Goal: Task Accomplishment & Management: Manage account settings

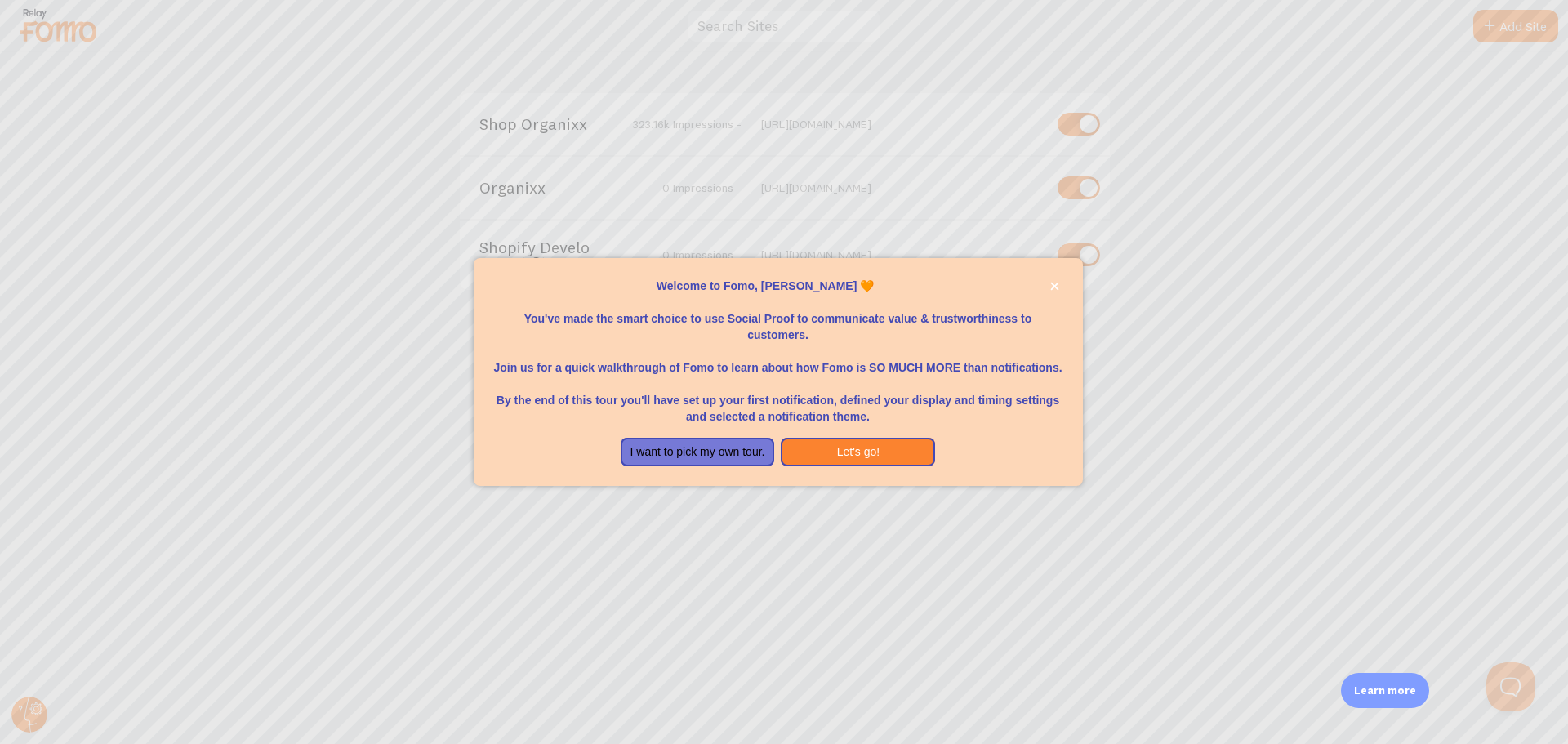
click at [1119, 351] on div at bounding box center [784, 372] width 1568 height 744
click at [909, 448] on button "Let's go!" at bounding box center [858, 452] width 155 height 29
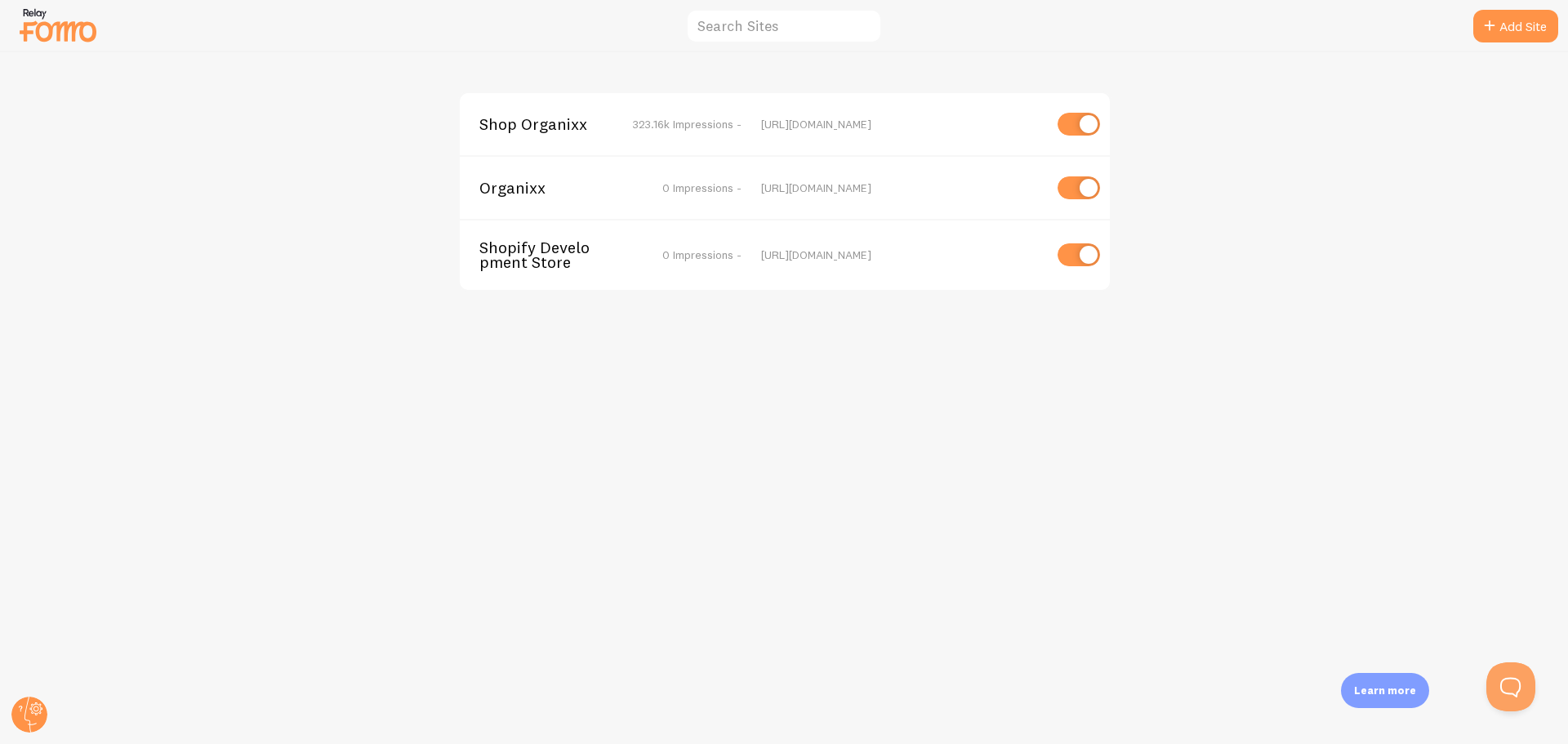
click at [757, 476] on div "Shop Organixx 323.16k Impressions - [URL][DOMAIN_NAME] Organixx 0 Impressions -…" at bounding box center [785, 397] width 1568 height 691
click at [531, 130] on span "Shop Organixx" at bounding box center [546, 124] width 132 height 15
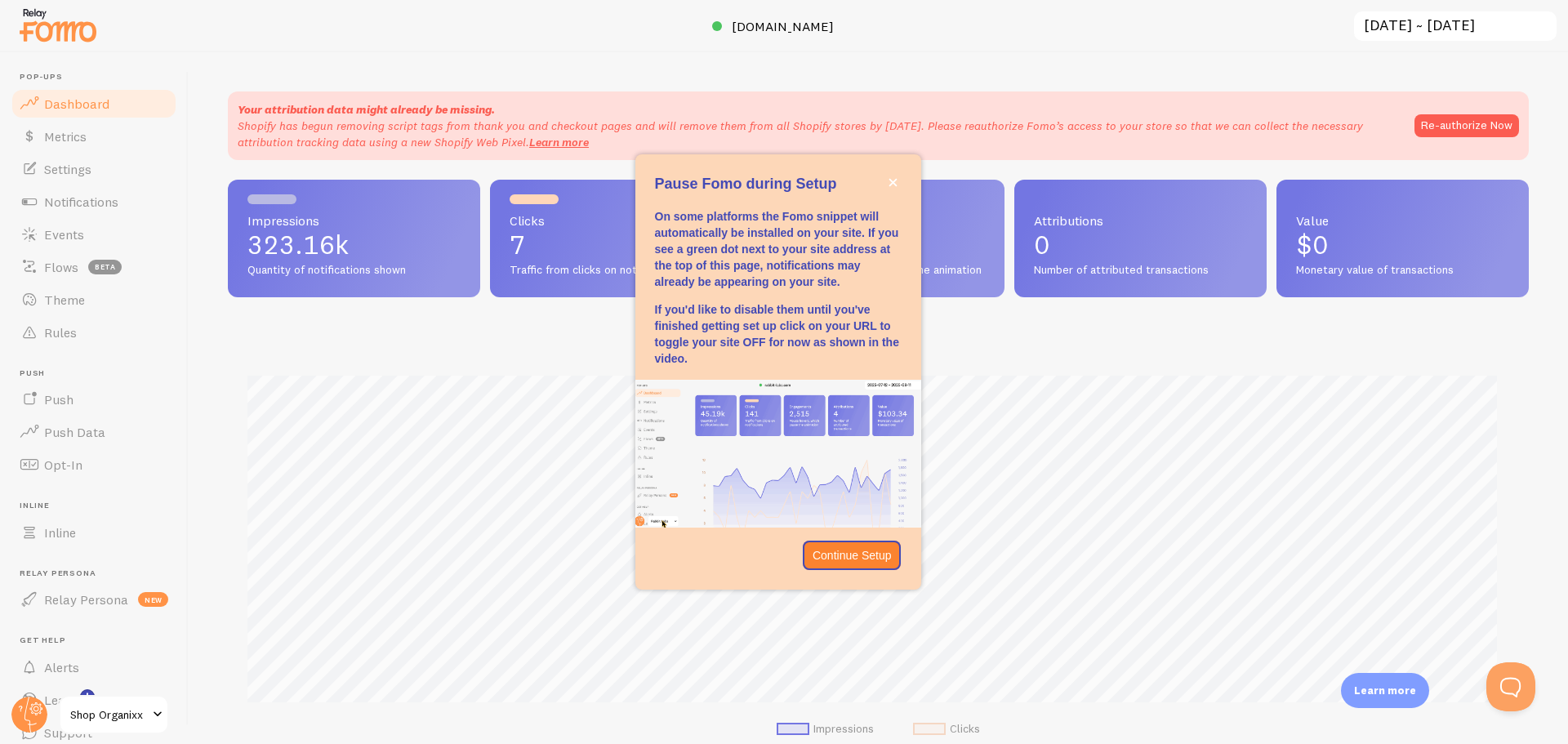
scroll to position [429, 1289]
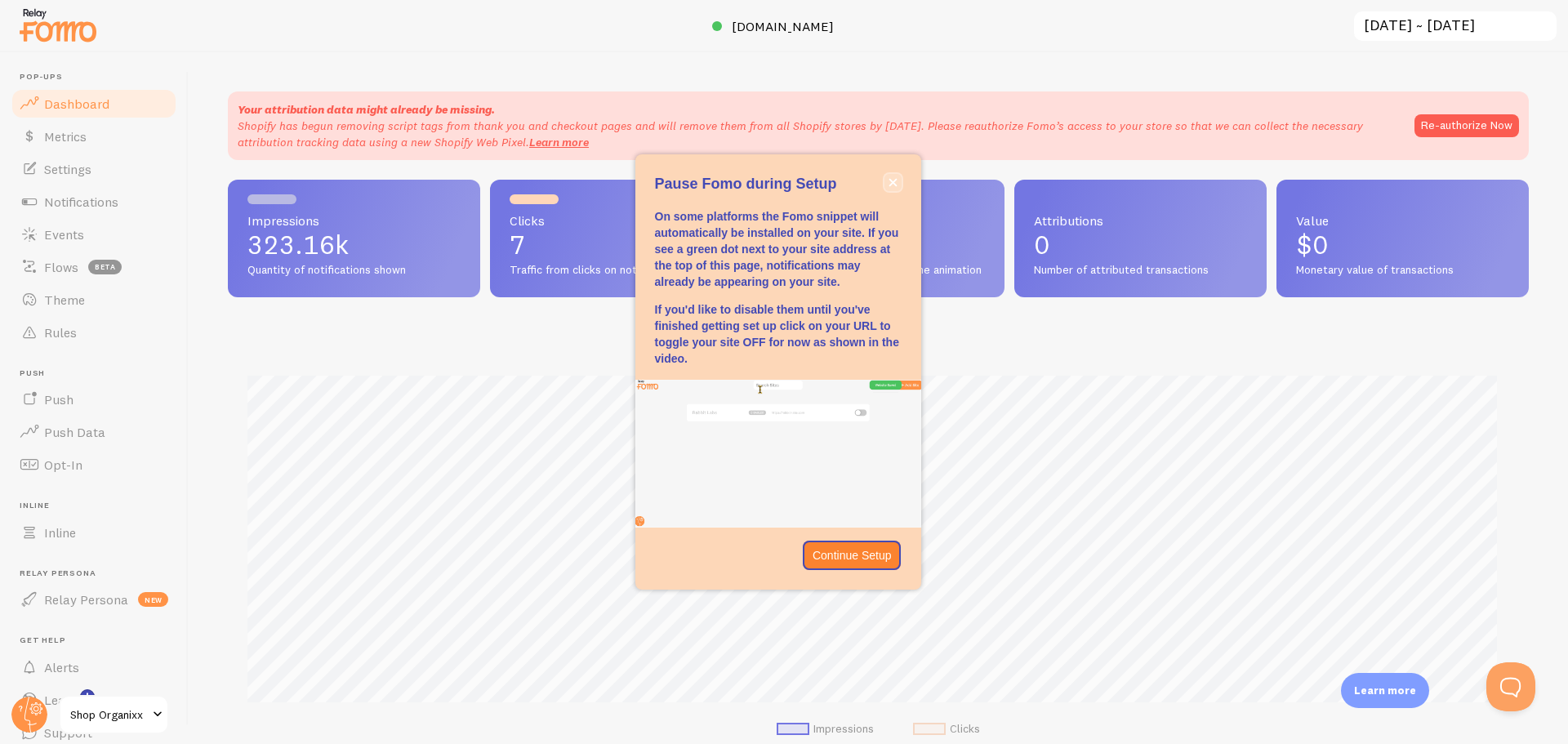
click at [892, 181] on icon "close," at bounding box center [892, 183] width 8 height 8
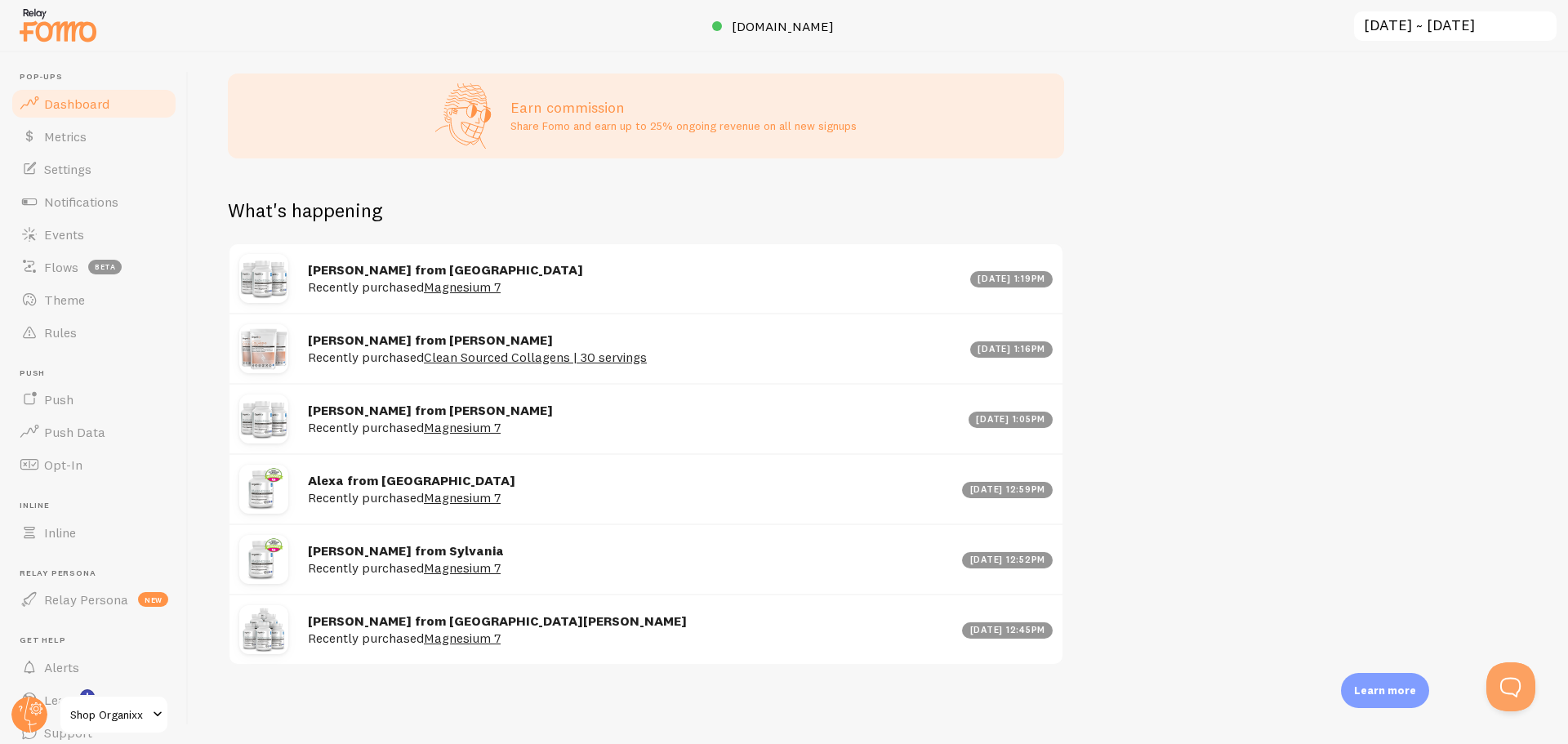
scroll to position [745, 0]
click at [109, 224] on link "Events" at bounding box center [93, 234] width 169 height 33
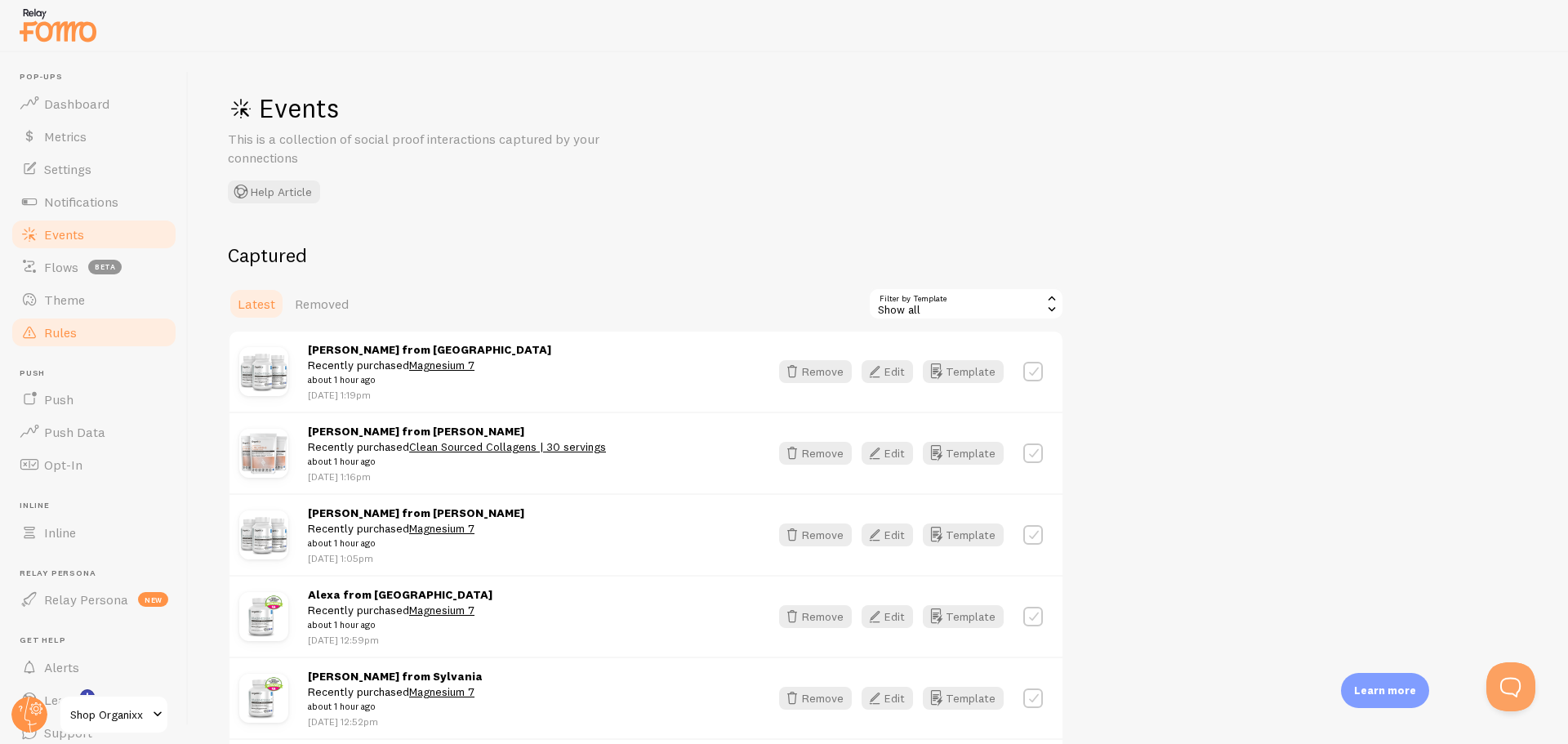
click at [124, 322] on link "Rules" at bounding box center [93, 332] width 169 height 33
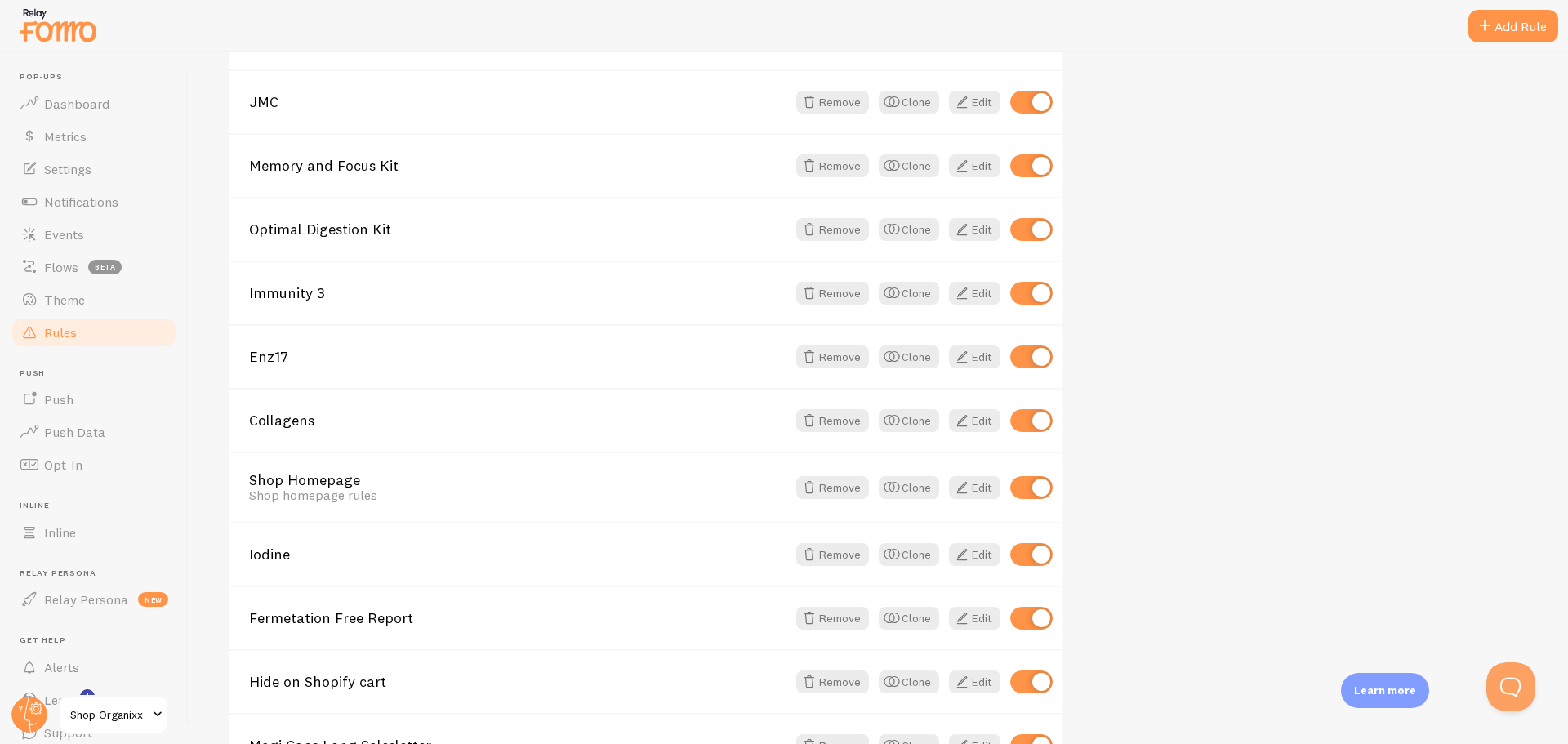
scroll to position [735, 0]
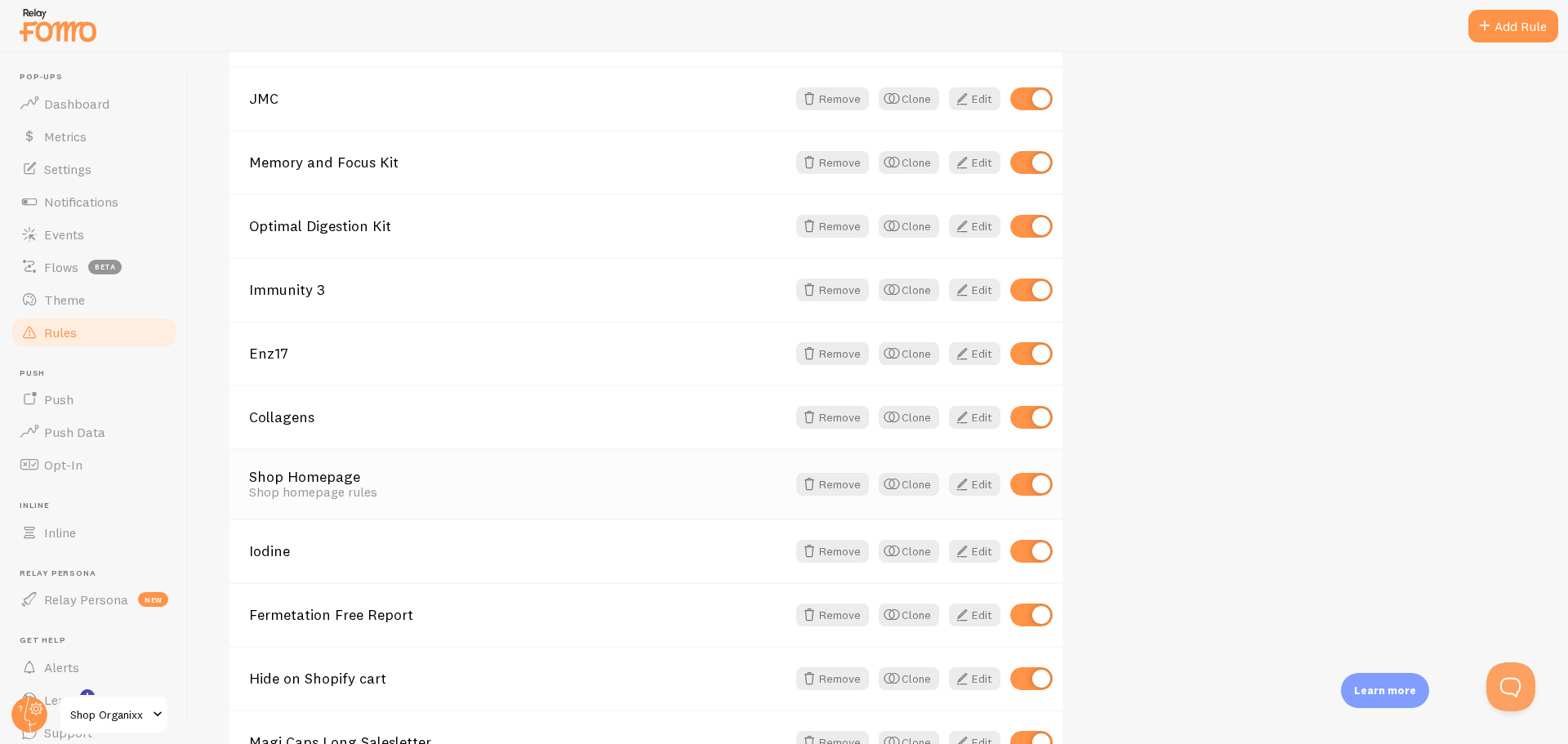
click at [598, 499] on div "Shop homepage rules" at bounding box center [517, 492] width 537 height 15
click at [972, 481] on link "Edit" at bounding box center [974, 484] width 52 height 23
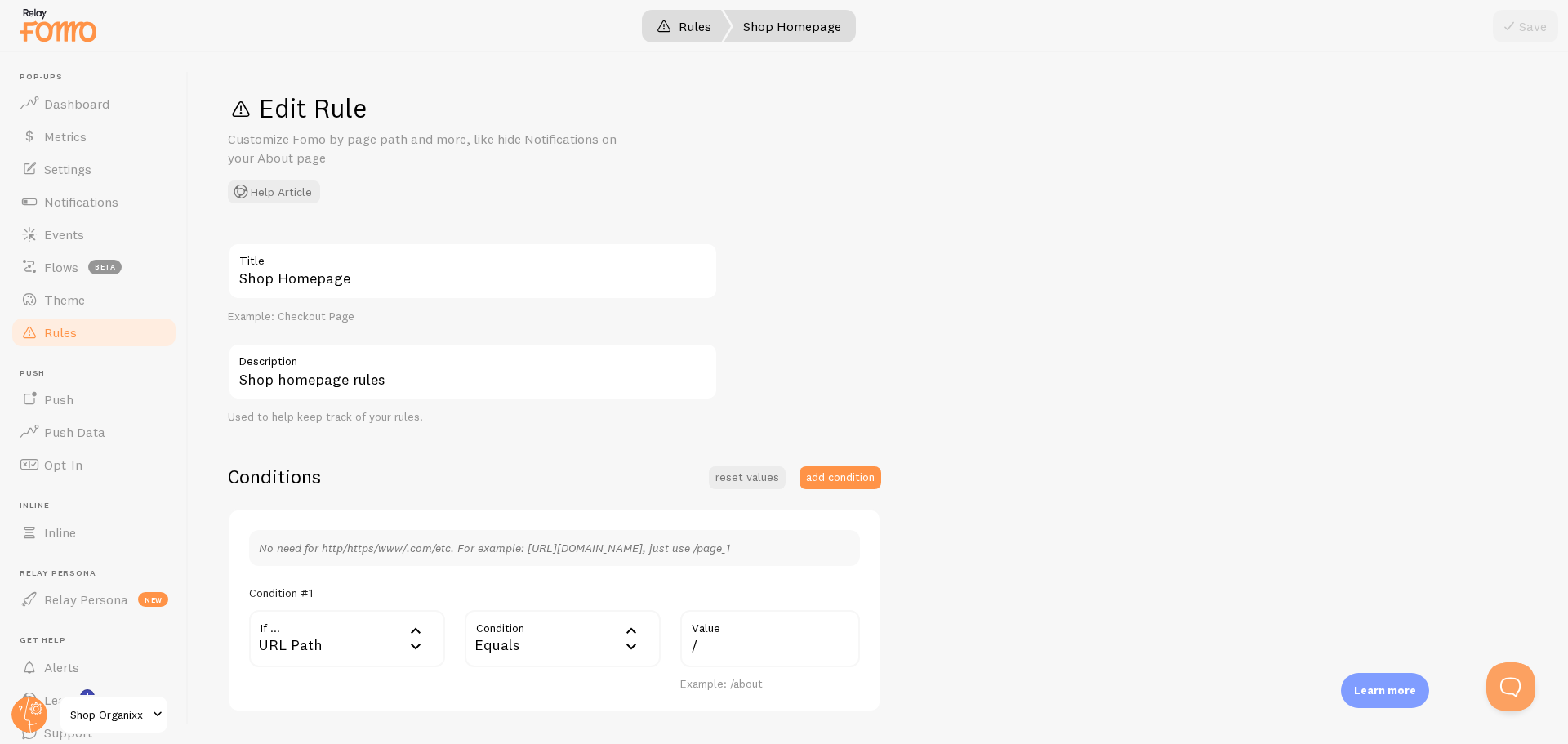
click at [681, 30] on link "Rules" at bounding box center [684, 25] width 94 height 33
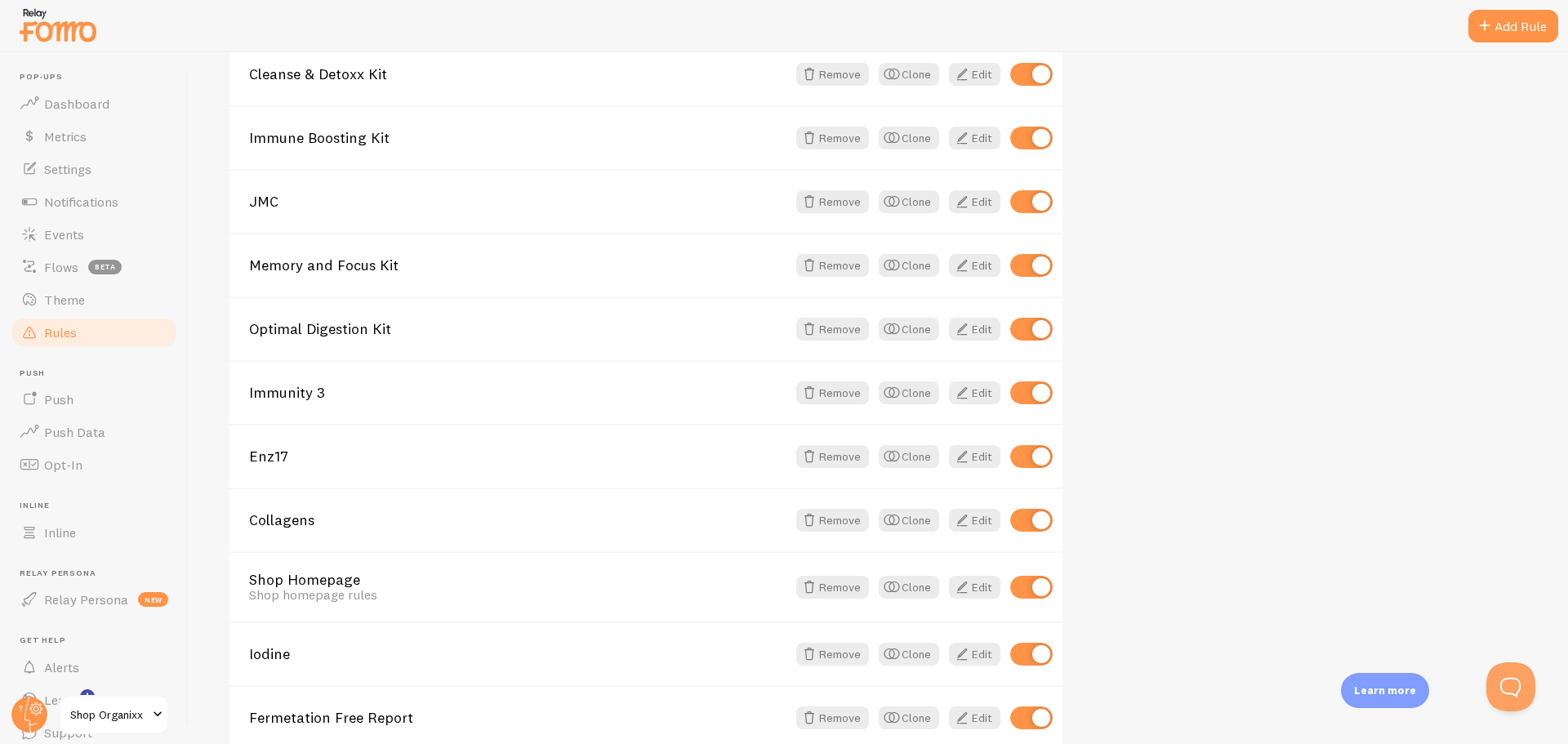
scroll to position [654, 0]
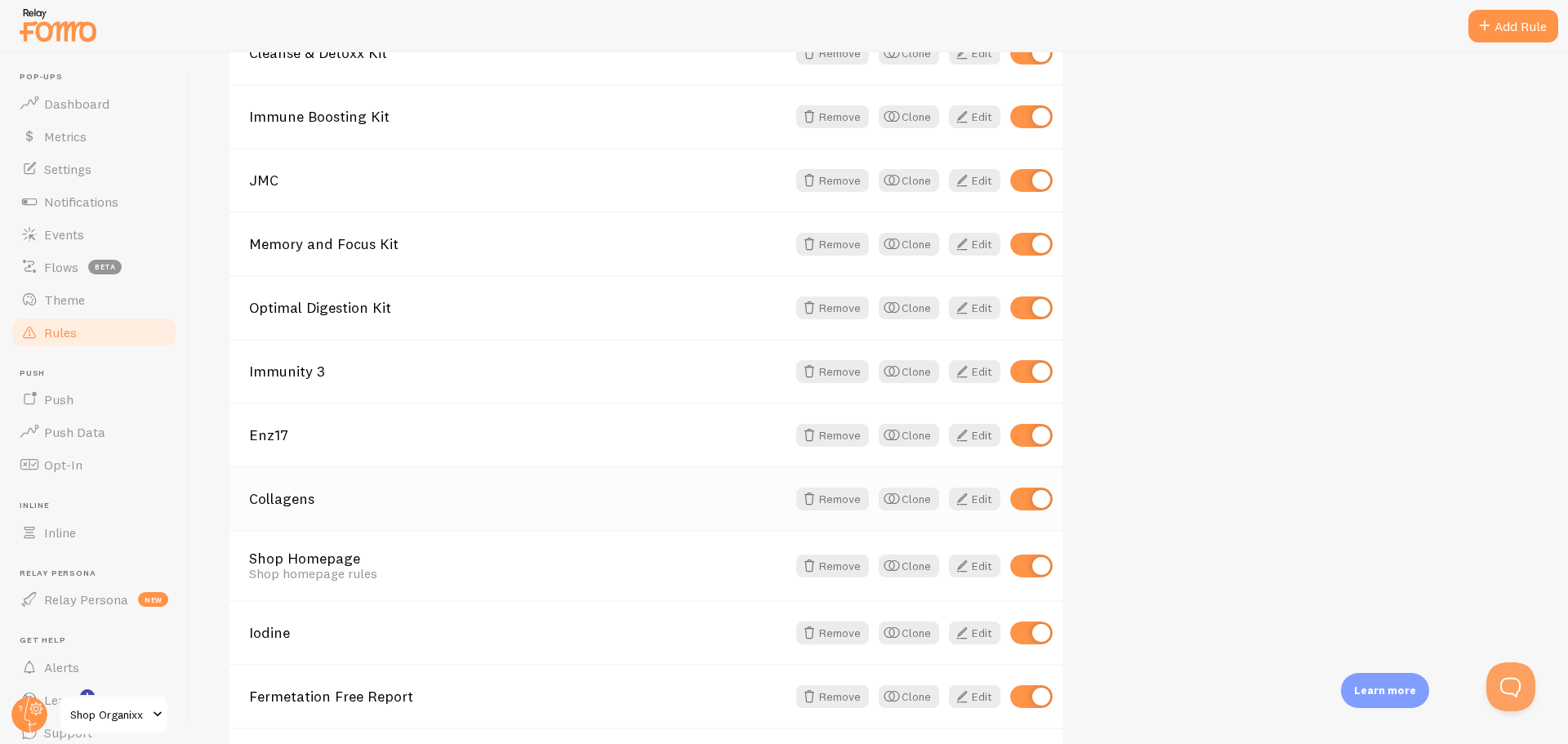
click at [277, 493] on link "Collagens" at bounding box center [517, 499] width 537 height 15
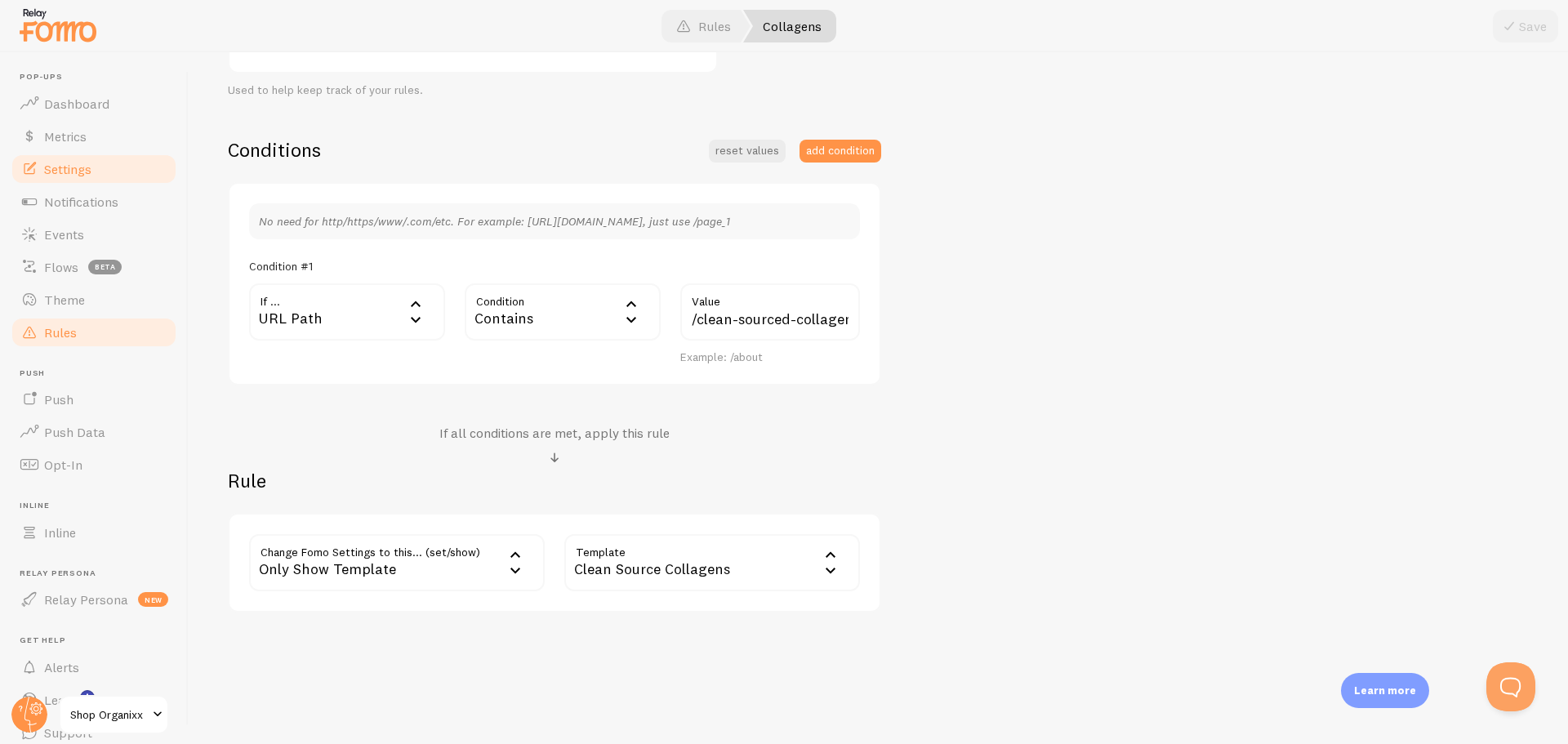
click at [54, 181] on link "Settings" at bounding box center [93, 169] width 169 height 33
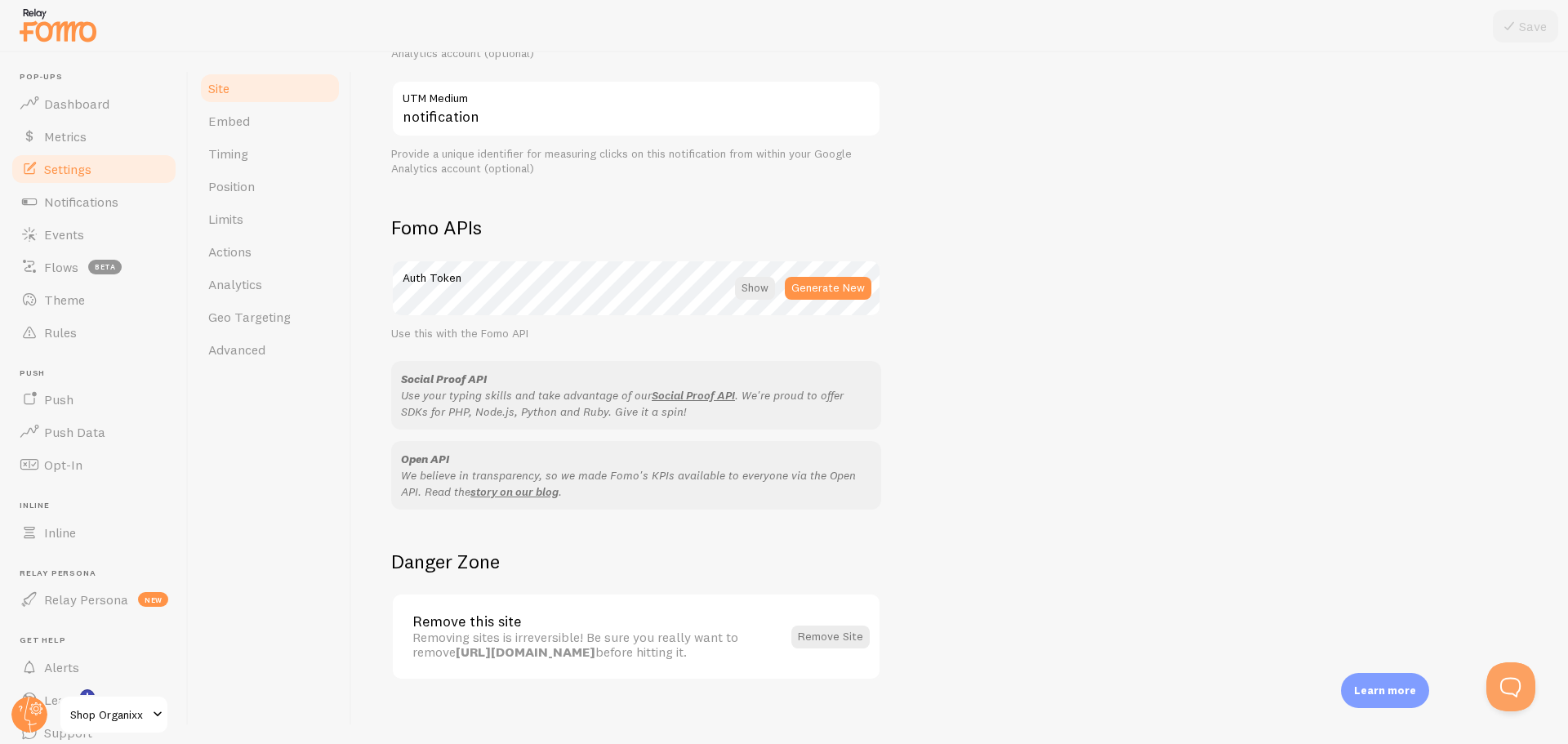
scroll to position [798, 0]
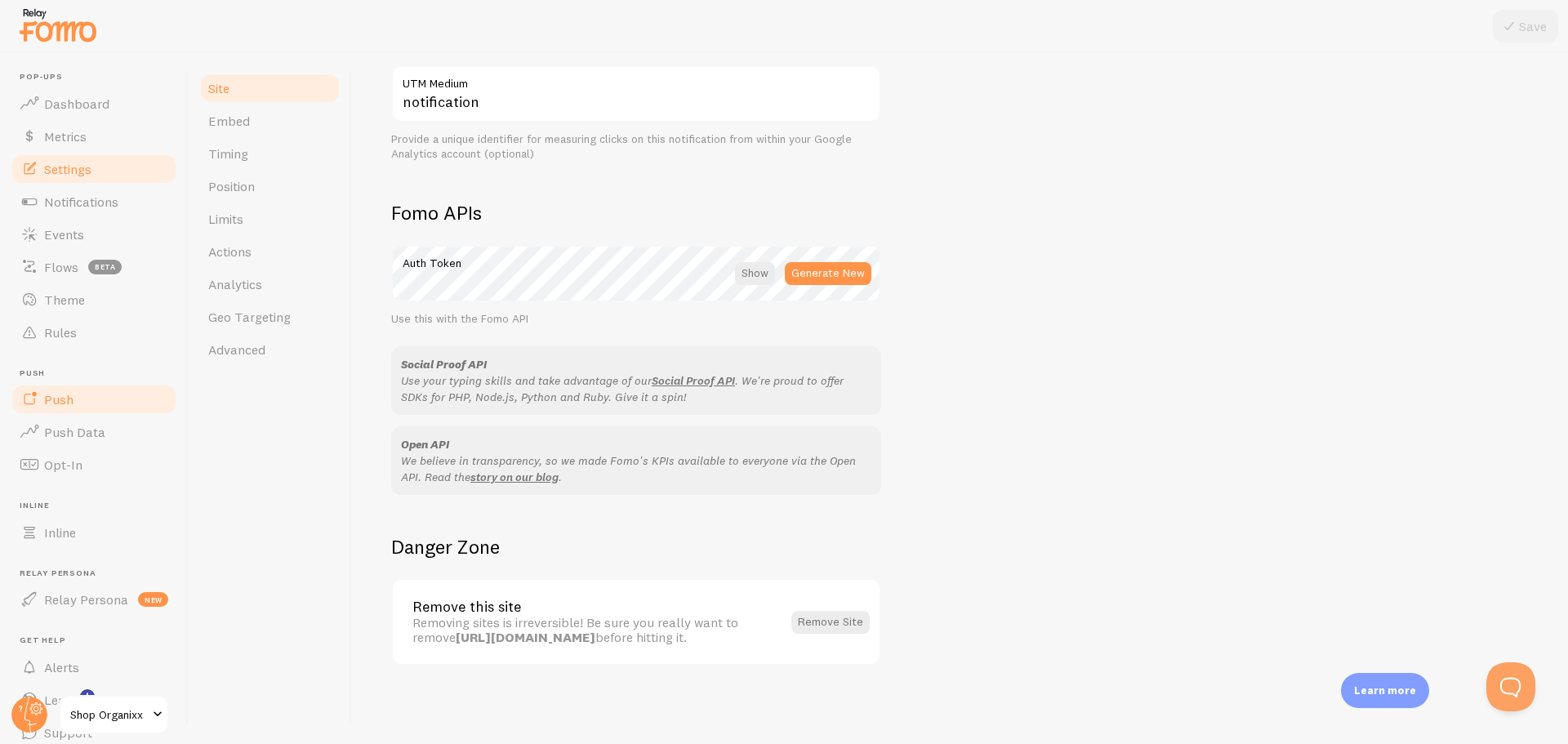
click at [84, 394] on link "Push" at bounding box center [93, 399] width 169 height 33
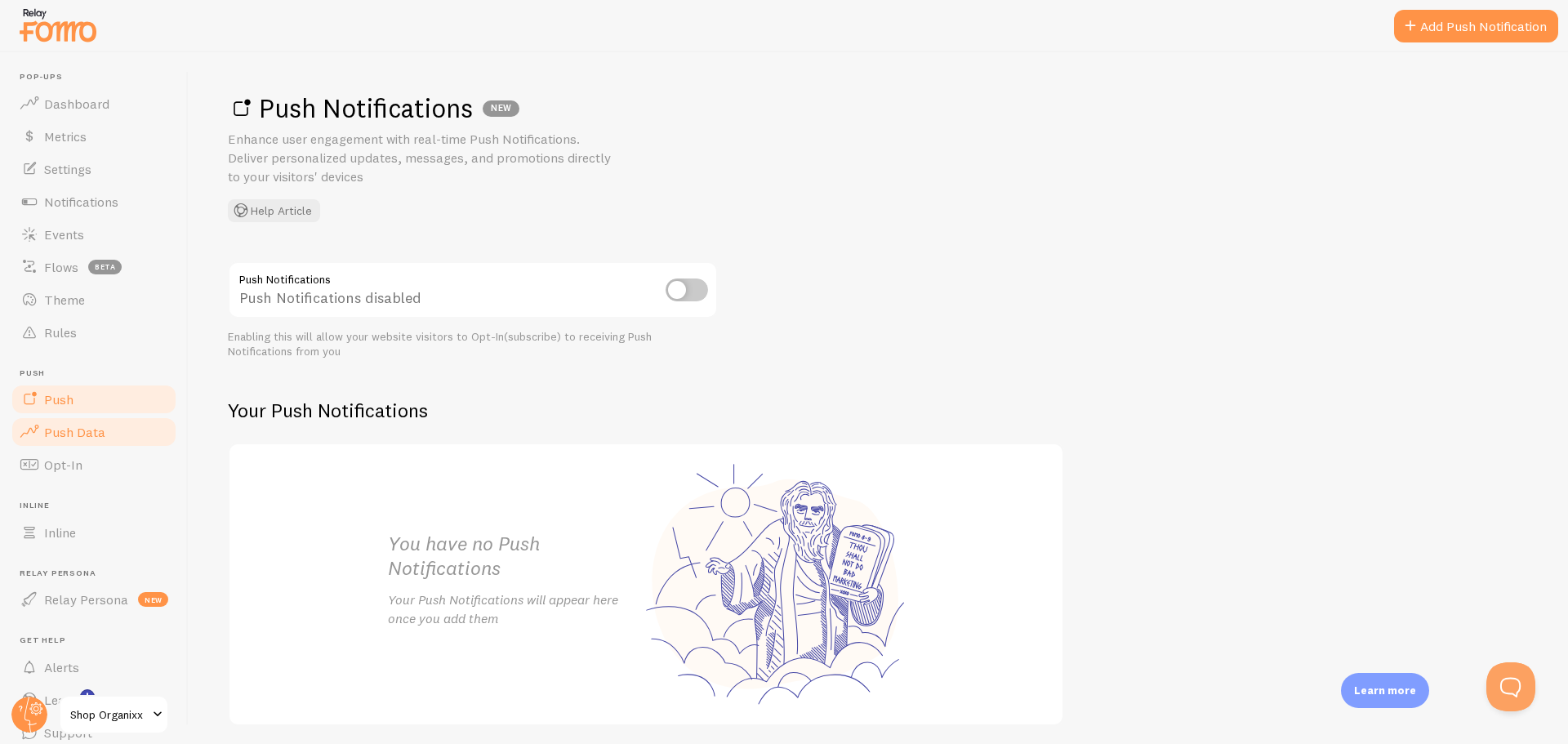
click at [84, 427] on span "Push Data" at bounding box center [74, 431] width 61 height 16
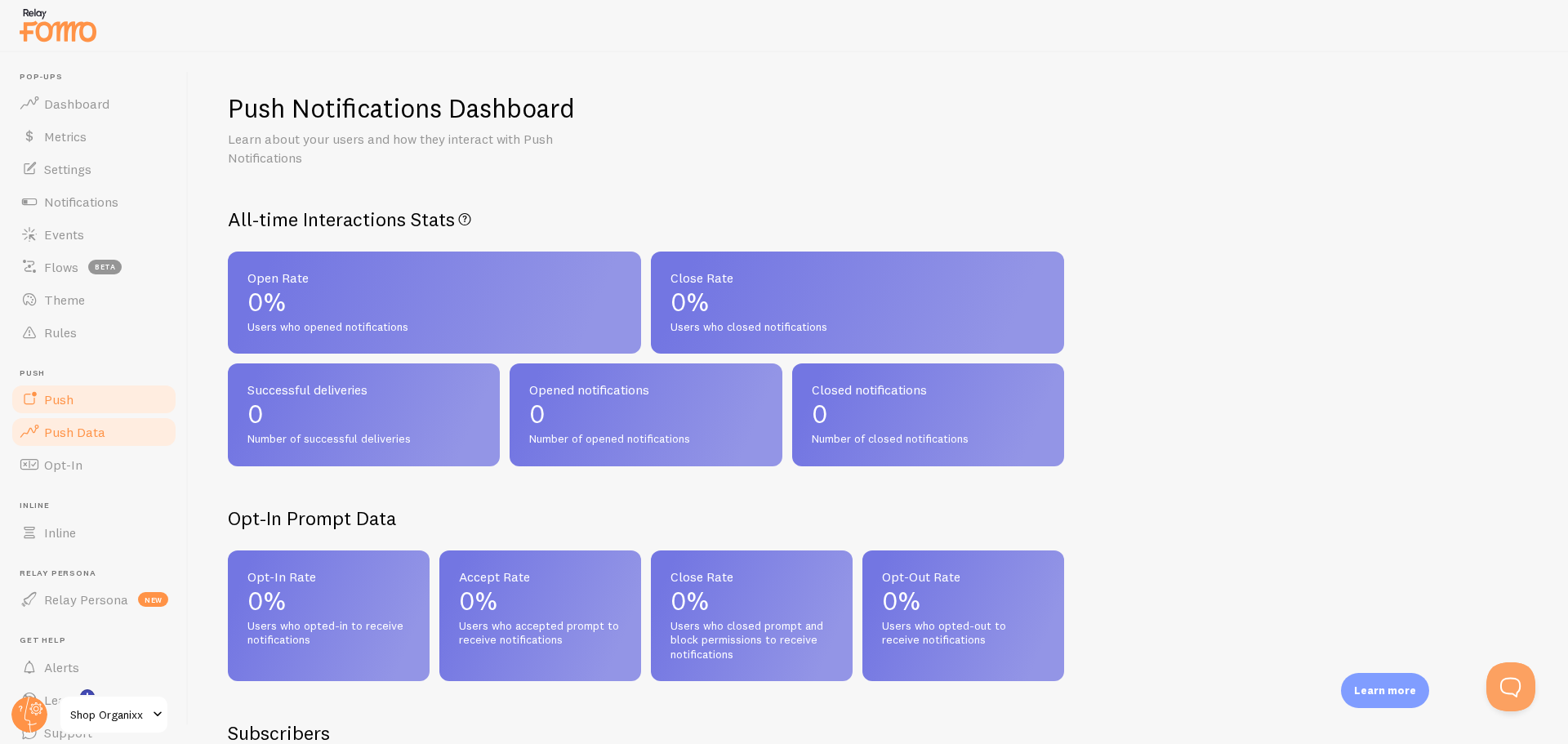
scroll to position [64, 0]
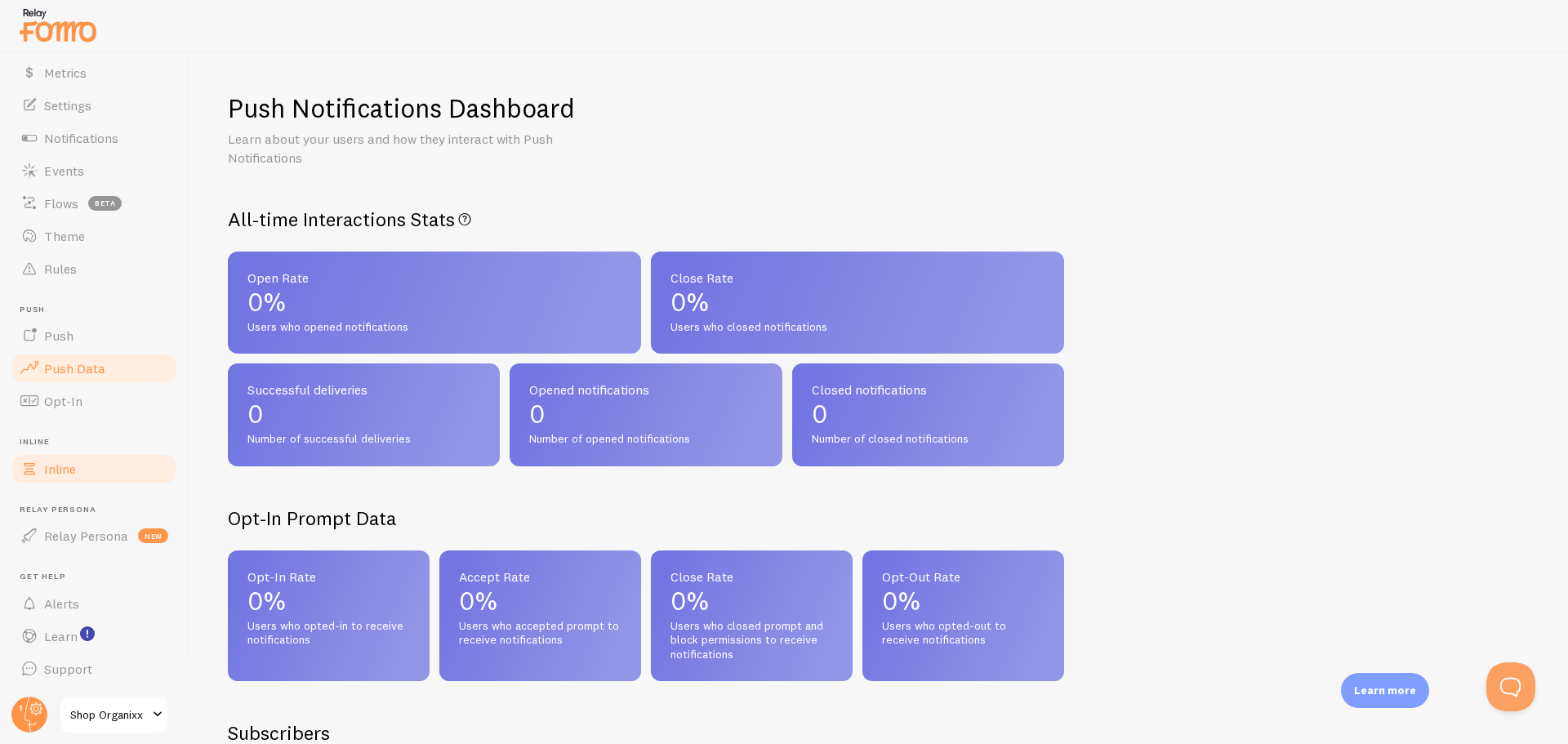
click at [102, 464] on link "Inline" at bounding box center [93, 468] width 169 height 33
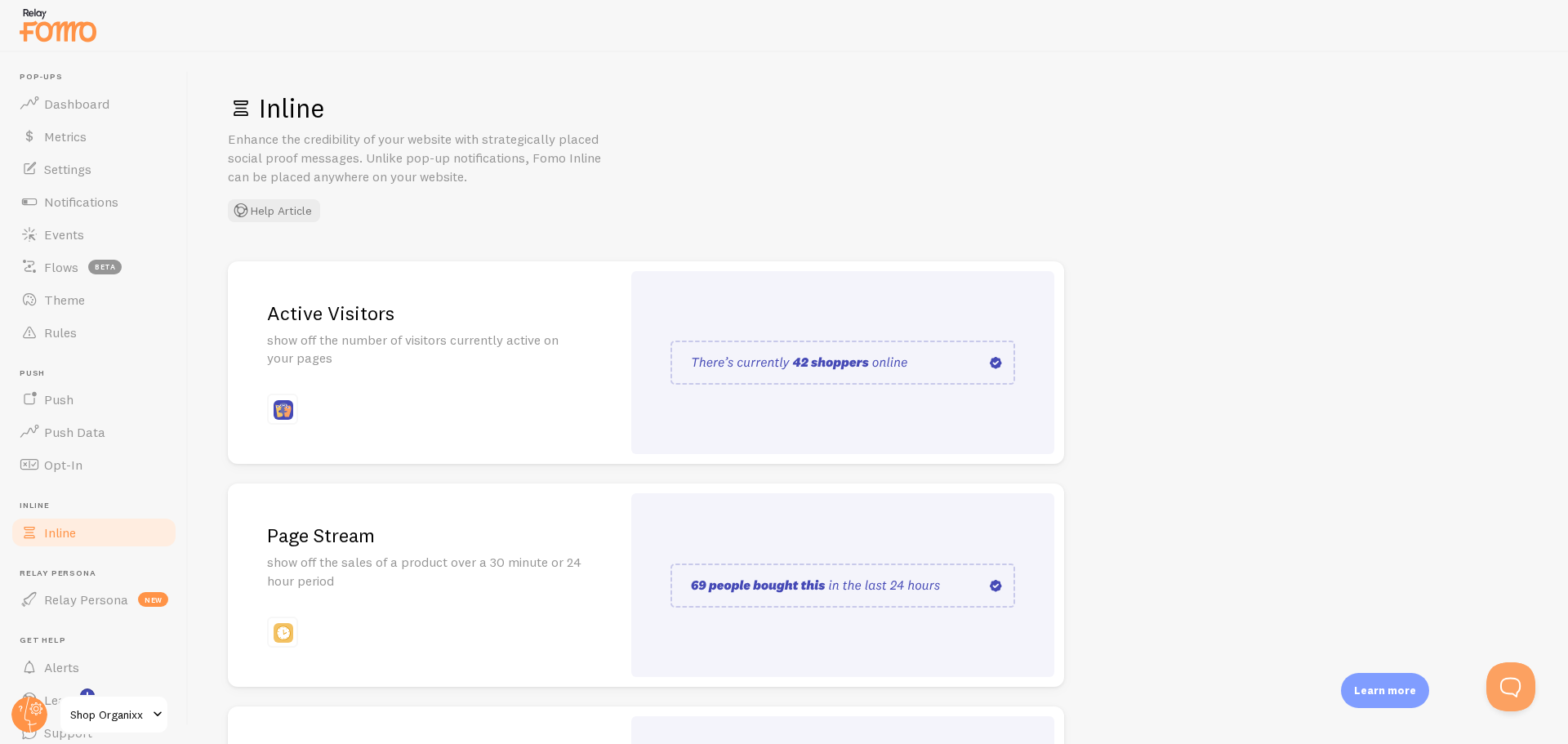
click at [1395, 681] on div "Learn more" at bounding box center [1385, 689] width 89 height 35
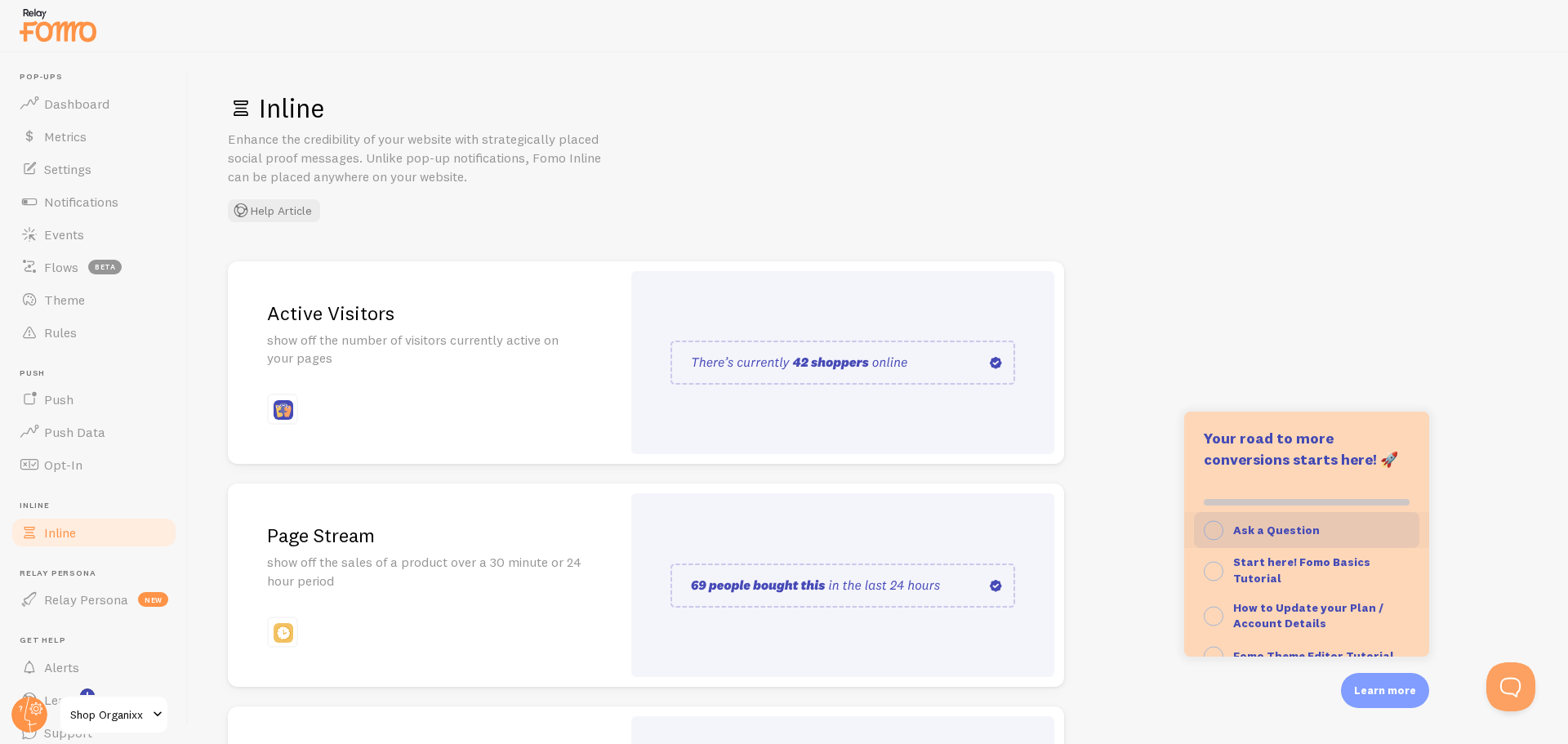
click at [1272, 532] on strong "Ask a Question" at bounding box center [1277, 530] width 87 height 15
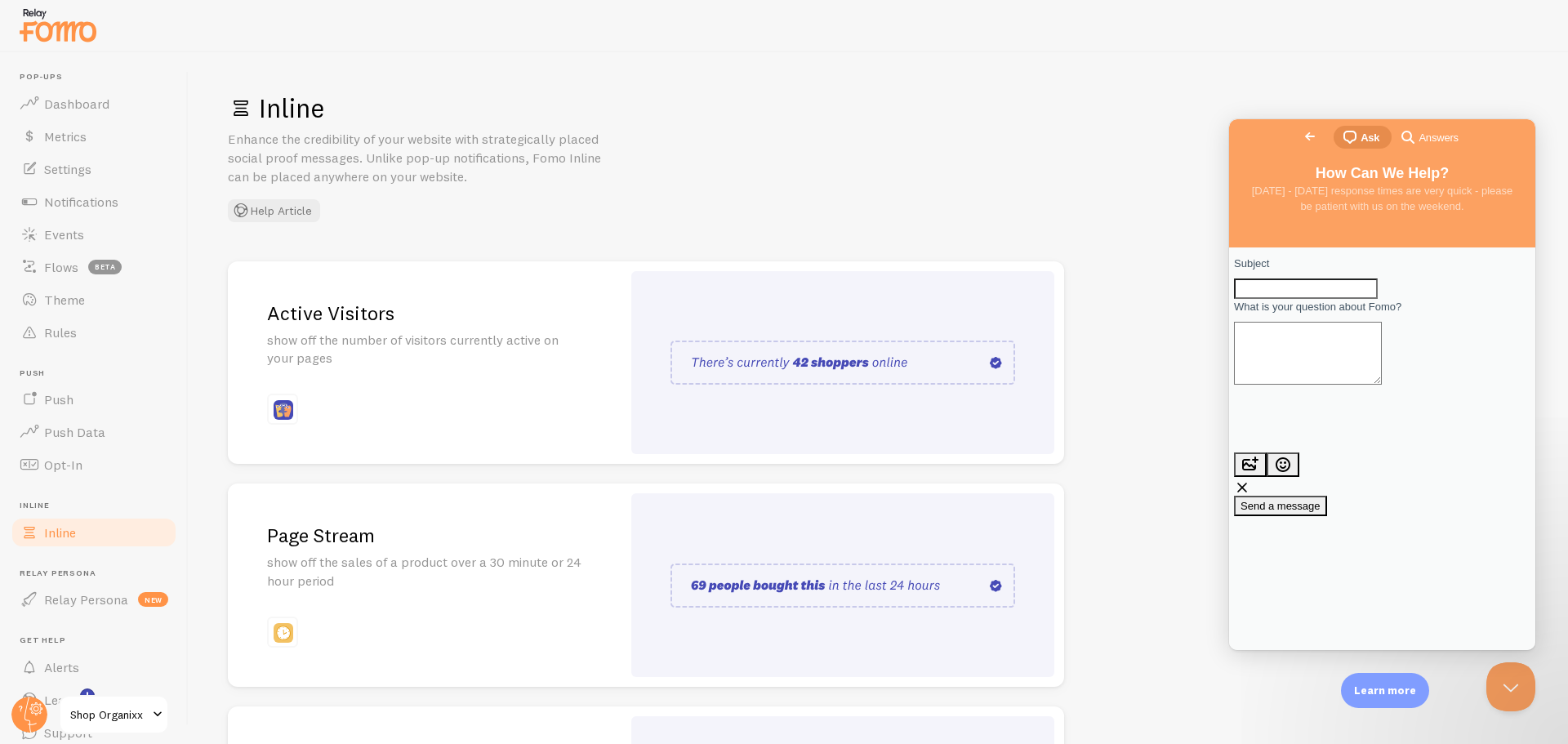
click at [1125, 169] on div "Inline Enhance the credibility of your website with strategically placed social…" at bounding box center [878, 156] width 1301 height 131
click at [1300, 133] on span "Go back" at bounding box center [1310, 136] width 20 height 20
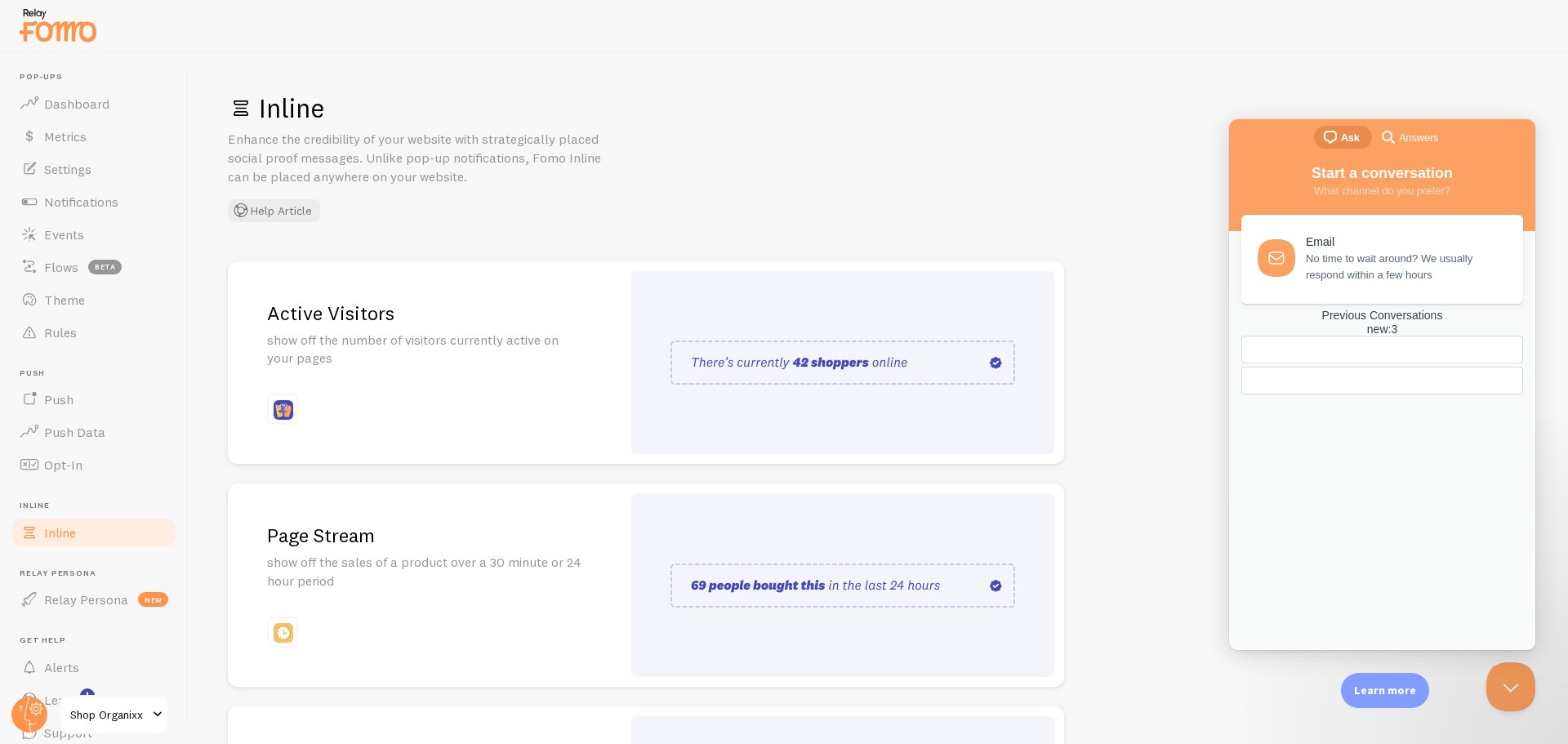
click at [1243, 135] on div "chat-square Ask search-medium Answers" at bounding box center [1382, 139] width 306 height 40
click at [1424, 137] on span "Answers" at bounding box center [1419, 137] width 40 height 16
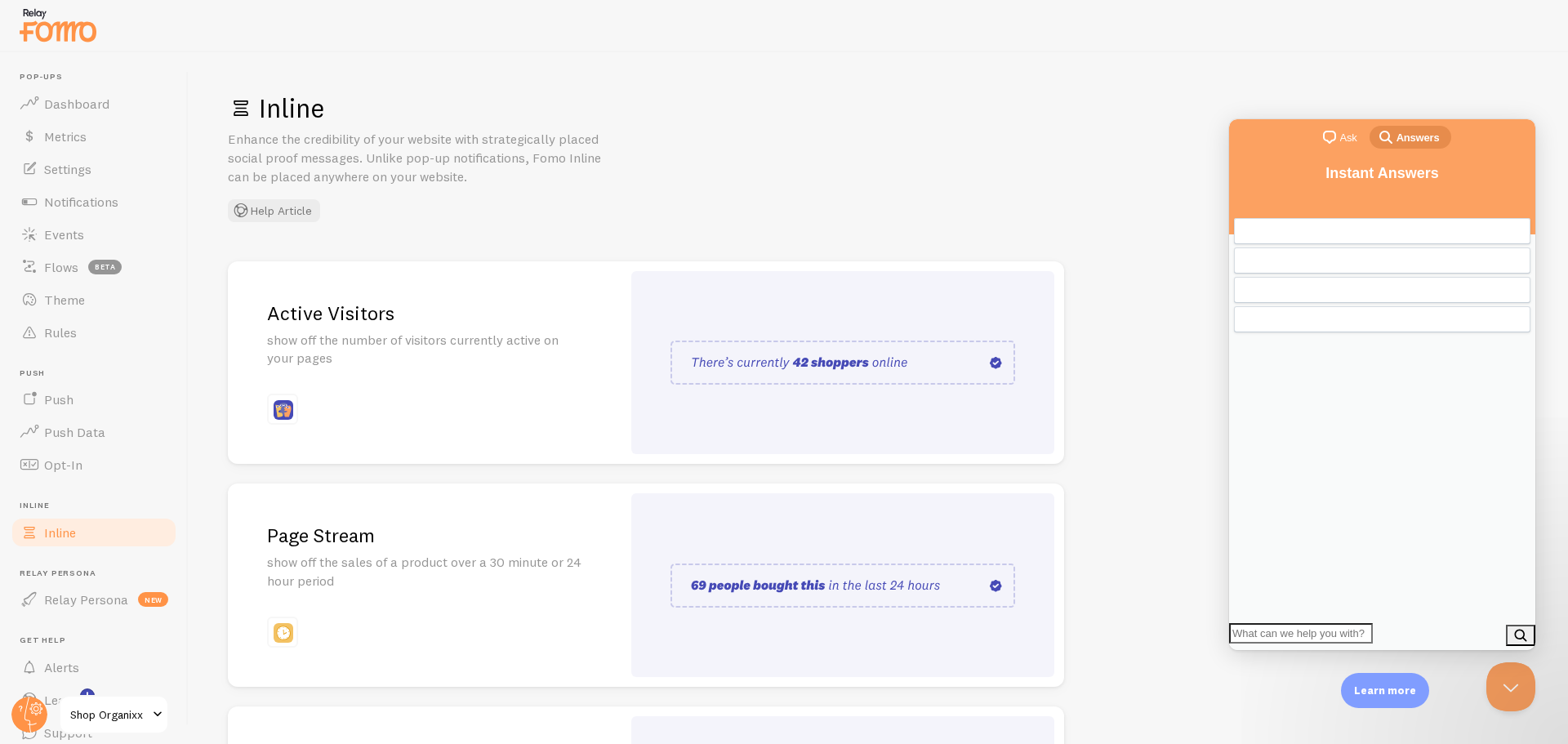
click at [1353, 630] on input "Search Doc articles" at bounding box center [1301, 633] width 144 height 22
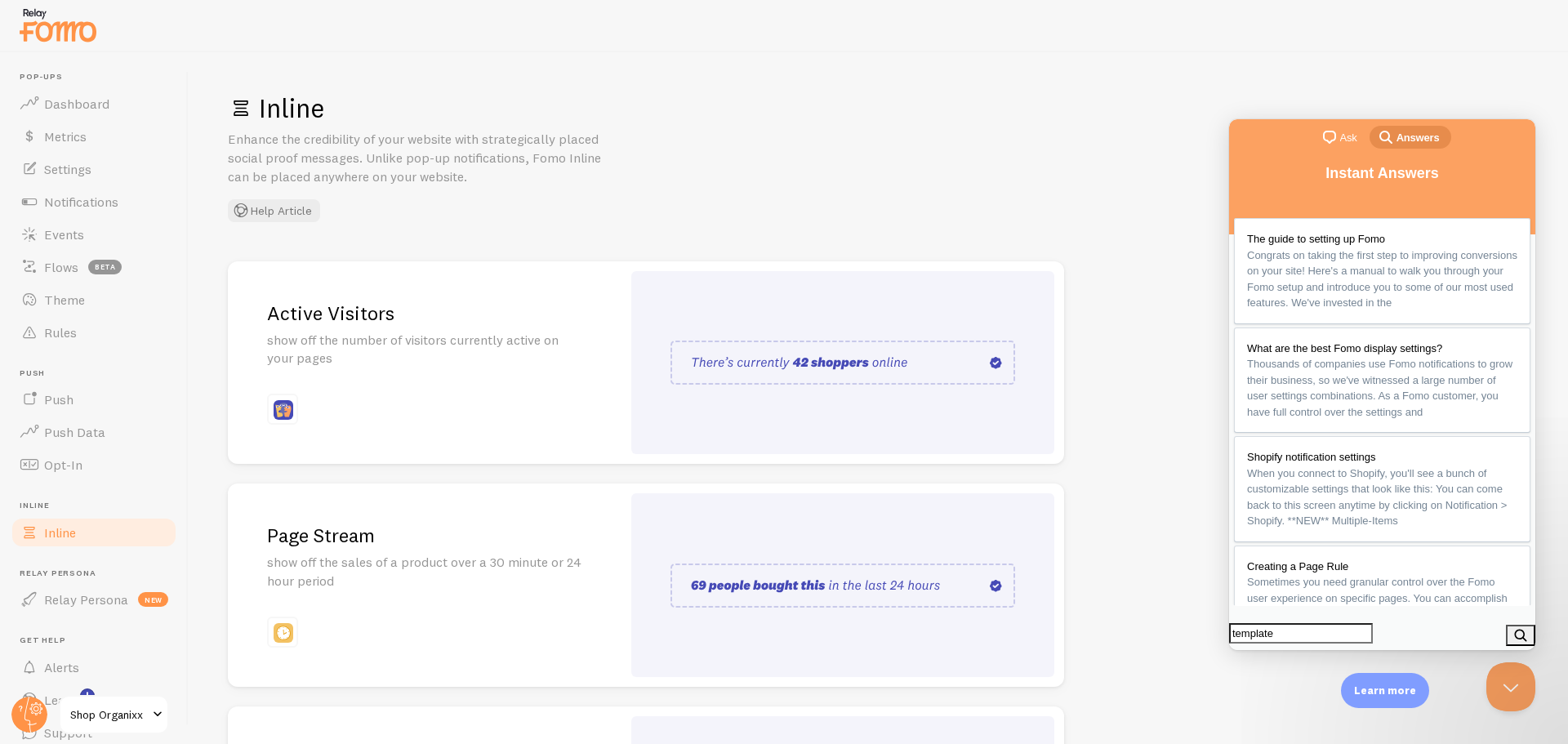
type input "templates"
click button "search" at bounding box center [1521, 635] width 29 height 22
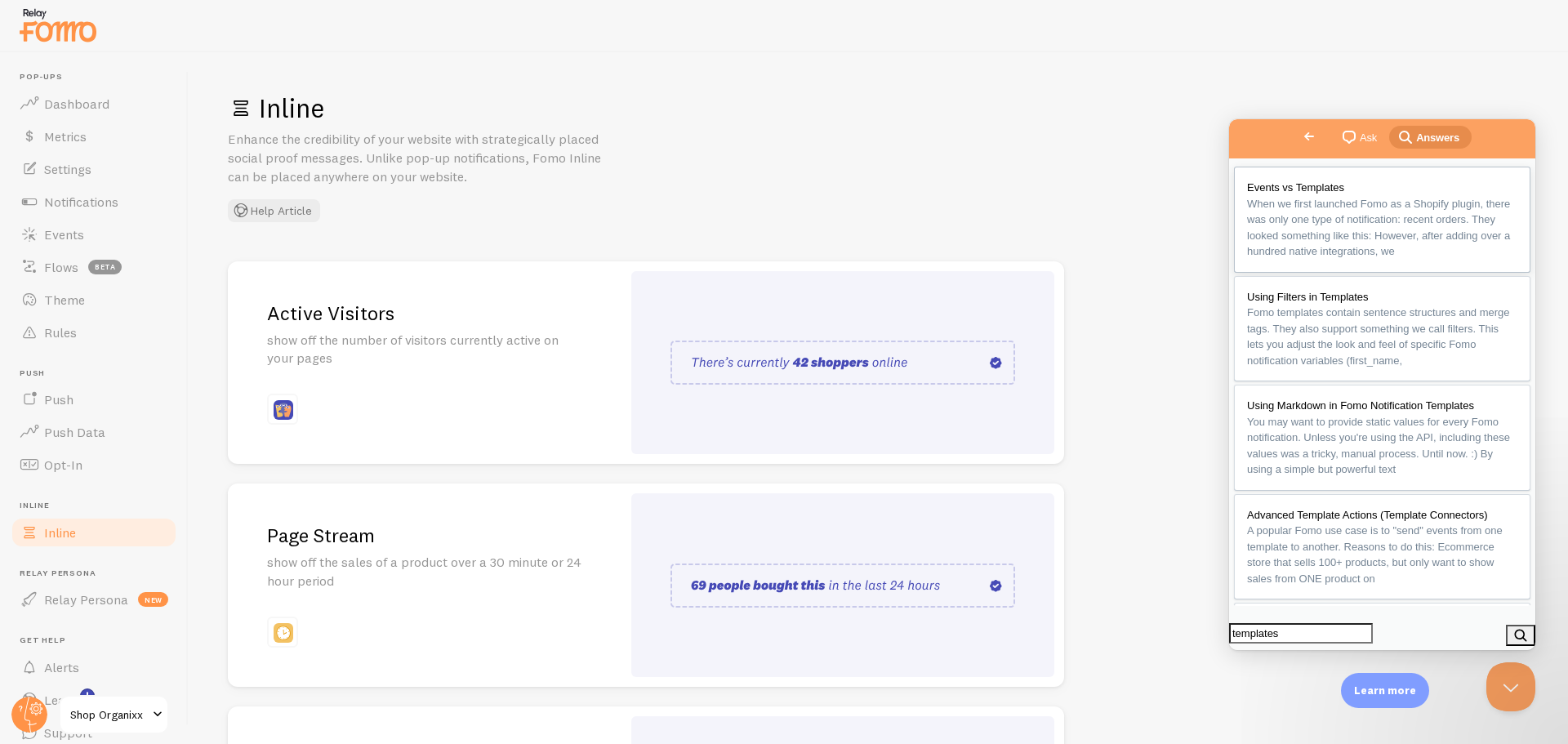
click at [1405, 230] on span "When we first launched Fomo as a Shopify plugin, there was only one type of not…" at bounding box center [1379, 228] width 263 height 60
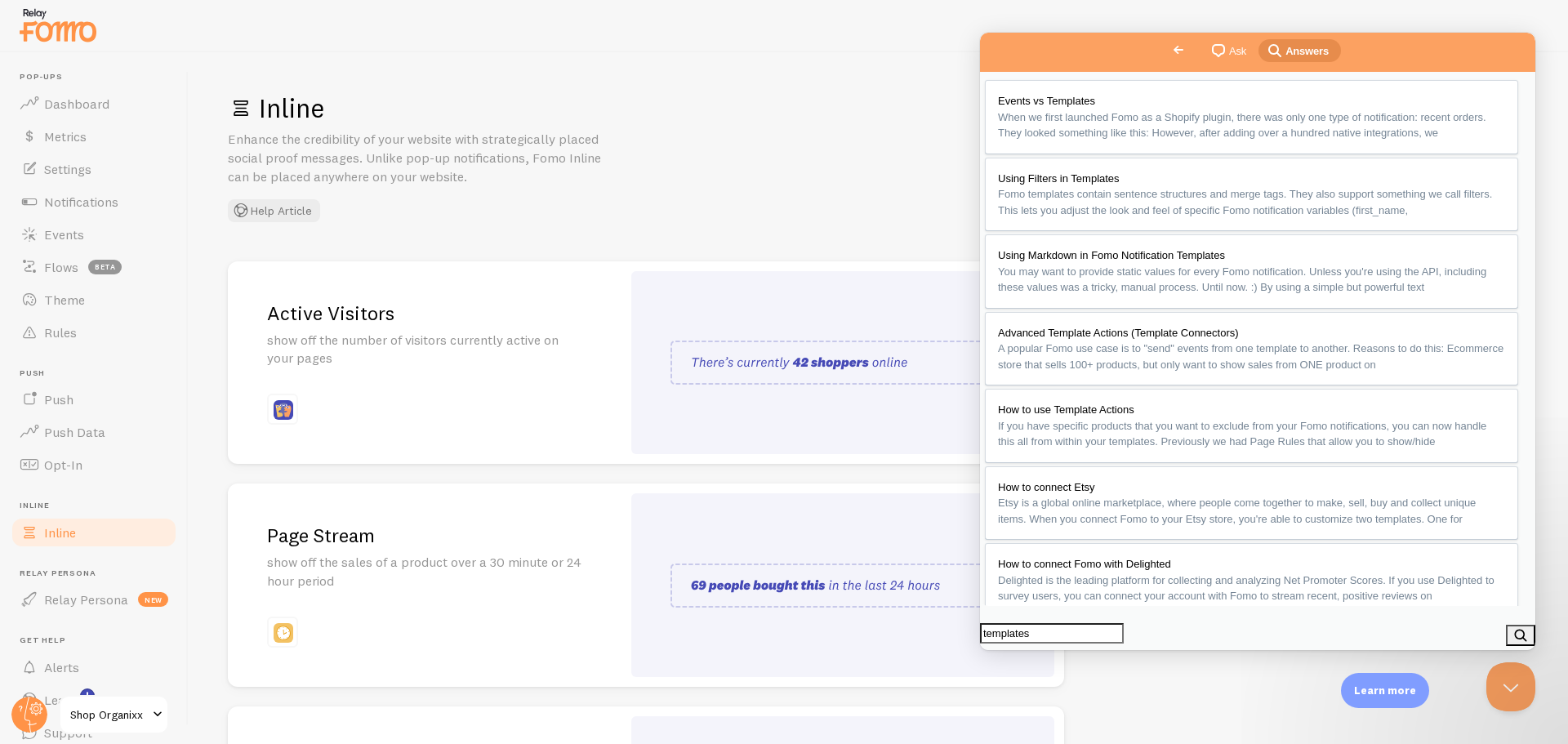
scroll to position [1143, 0]
click at [1010, 651] on button "Close" at bounding box center [995, 661] width 29 height 22
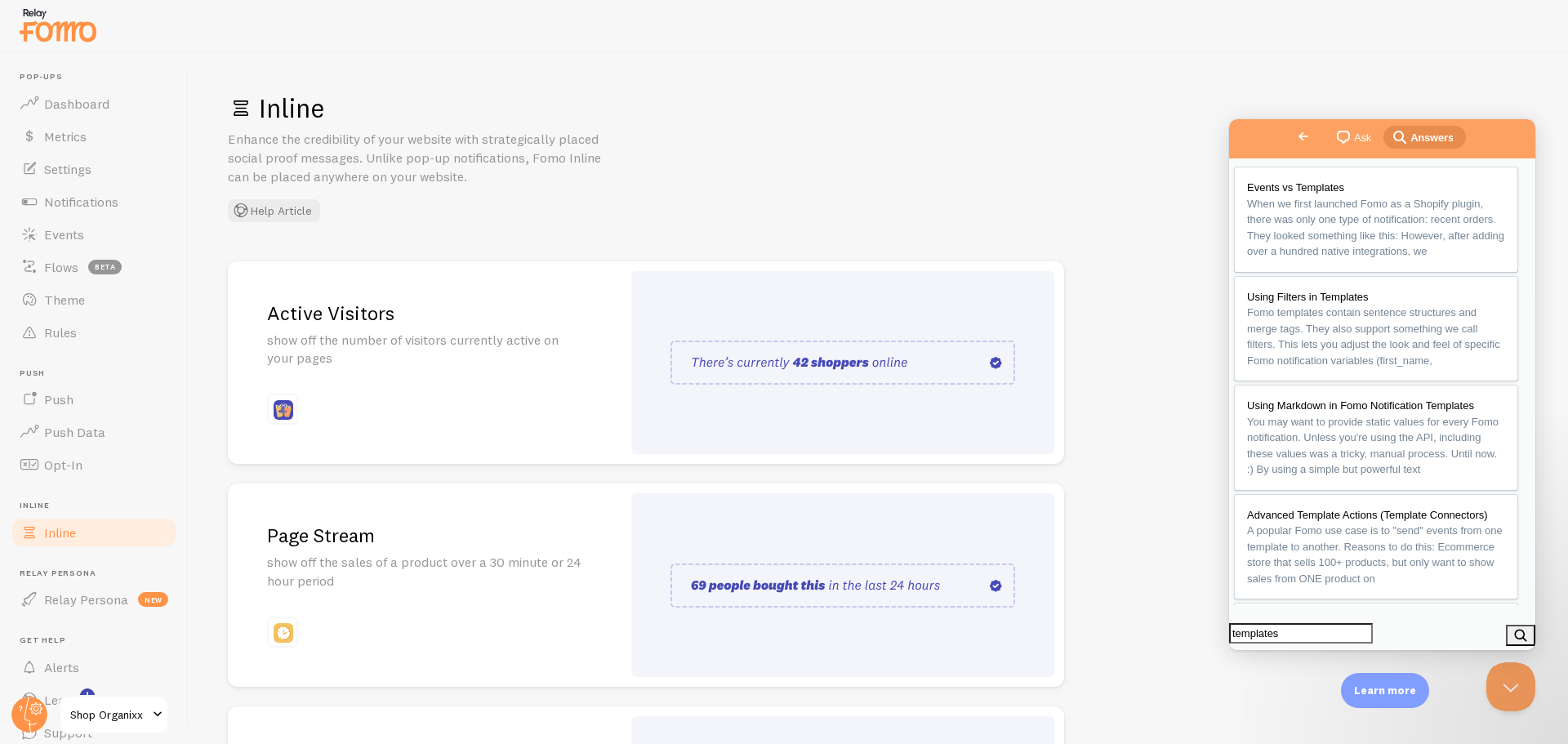
scroll to position [1110, 0]
click at [1299, 129] on span "Go back" at bounding box center [1309, 136] width 20 height 20
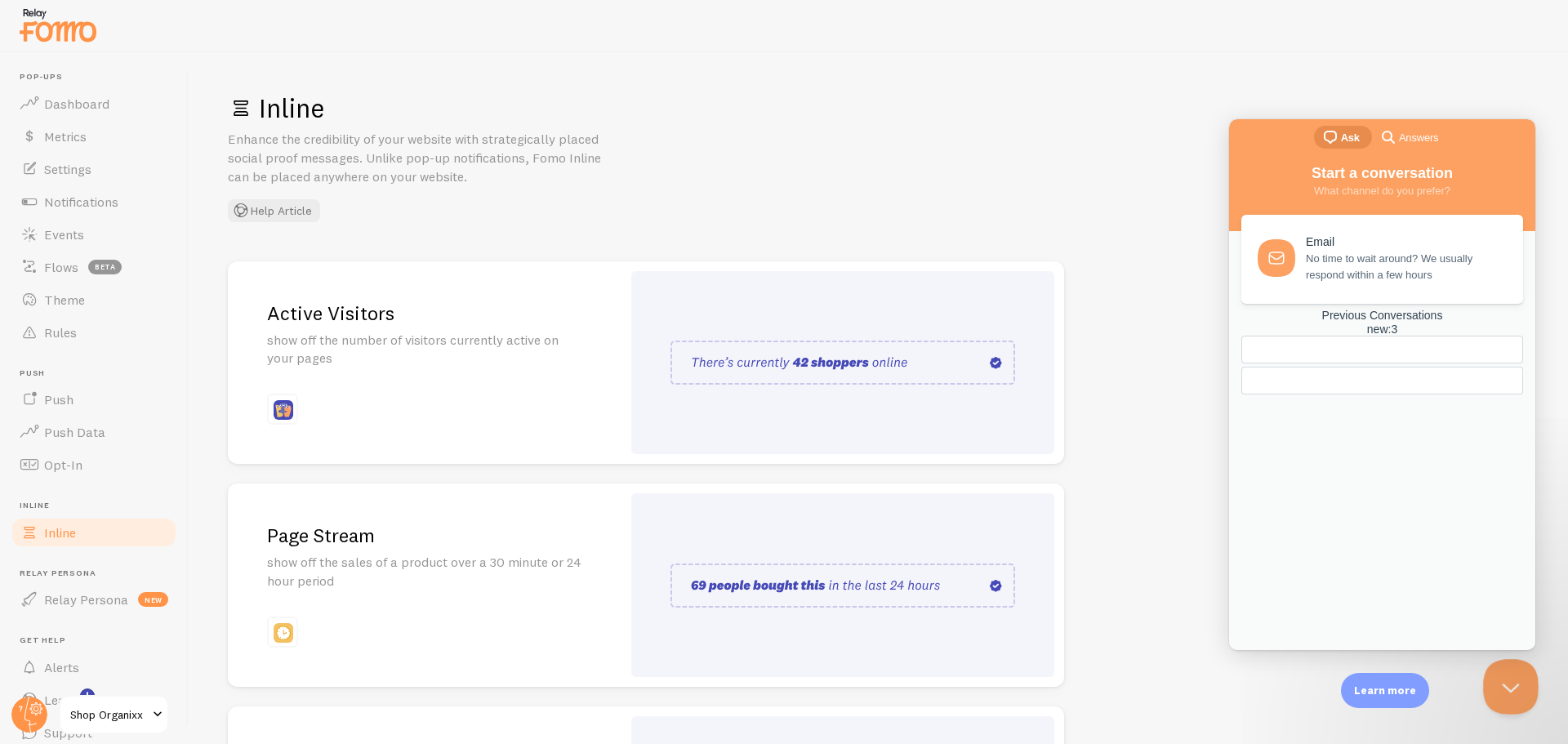
click at [1501, 679] on button "Close Beacon popover" at bounding box center [1508, 684] width 49 height 49
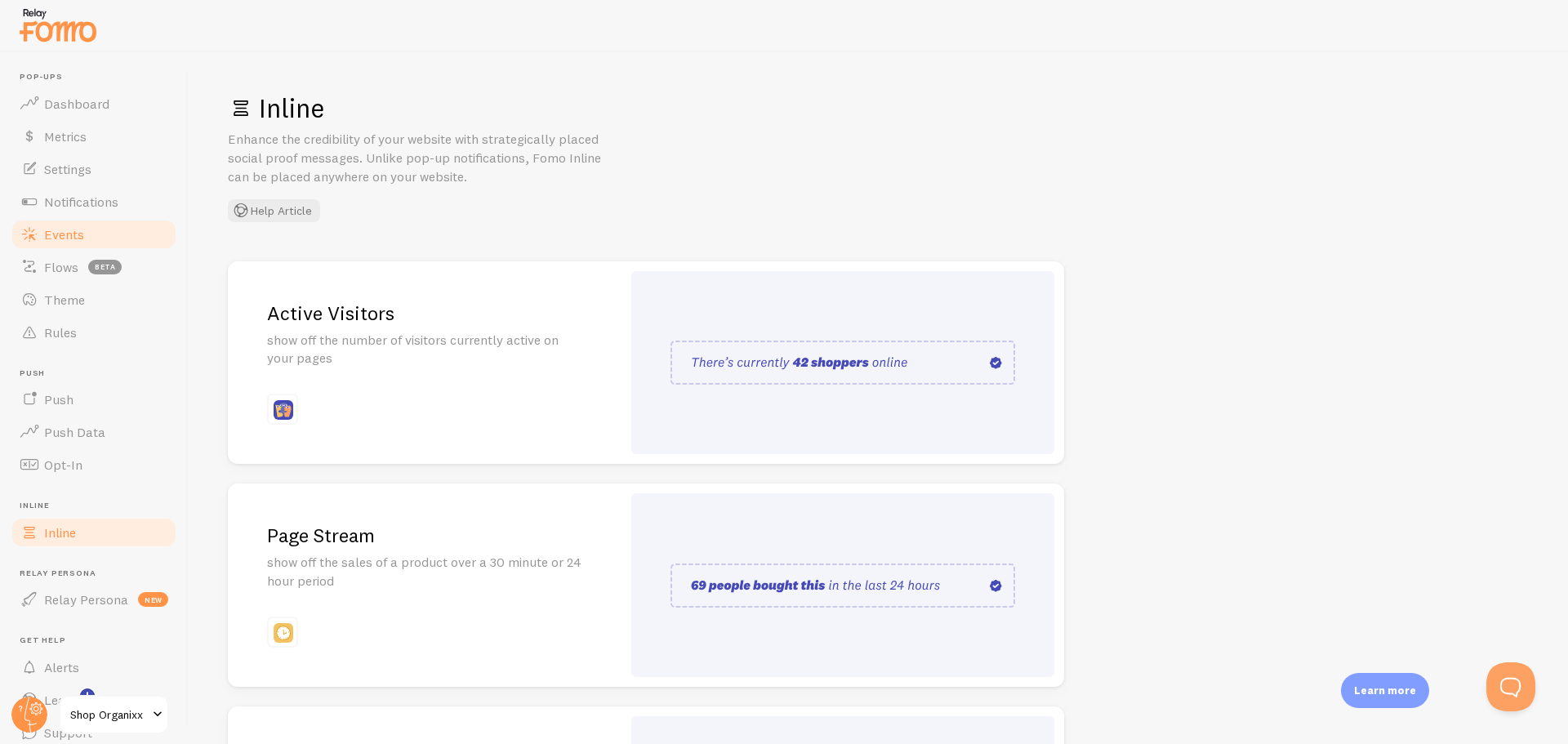
click at [56, 231] on span "Events" at bounding box center [64, 234] width 40 height 16
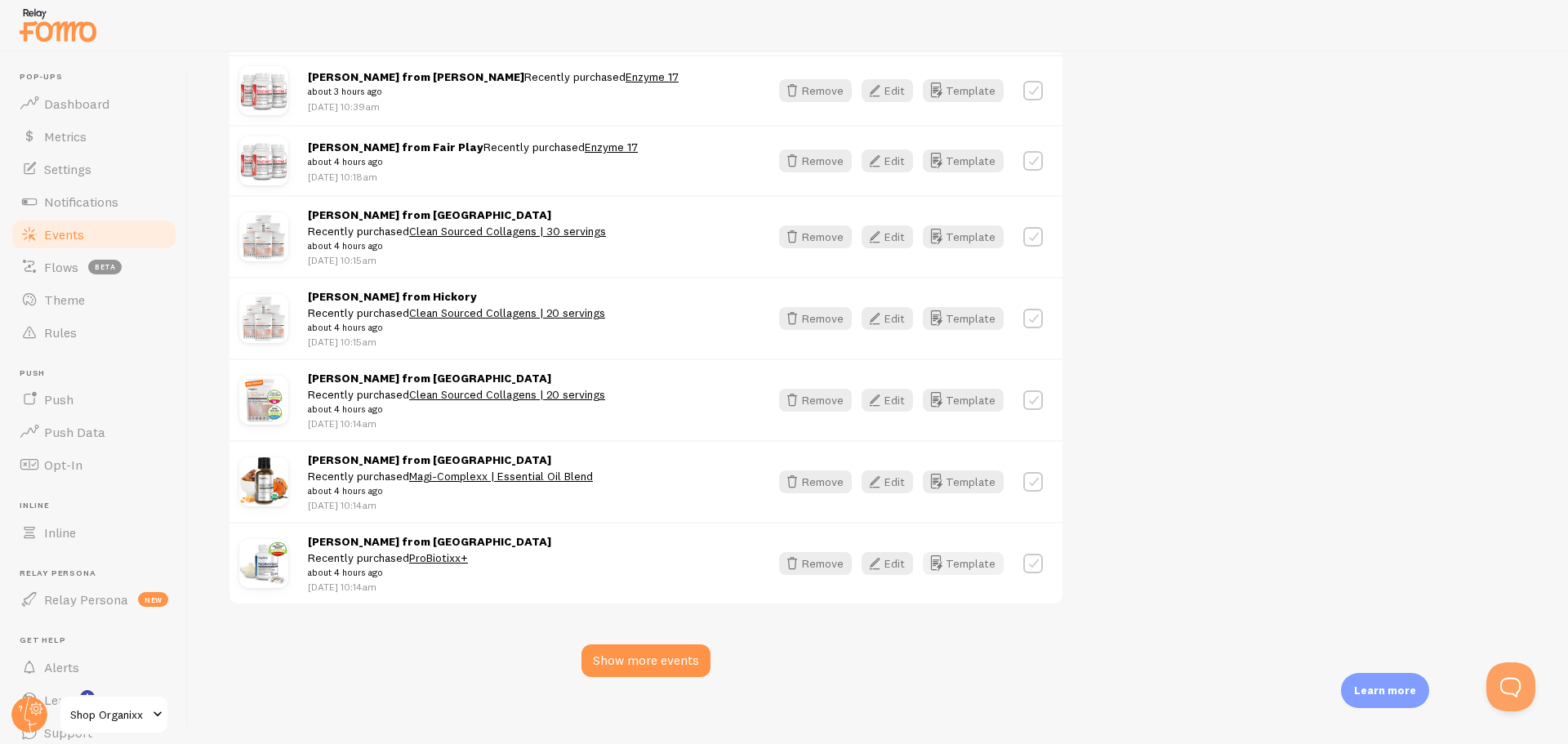
click at [942, 554] on icon "button" at bounding box center [936, 563] width 20 height 20
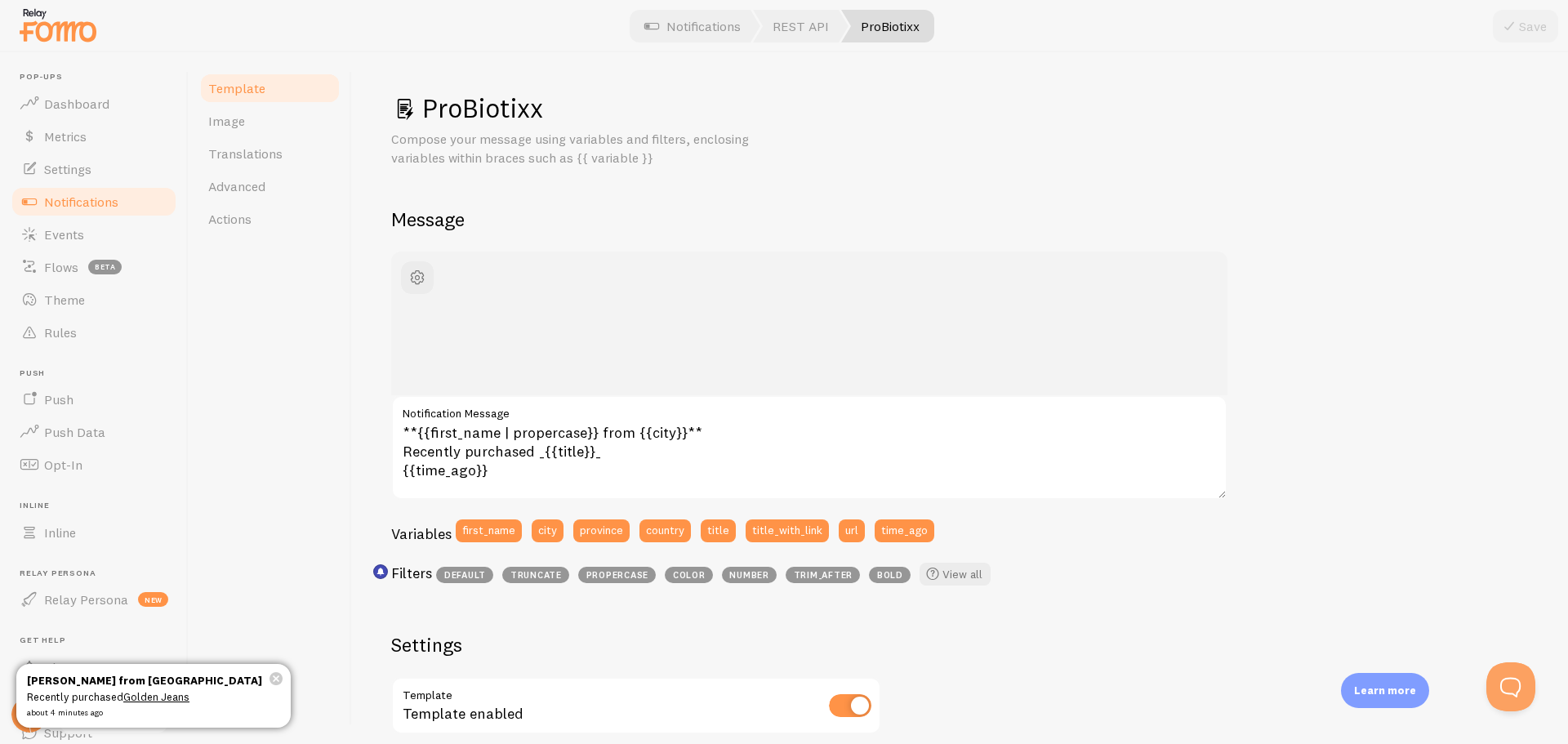
click at [286, 78] on link "Template" at bounding box center [270, 88] width 143 height 33
click at [280, 88] on link "Template" at bounding box center [270, 88] width 143 height 33
click at [86, 194] on span "Notifications" at bounding box center [81, 201] width 74 height 16
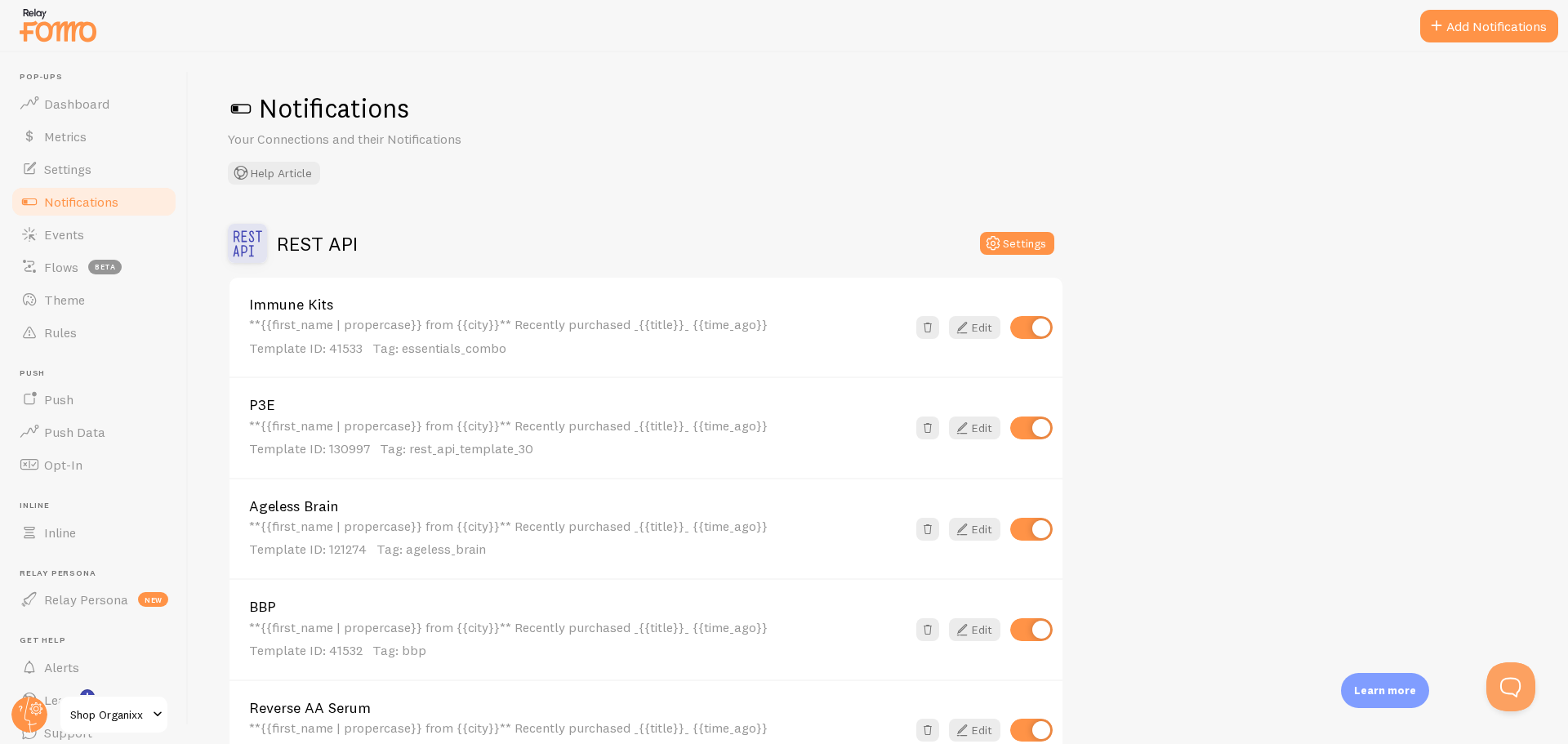
click at [86, 194] on span "Notifications" at bounding box center [81, 201] width 74 height 16
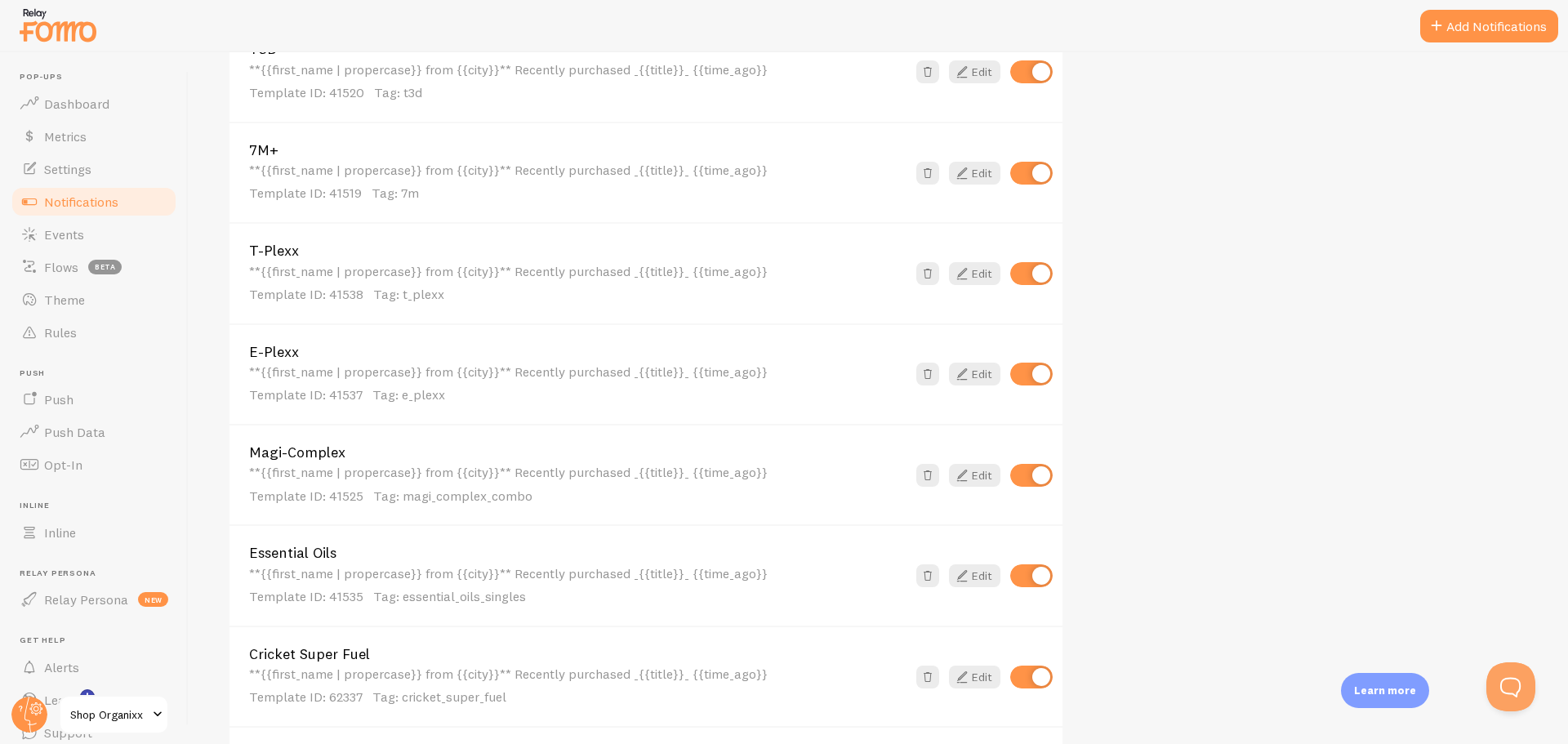
scroll to position [1306, 0]
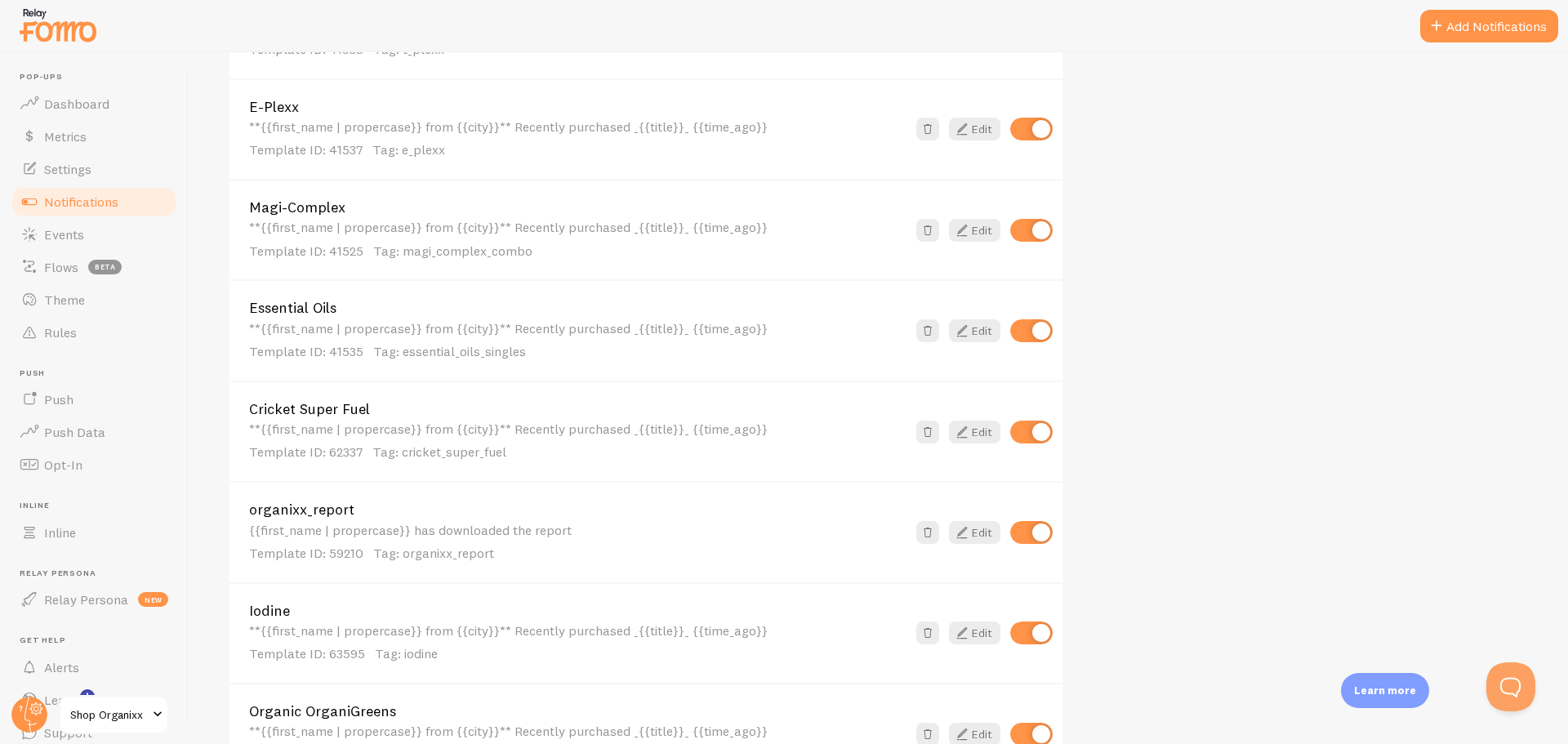
click at [1032, 429] on input "checkbox" at bounding box center [1031, 431] width 42 height 23
checkbox input "false"
click at [1028, 533] on input "checkbox" at bounding box center [1031, 532] width 42 height 23
checkbox input "false"
click at [1035, 333] on input "checkbox" at bounding box center [1031, 331] width 42 height 23
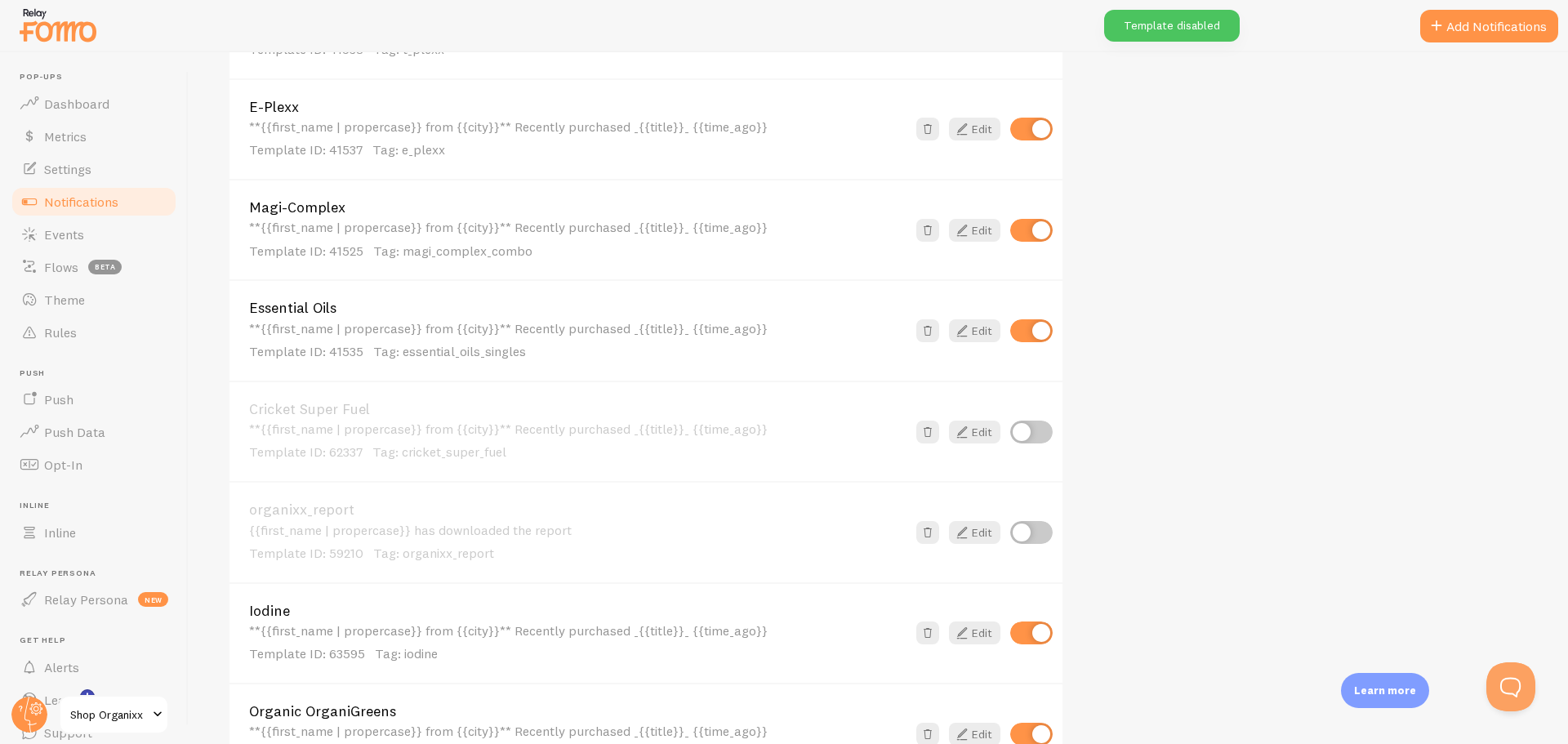
checkbox input "false"
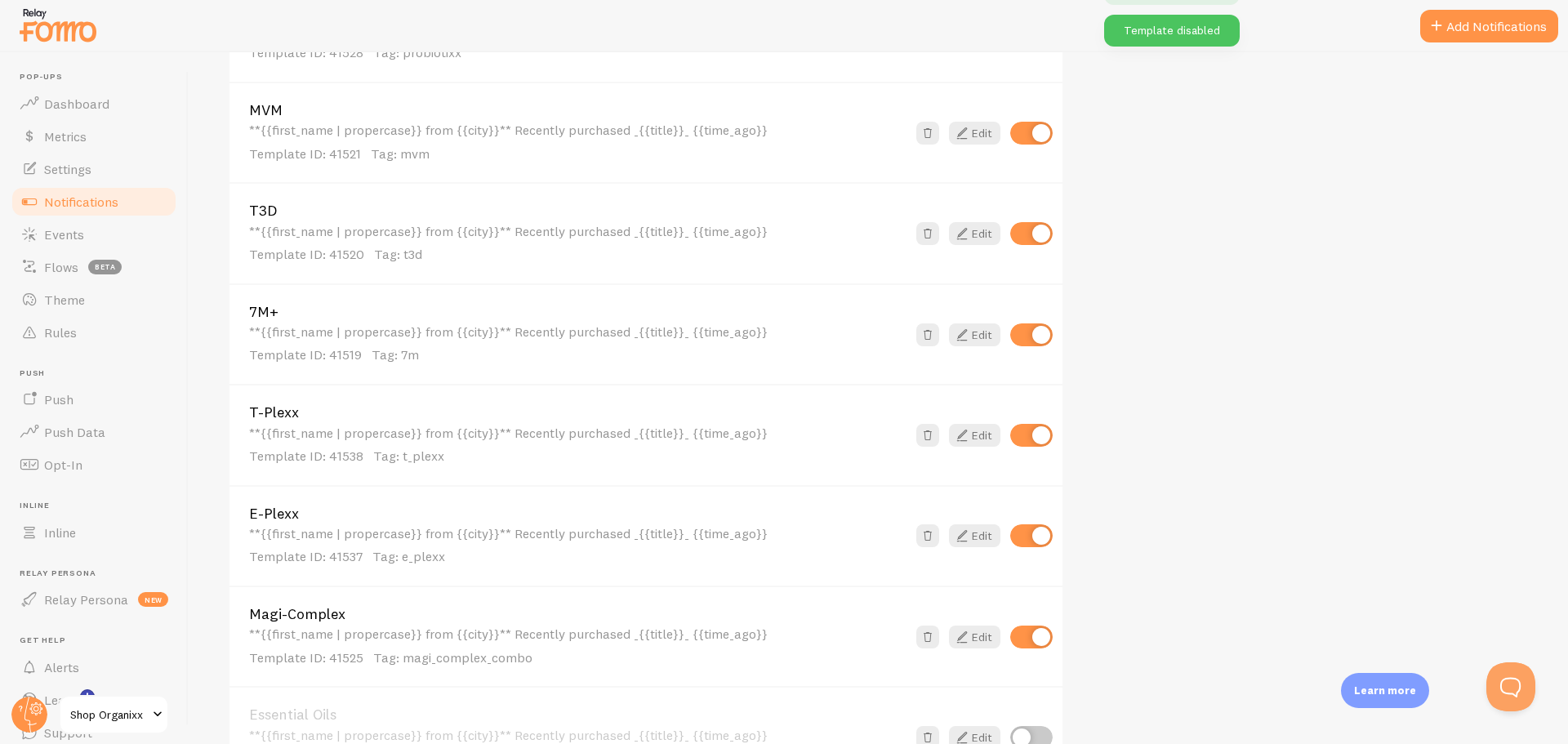
scroll to position [979, 0]
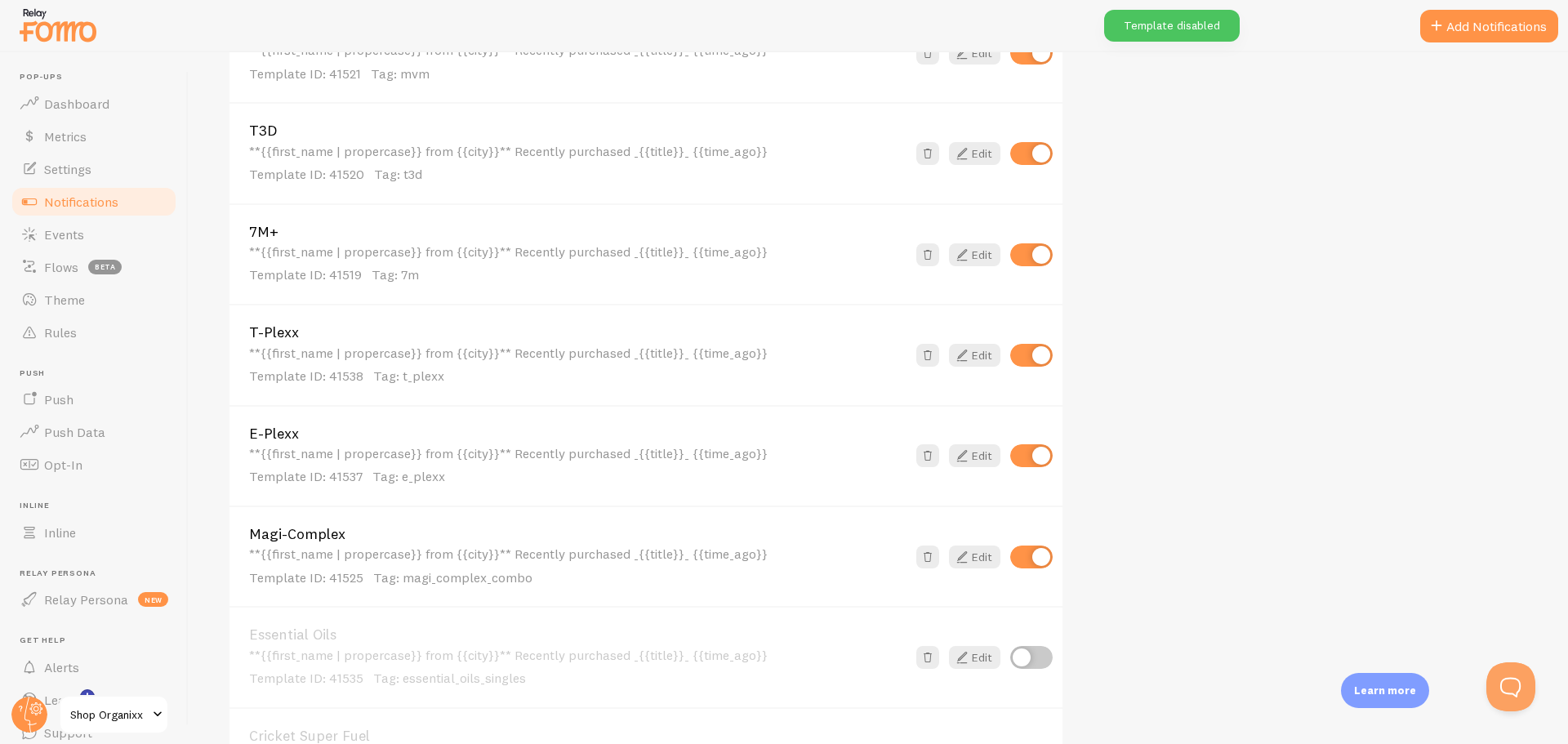
click at [1038, 457] on input "checkbox" at bounding box center [1031, 456] width 42 height 23
checkbox input "false"
click at [1031, 364] on input "checkbox" at bounding box center [1031, 355] width 42 height 23
checkbox input "false"
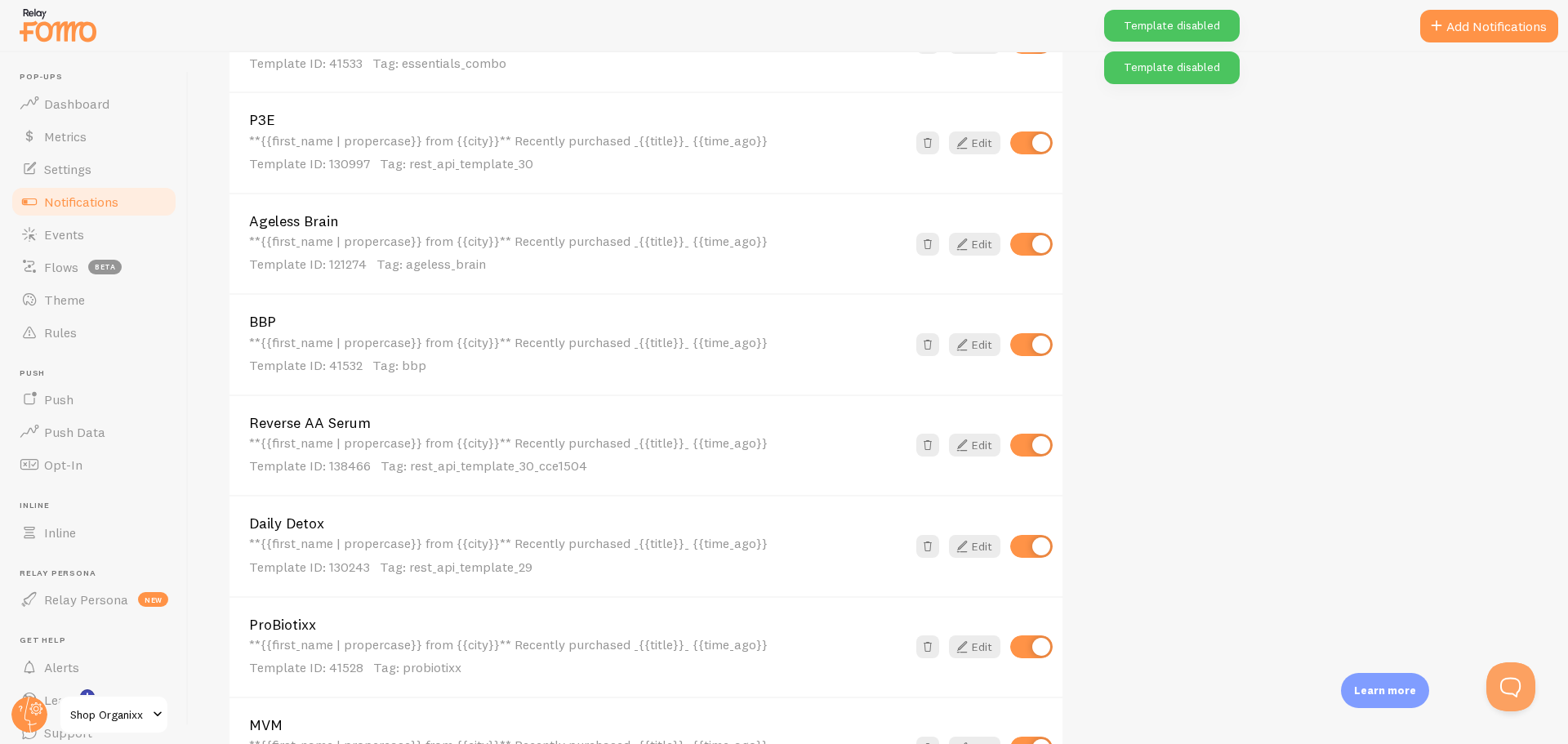
scroll to position [245, 0]
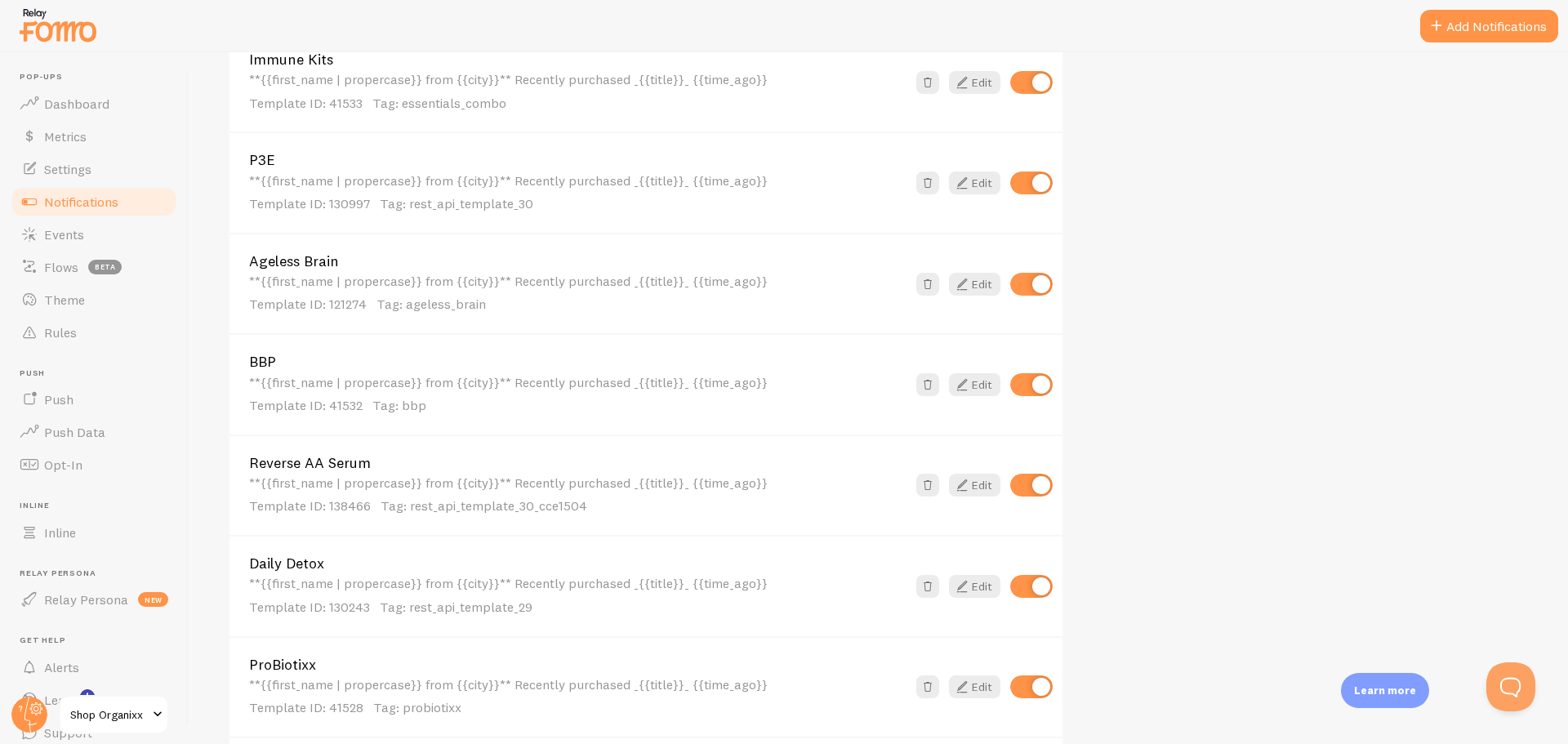
click at [1024, 579] on input "checkbox" at bounding box center [1031, 586] width 42 height 23
checkbox input "false"
click at [1035, 484] on input "checkbox" at bounding box center [1031, 485] width 42 height 23
checkbox input "false"
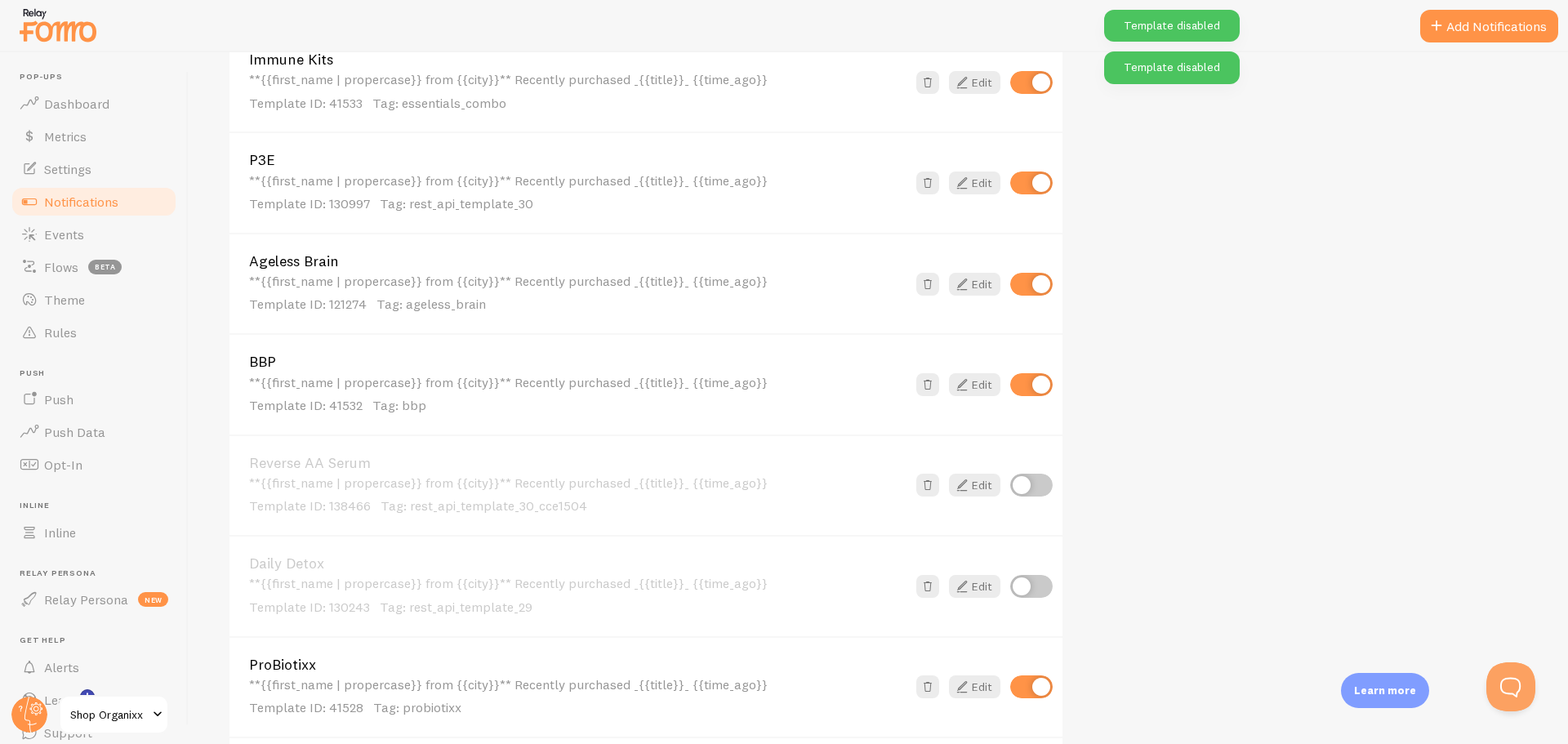
click at [1026, 381] on input "checkbox" at bounding box center [1031, 384] width 42 height 23
checkbox input "false"
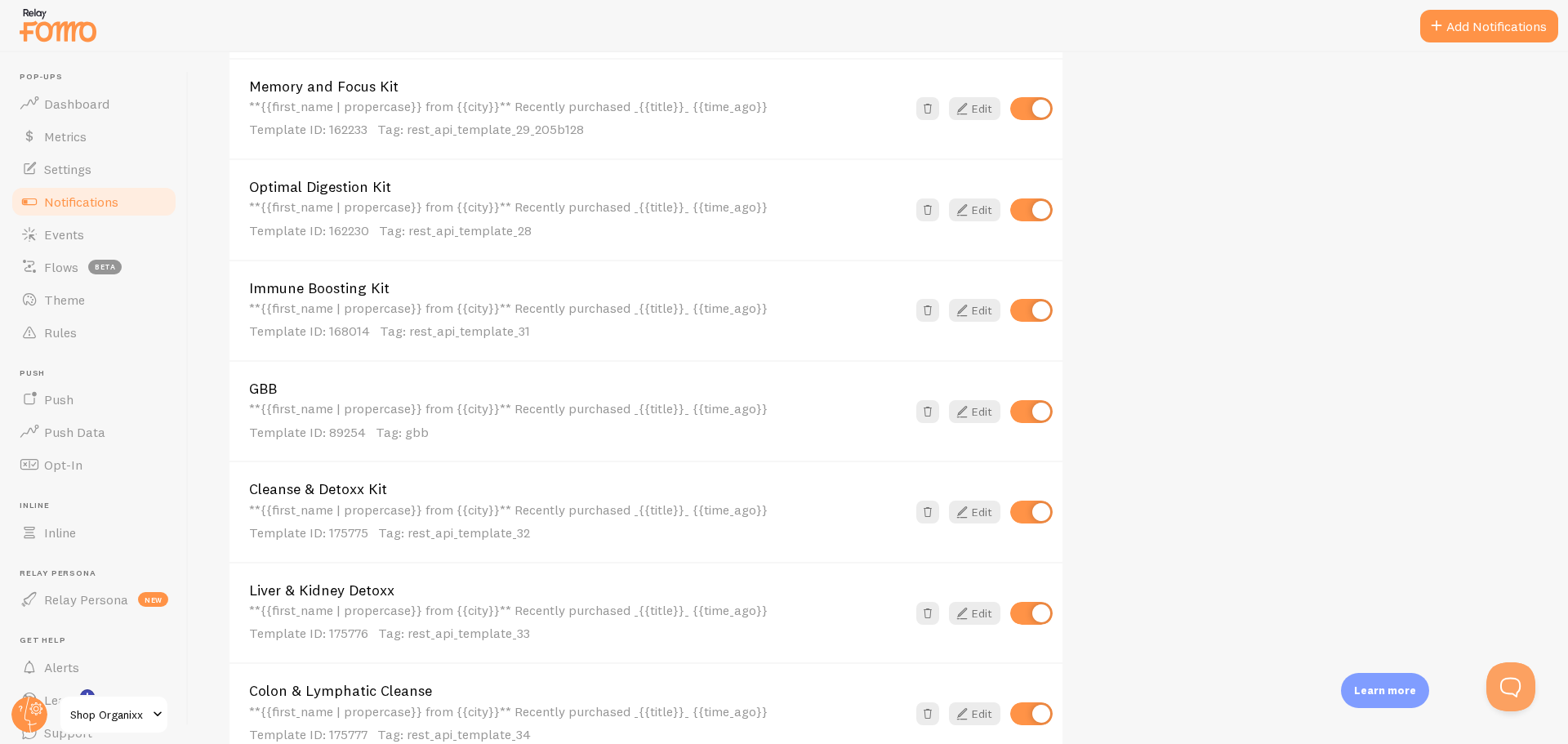
scroll to position [2612, 0]
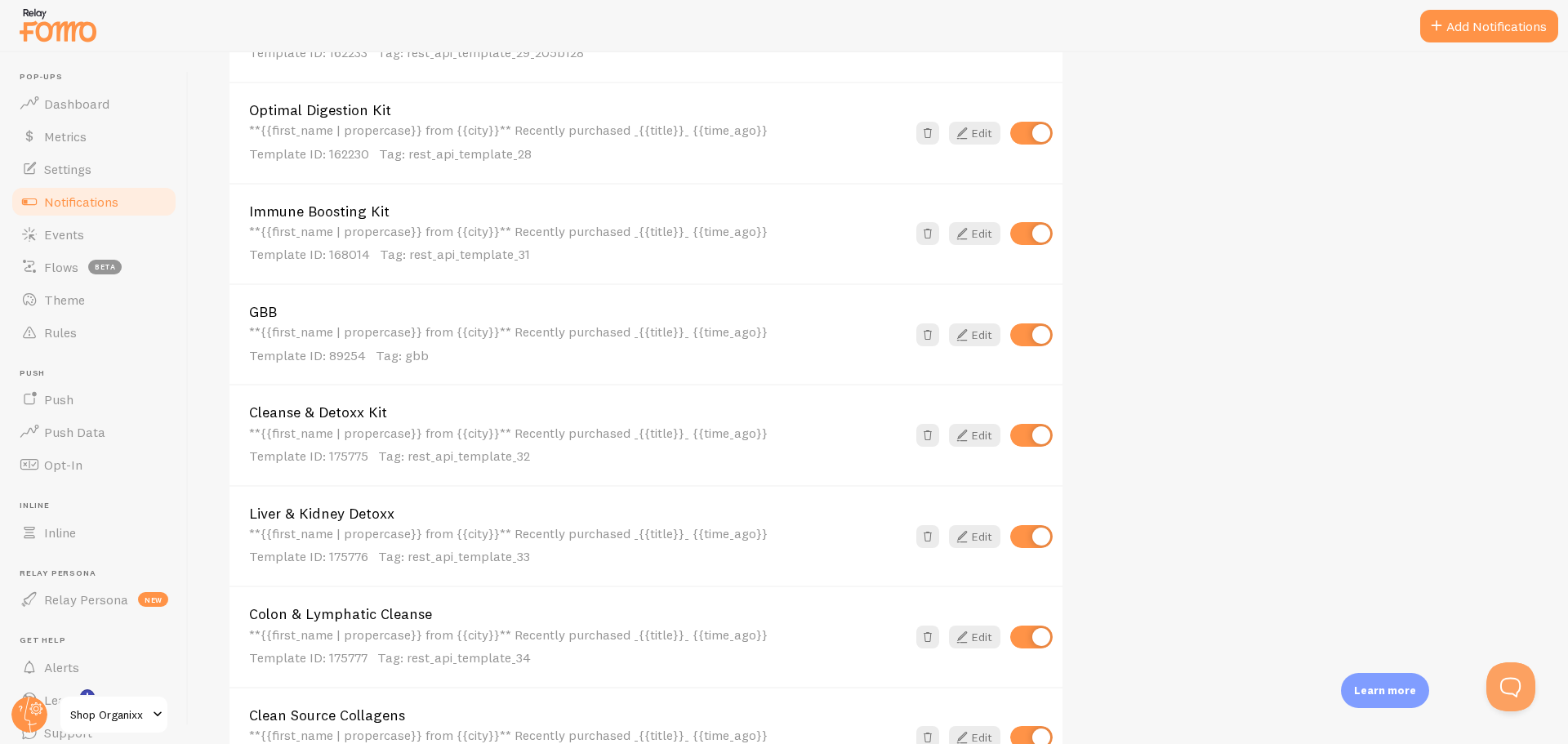
click at [1045, 337] on input "checkbox" at bounding box center [1031, 334] width 42 height 23
checkbox input "false"
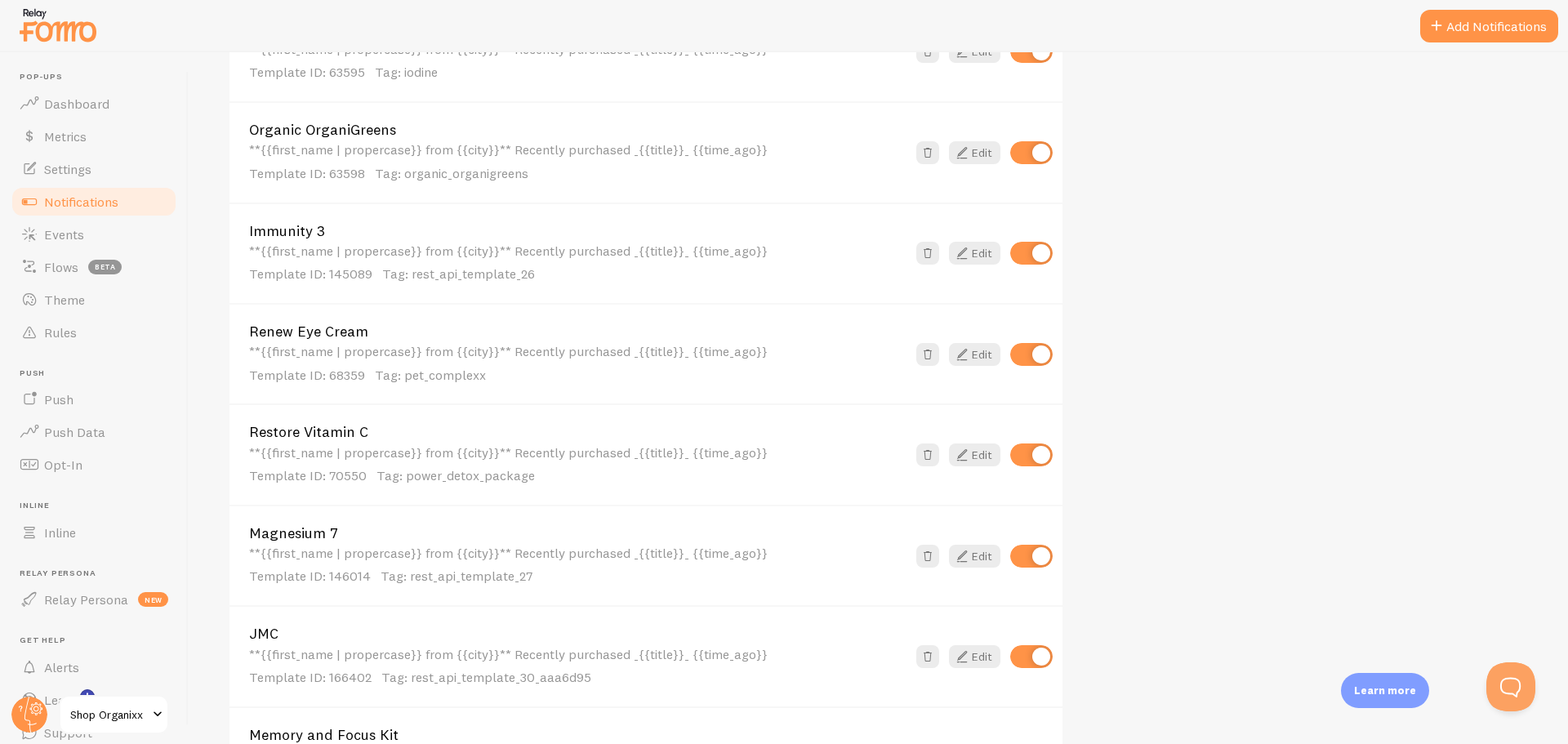
scroll to position [1844, 0]
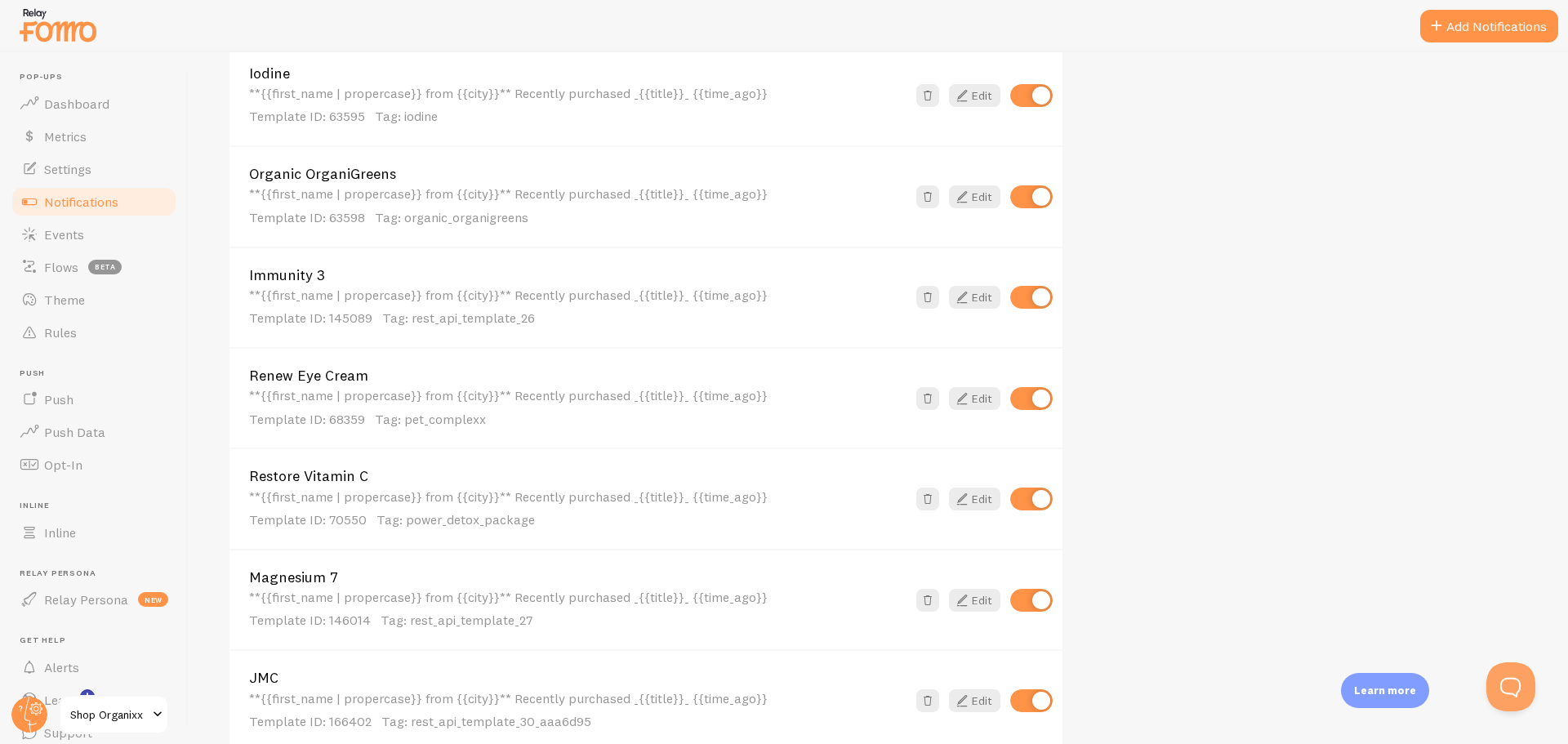
click at [1037, 404] on input "checkbox" at bounding box center [1031, 398] width 42 height 23
checkbox input "false"
click at [1024, 493] on input "checkbox" at bounding box center [1031, 499] width 42 height 23
checkbox input "false"
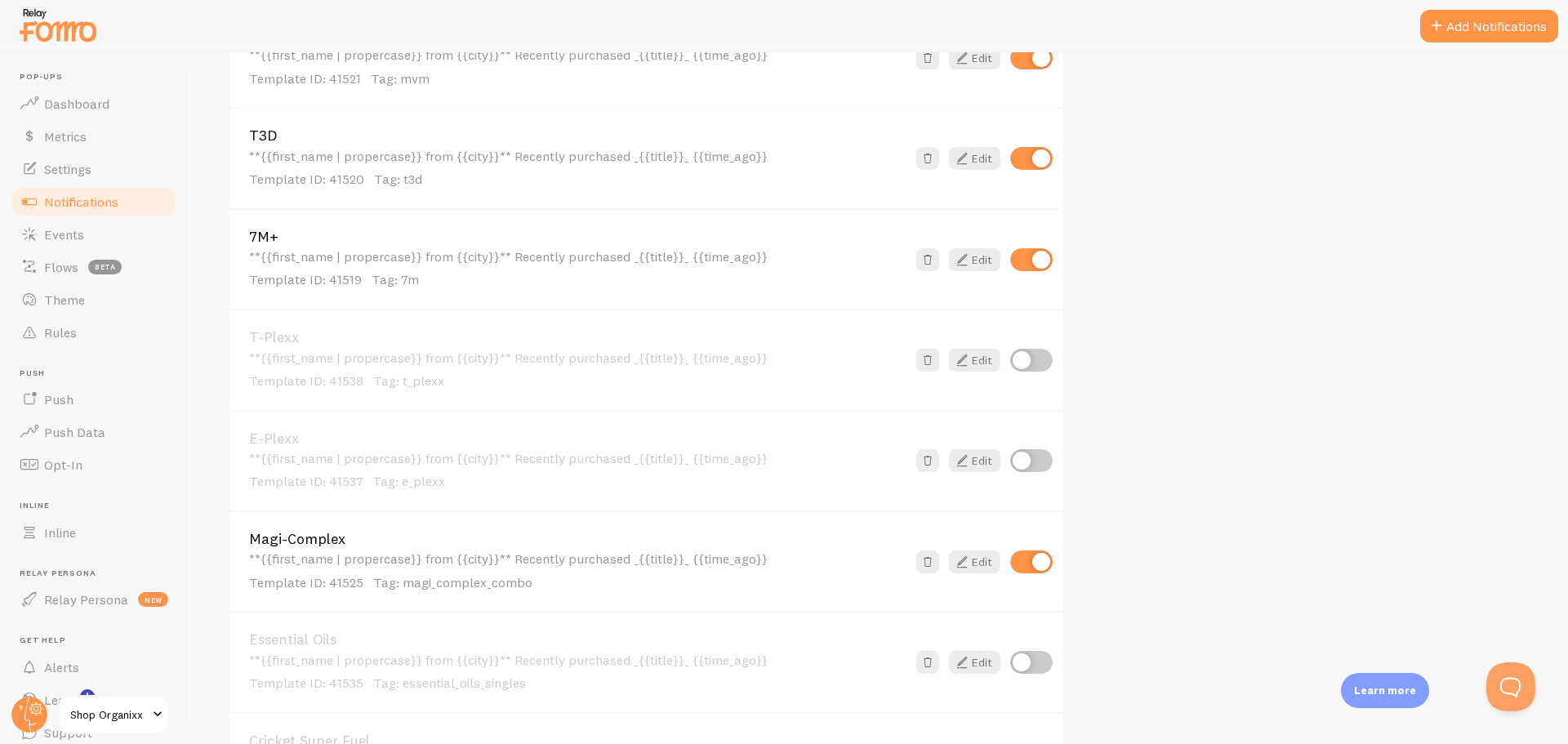
scroll to position [979, 0]
click at [74, 335] on span "Rules" at bounding box center [60, 332] width 33 height 16
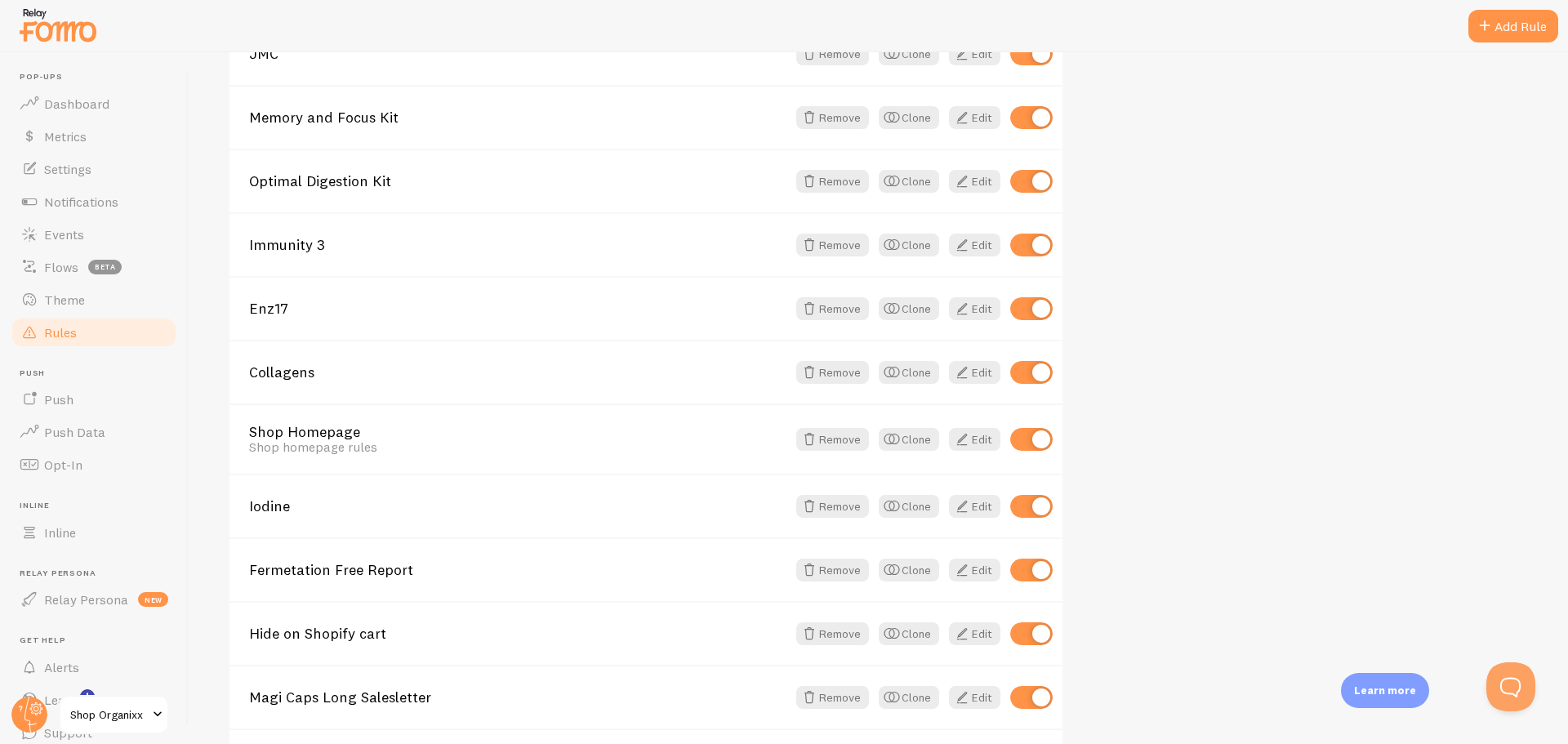
scroll to position [979, 0]
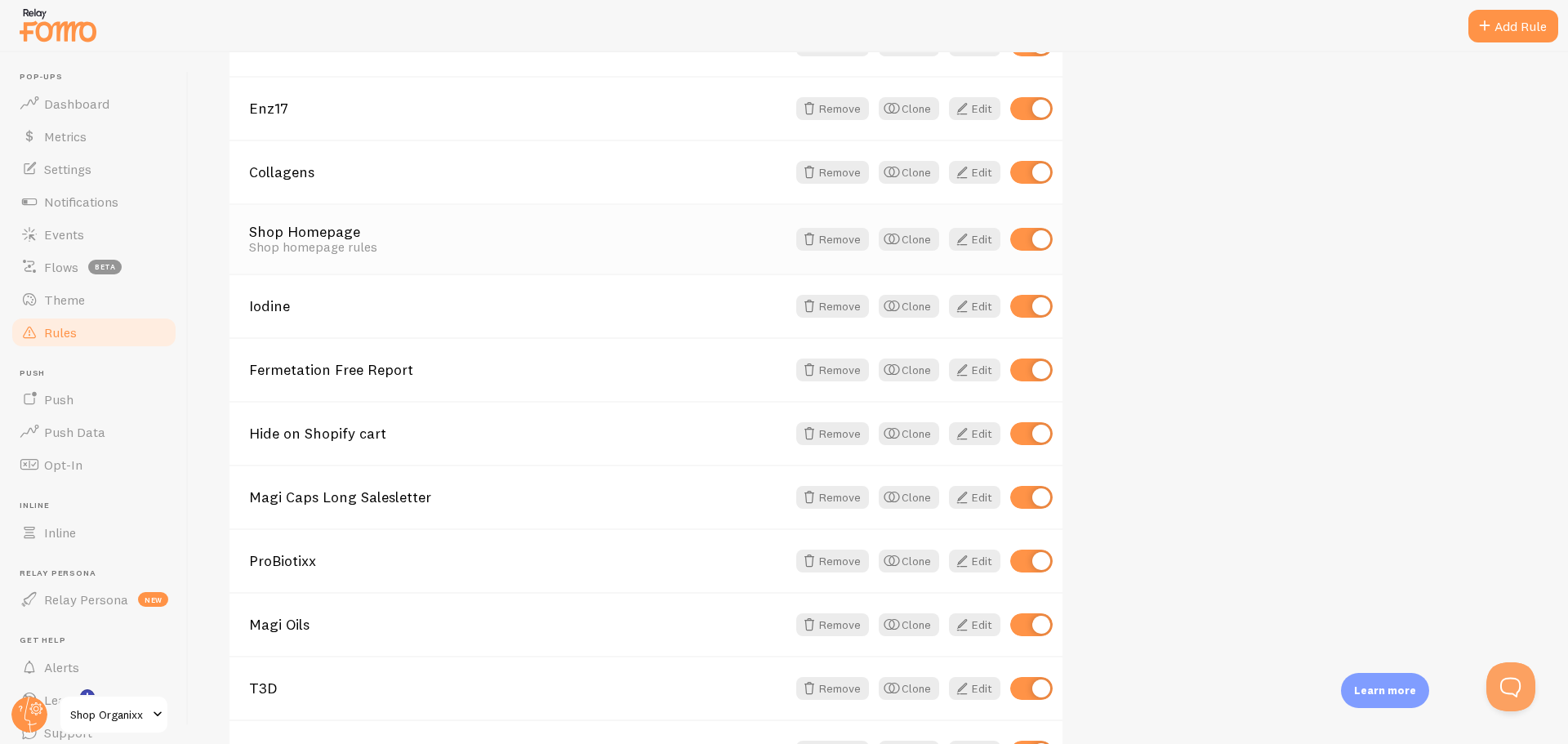
click at [302, 260] on div "Shop Homepage Shop homepage rules Remove Clone Edit" at bounding box center [646, 238] width 833 height 71
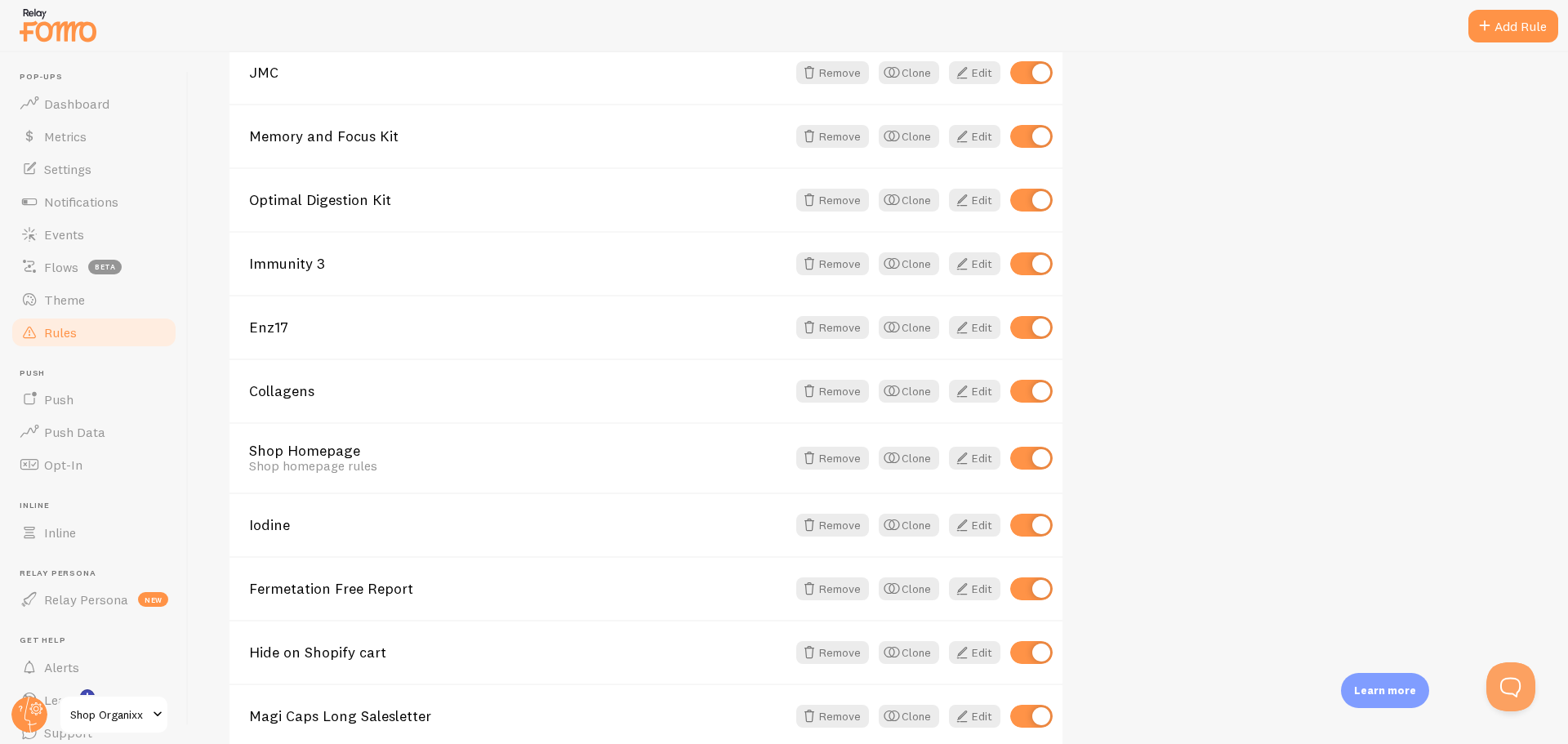
scroll to position [754, 0]
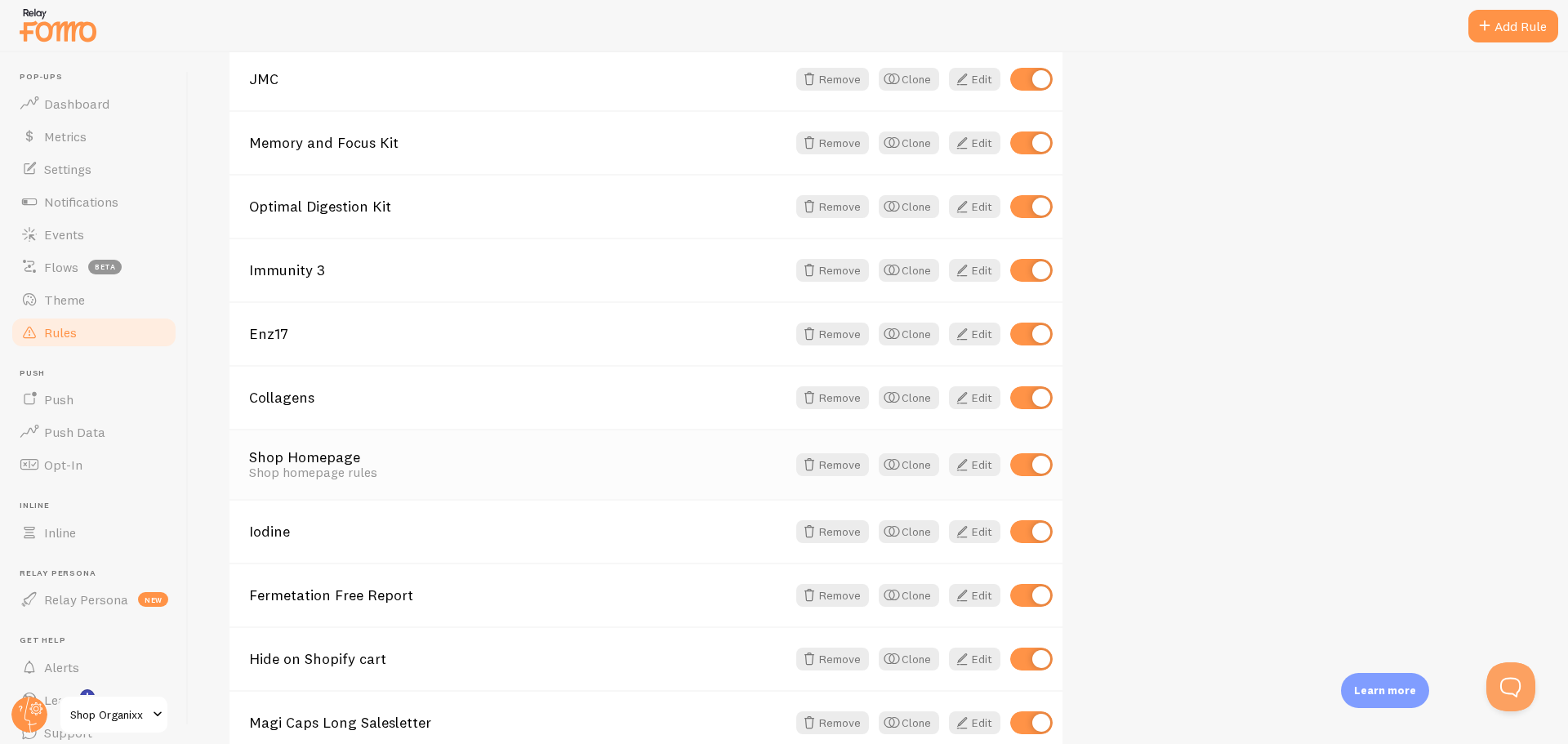
click at [323, 461] on link "Shop Homepage" at bounding box center [517, 458] width 537 height 15
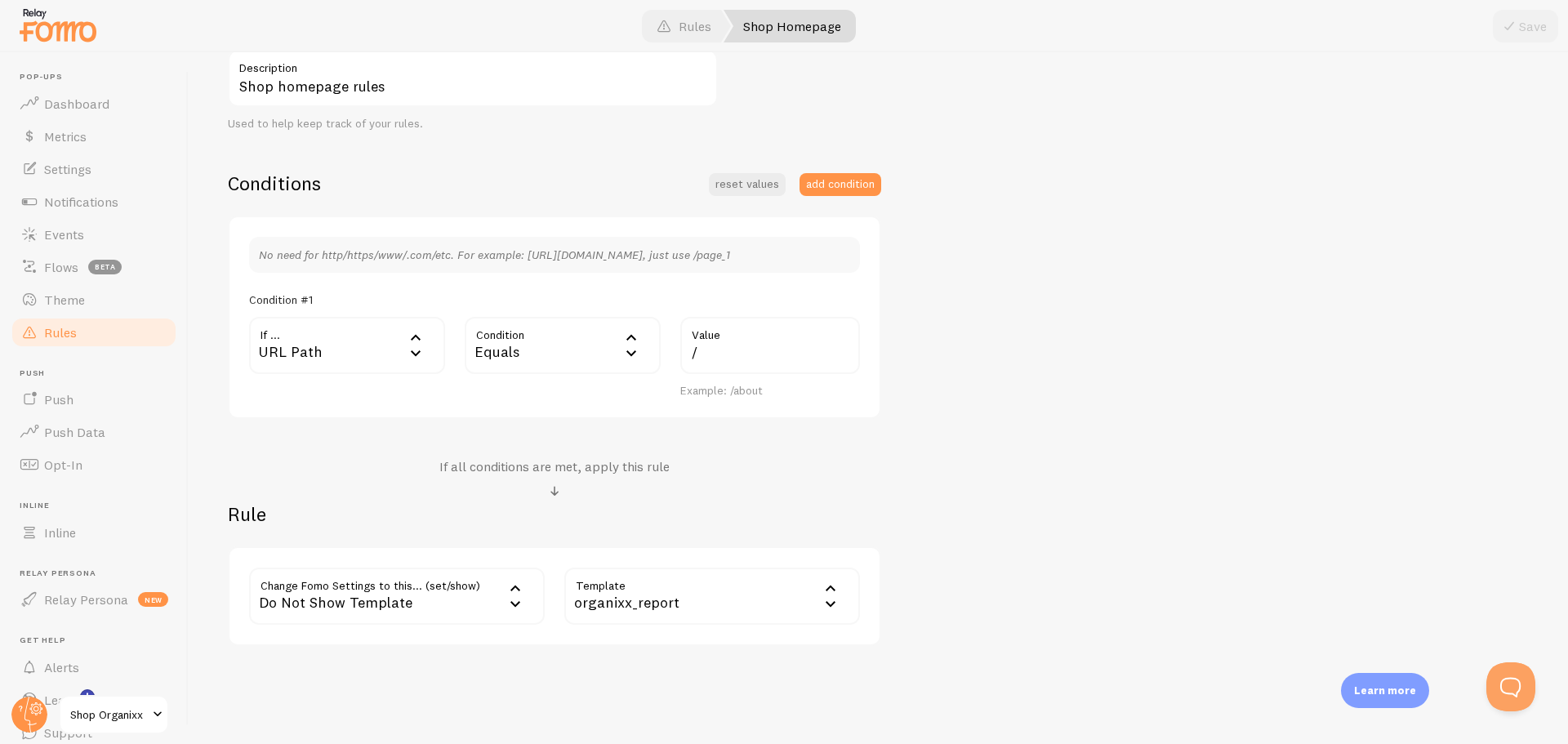
scroll to position [339, 0]
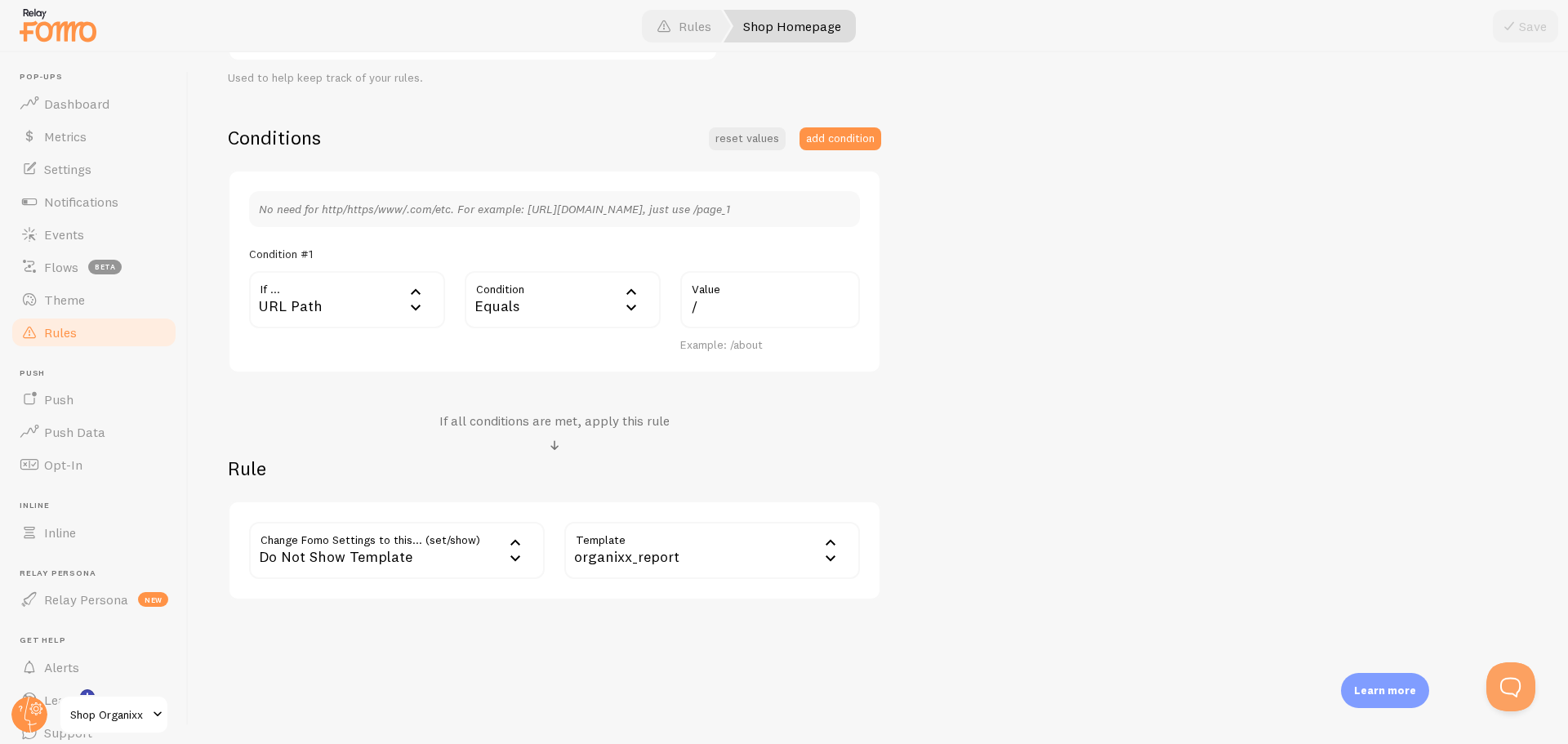
click at [792, 542] on div "organixx_report" at bounding box center [712, 550] width 296 height 57
click at [535, 461] on h2 "Rule" at bounding box center [555, 468] width 654 height 25
click at [454, 555] on div "Do Not Show Template" at bounding box center [397, 550] width 296 height 57
click at [403, 607] on li "Notifications" at bounding box center [397, 603] width 292 height 28
click at [618, 543] on label "Options" at bounding box center [712, 550] width 296 height 57
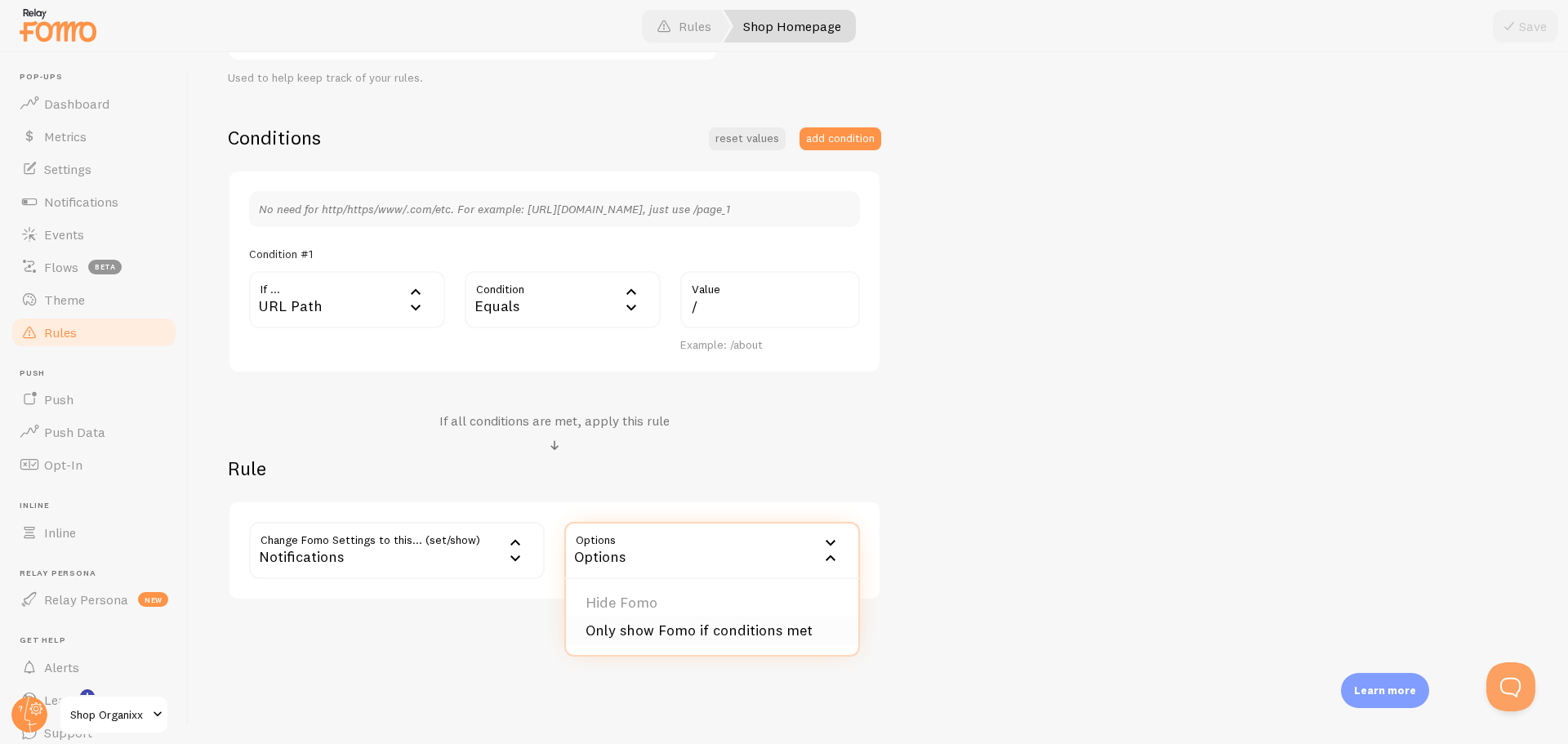
click at [638, 623] on li "Only show Fomo if conditions met" at bounding box center [712, 631] width 292 height 28
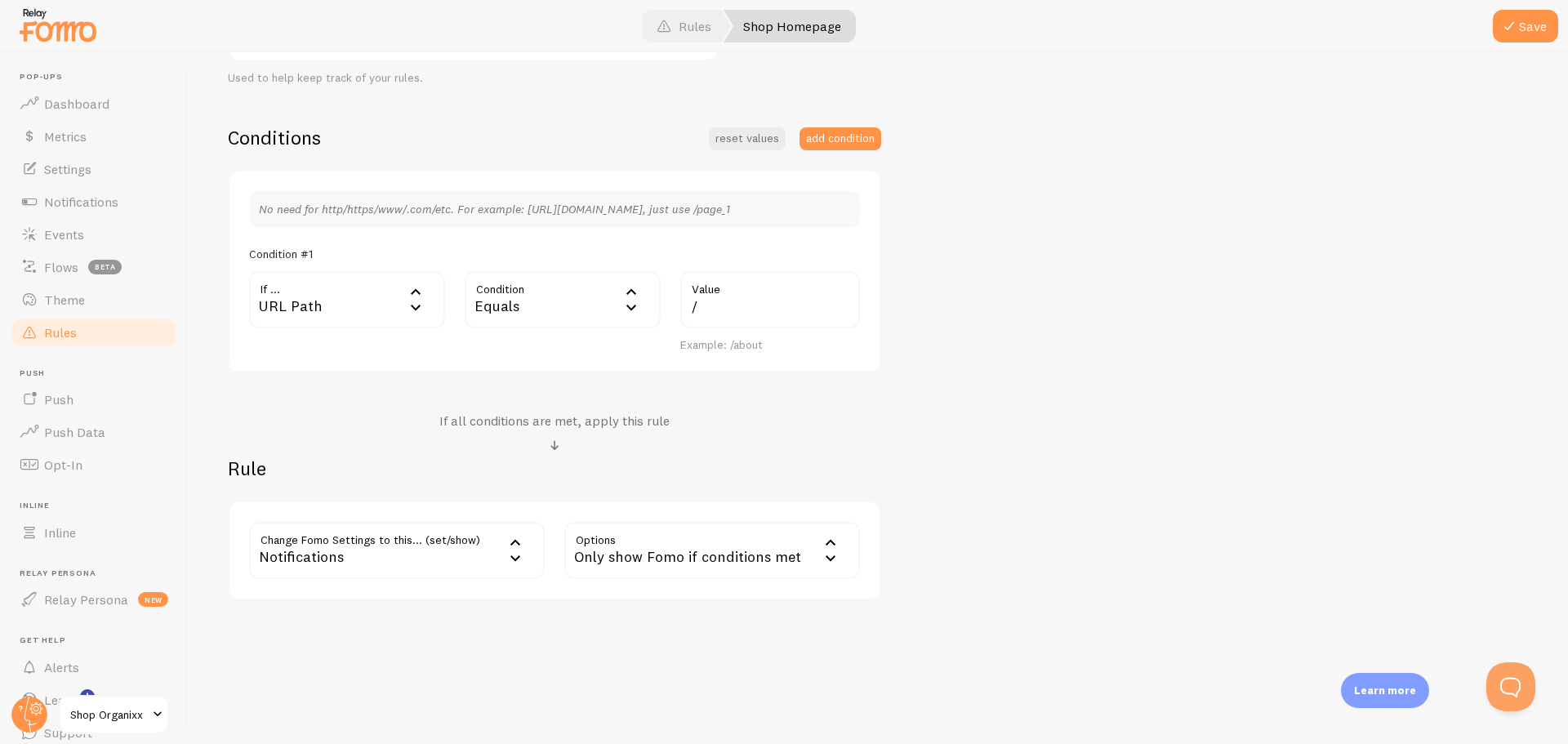
click at [823, 659] on div "Edit Rule Customize Fomo by page path and more, like hide Notifications on your…" at bounding box center [878, 397] width 1380 height 691
click at [1519, 27] on span at bounding box center [1510, 25] width 20 height 20
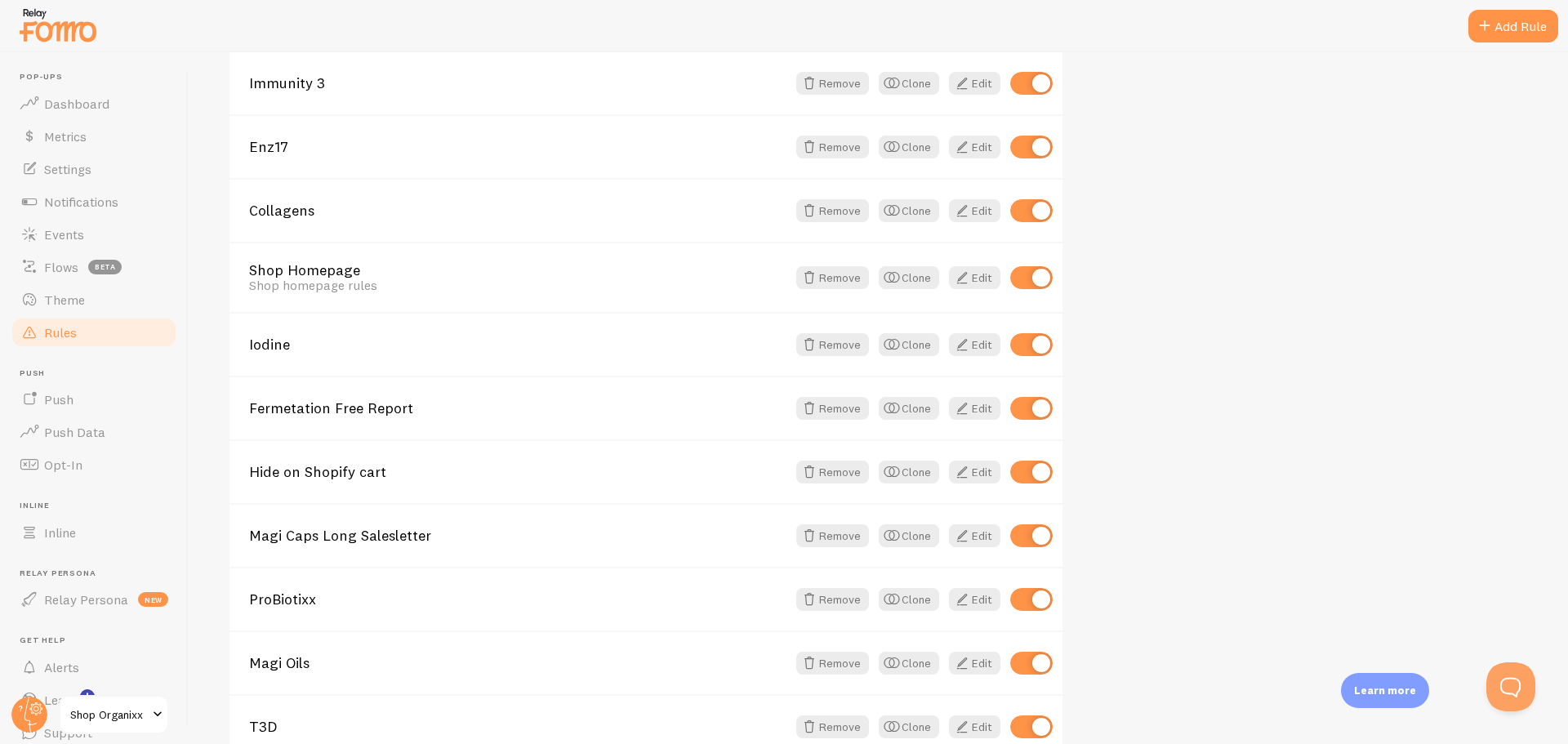
scroll to position [979, 0]
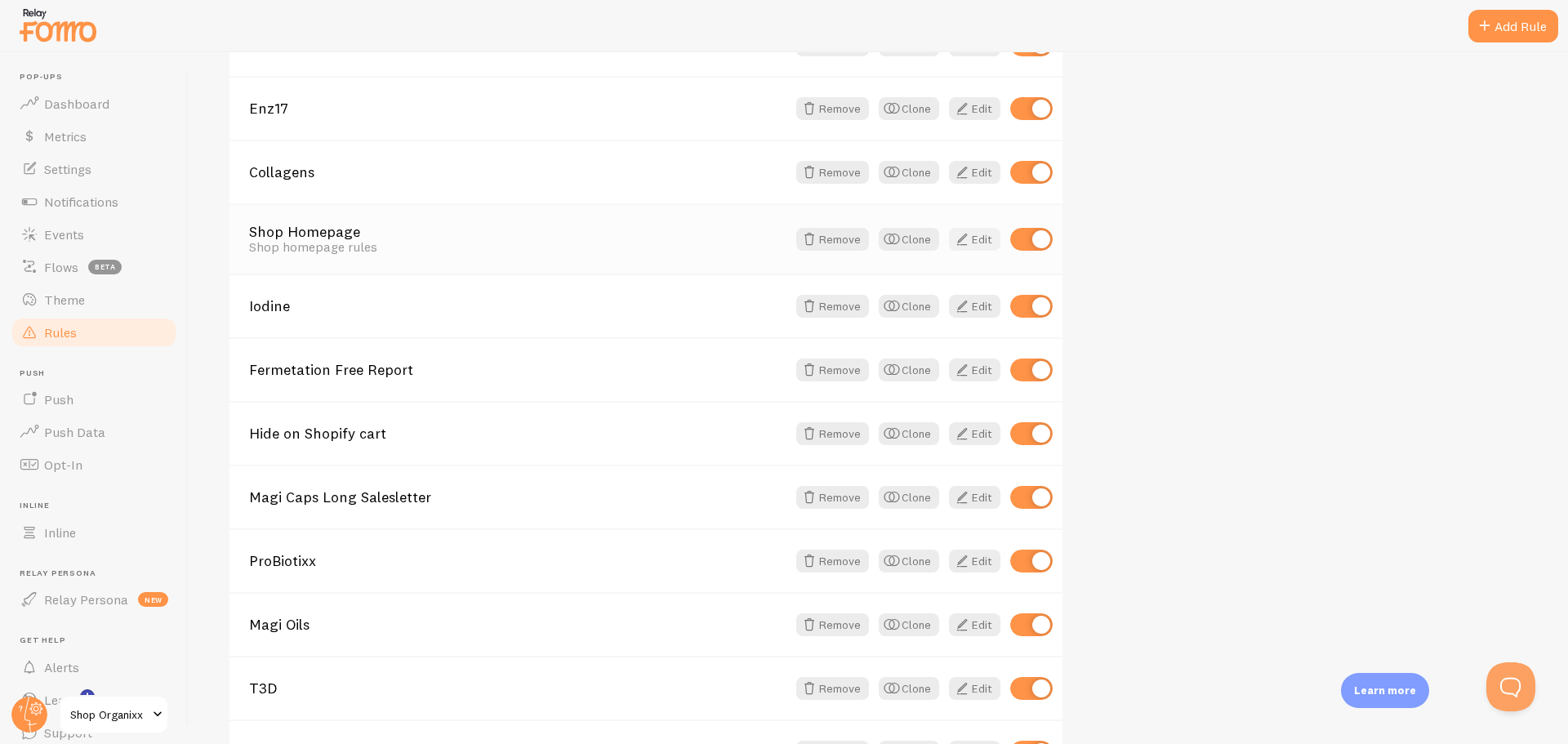
click at [958, 230] on span at bounding box center [962, 239] width 20 height 20
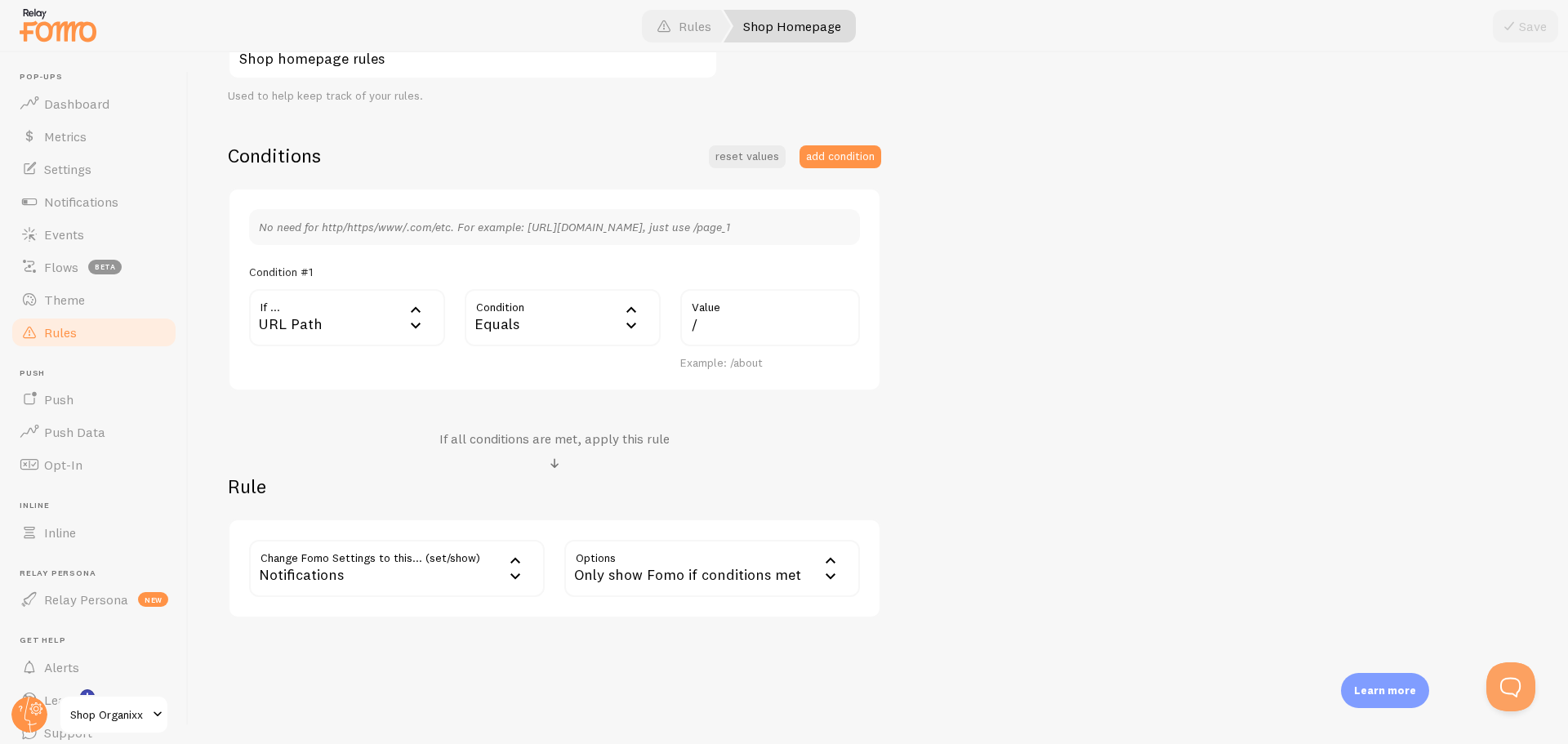
scroll to position [339, 0]
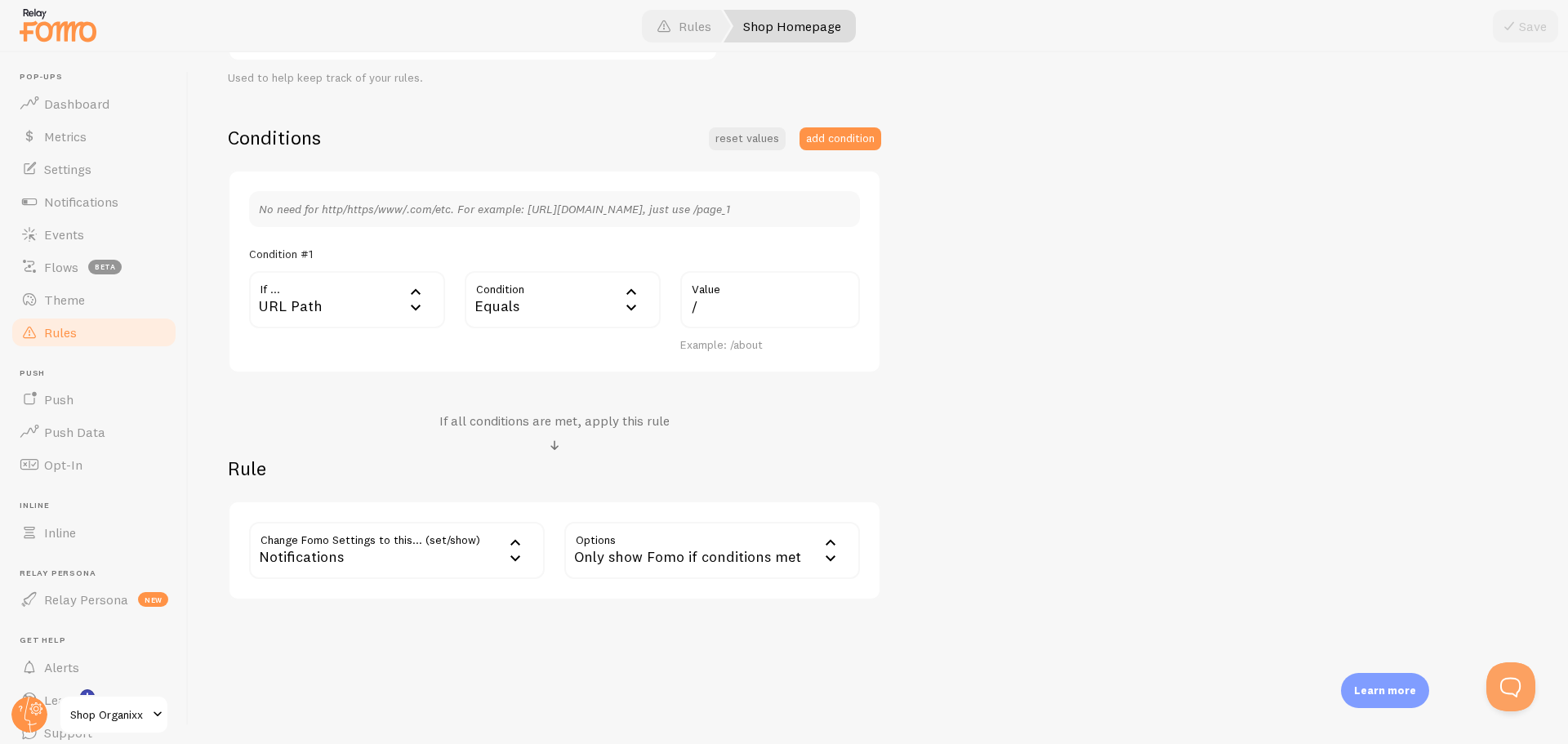
click at [445, 549] on div "Notifications" at bounding box center [397, 550] width 296 height 57
click at [789, 649] on div "Edit Rule Customize Fomo by page path and more, like hide Notifications on your…" at bounding box center [878, 397] width 1380 height 691
click at [391, 561] on div "Notifications" at bounding box center [397, 550] width 296 height 57
click at [455, 653] on li "Display Interval" at bounding box center [397, 661] width 292 height 28
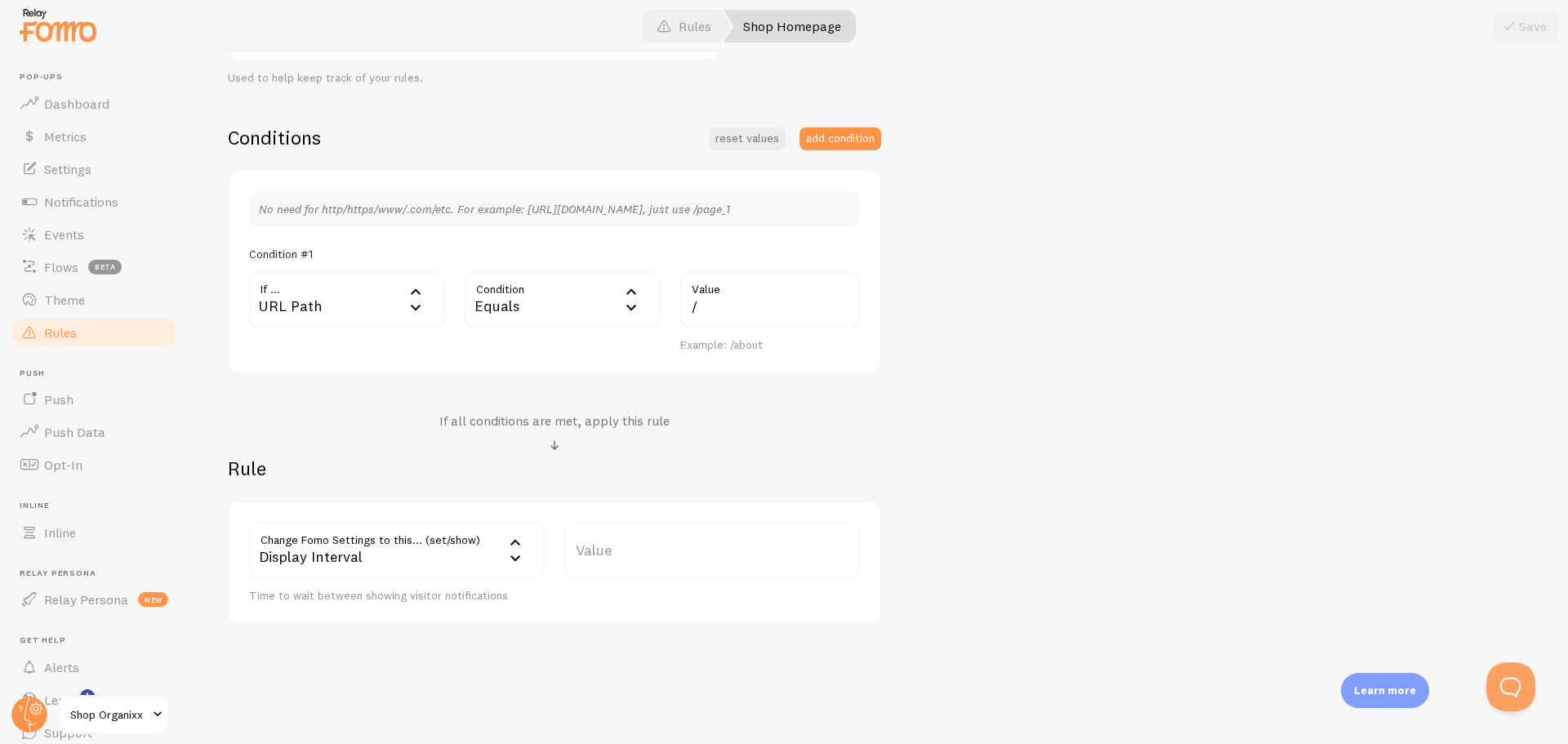
click at [685, 555] on label "Value" at bounding box center [712, 550] width 296 height 57
click at [685, 555] on input "Value" at bounding box center [712, 550] width 296 height 57
click at [602, 545] on label "Value" at bounding box center [712, 550] width 296 height 57
click at [602, 545] on input "Value" at bounding box center [712, 550] width 296 height 57
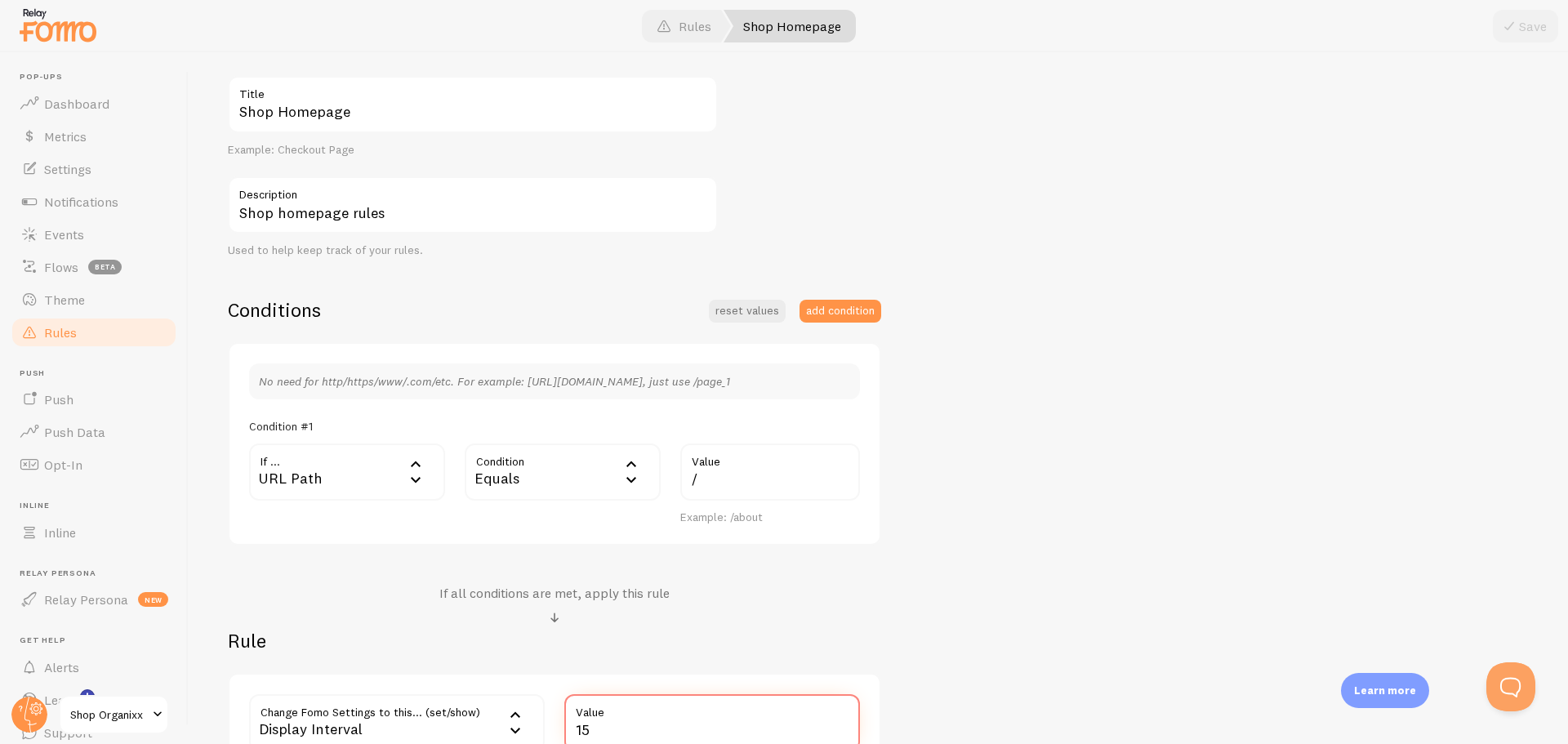
scroll to position [0, 0]
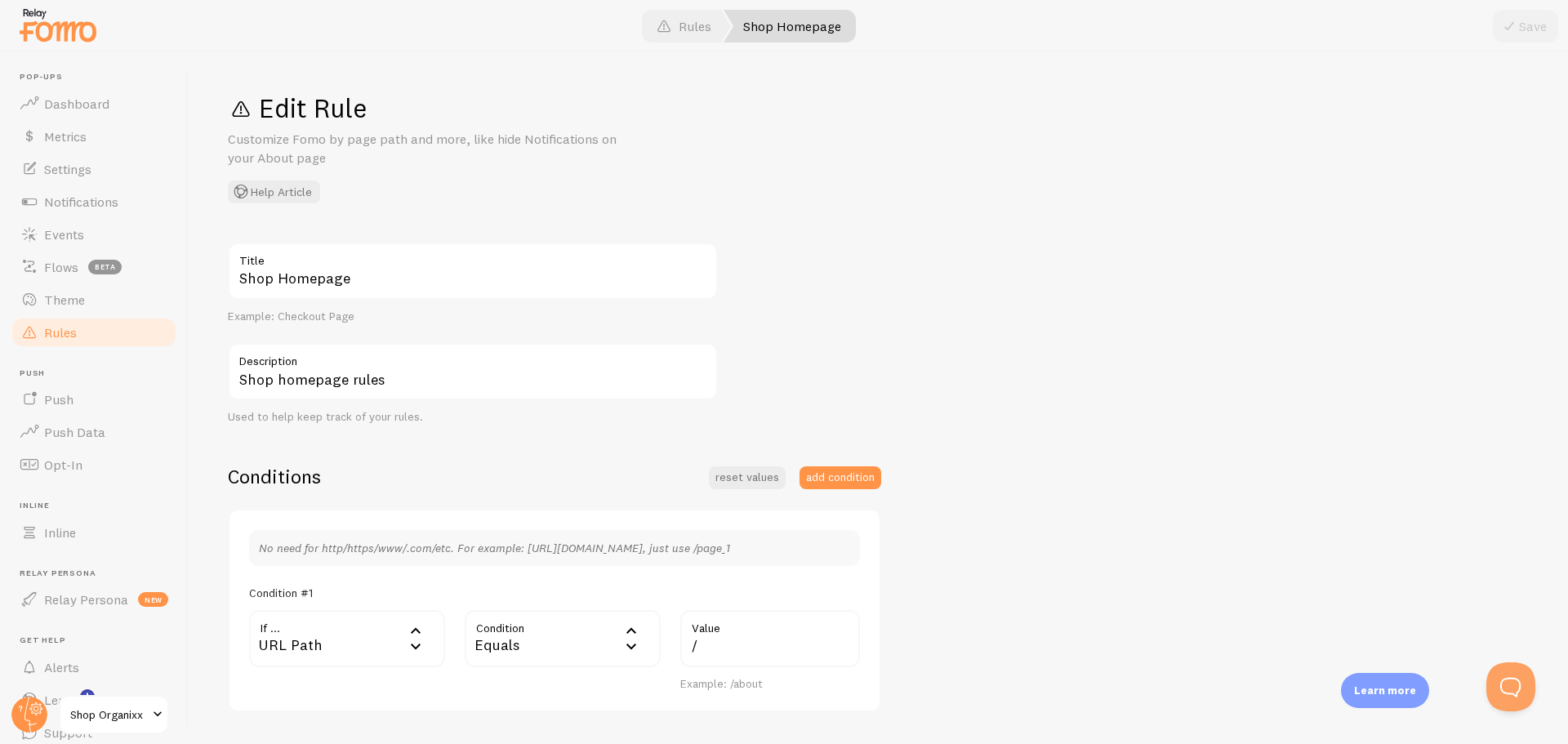
type input "15"
click at [1225, 299] on div "Shop Homepage Title Example: Checkout Page Shop homepage rules Description Used…" at bounding box center [878, 609] width 1301 height 735
click at [1514, 24] on span at bounding box center [1510, 25] width 20 height 20
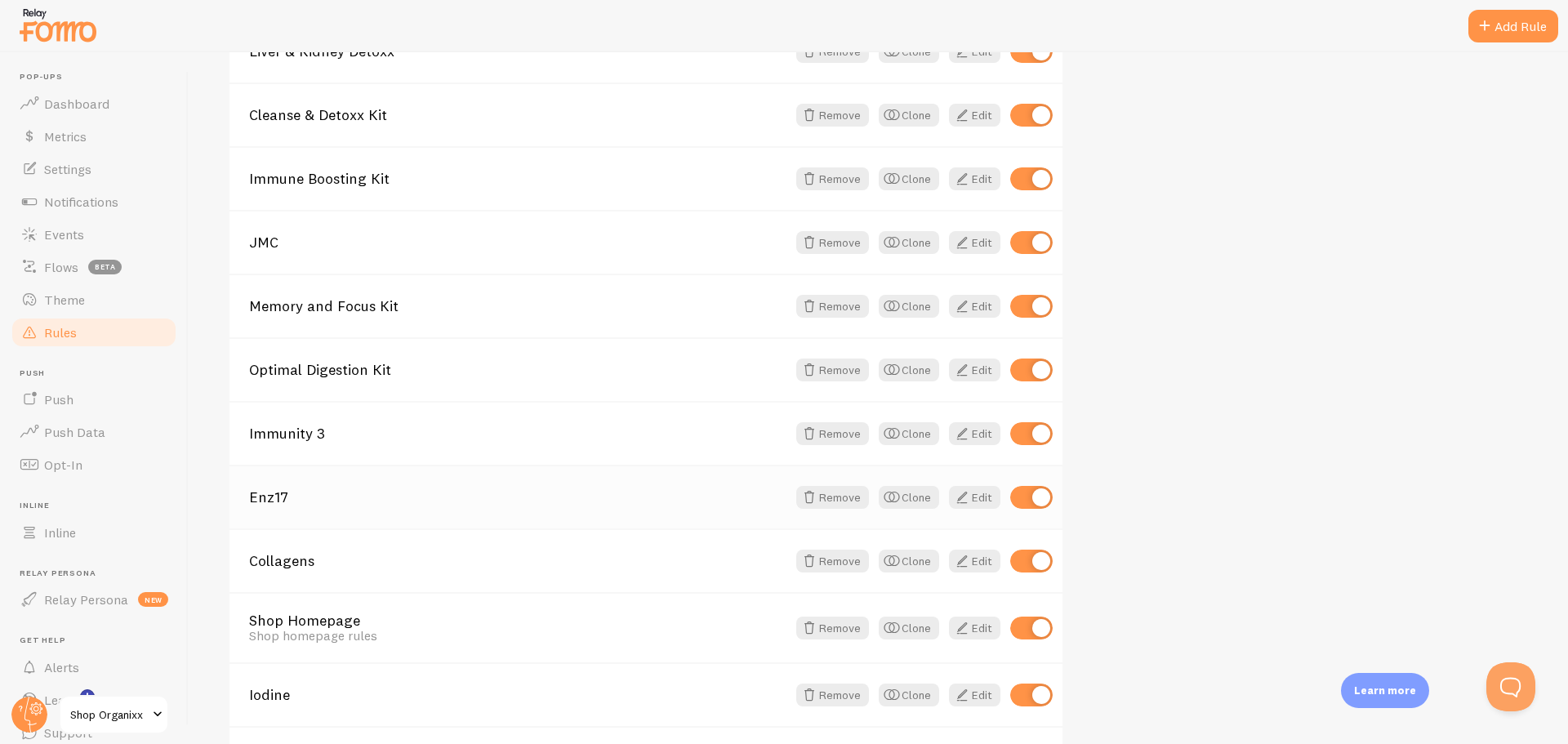
scroll to position [672, 0]
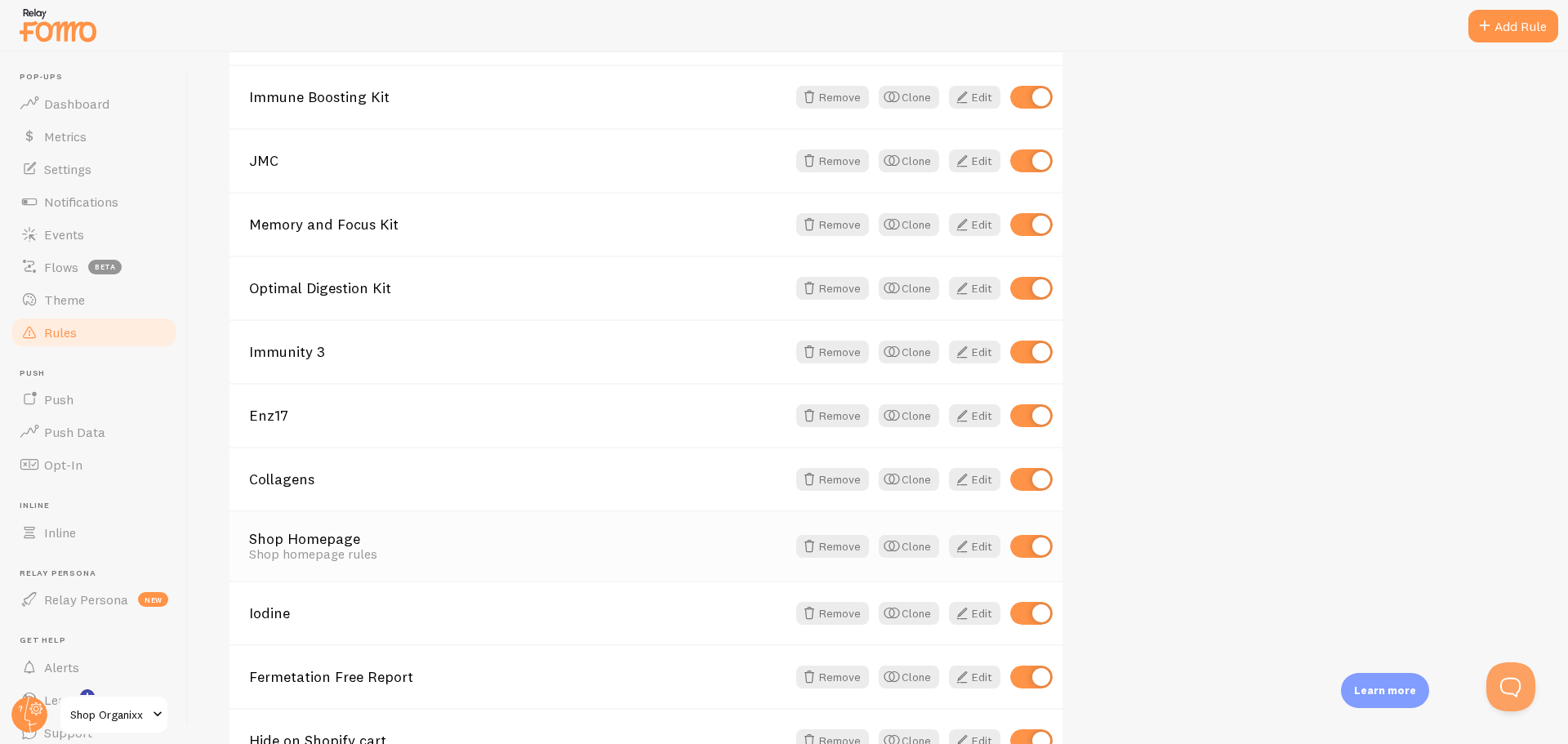
click at [317, 541] on link "Shop Homepage" at bounding box center [517, 539] width 537 height 15
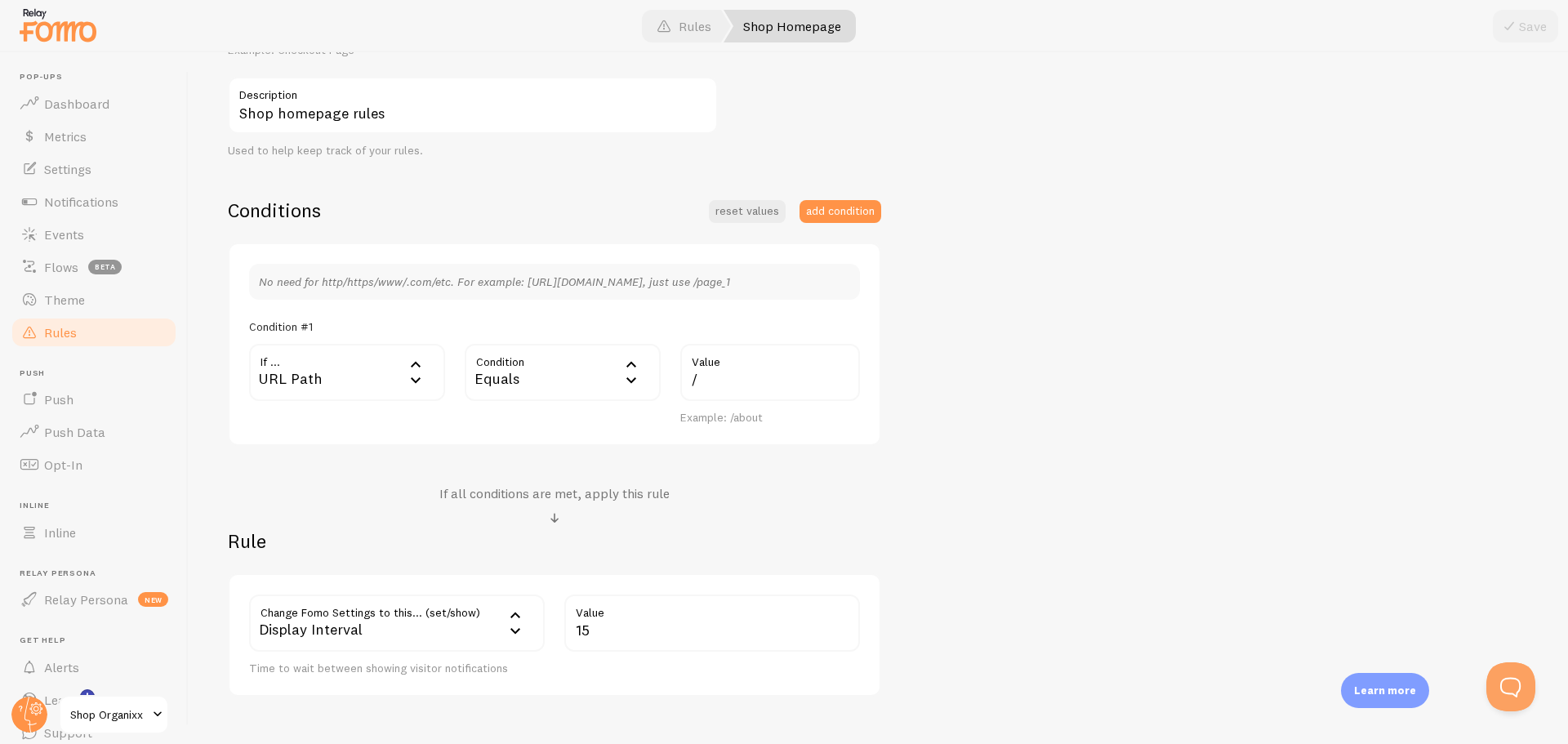
scroll to position [339, 0]
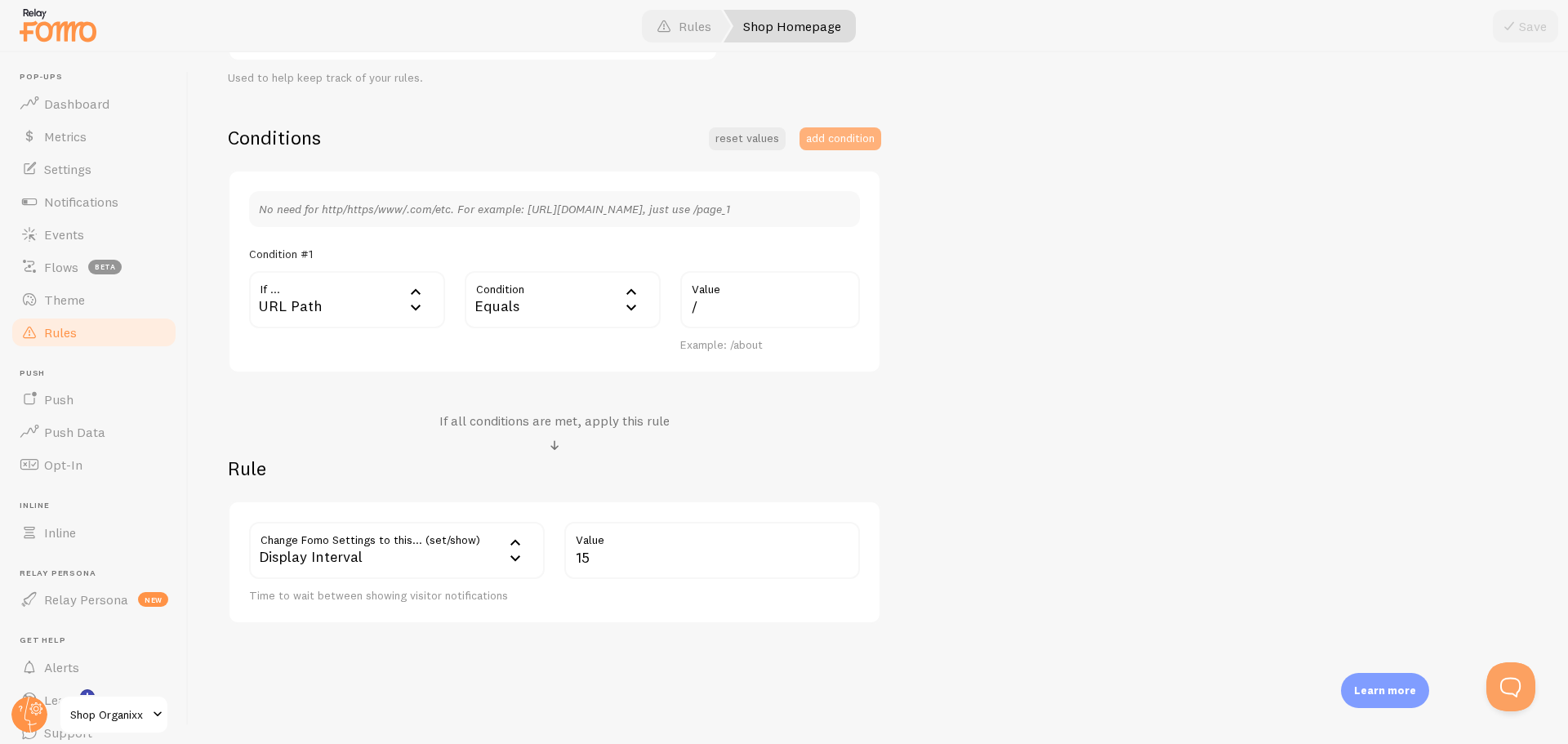
click at [852, 134] on button "add condition" at bounding box center [841, 138] width 82 height 23
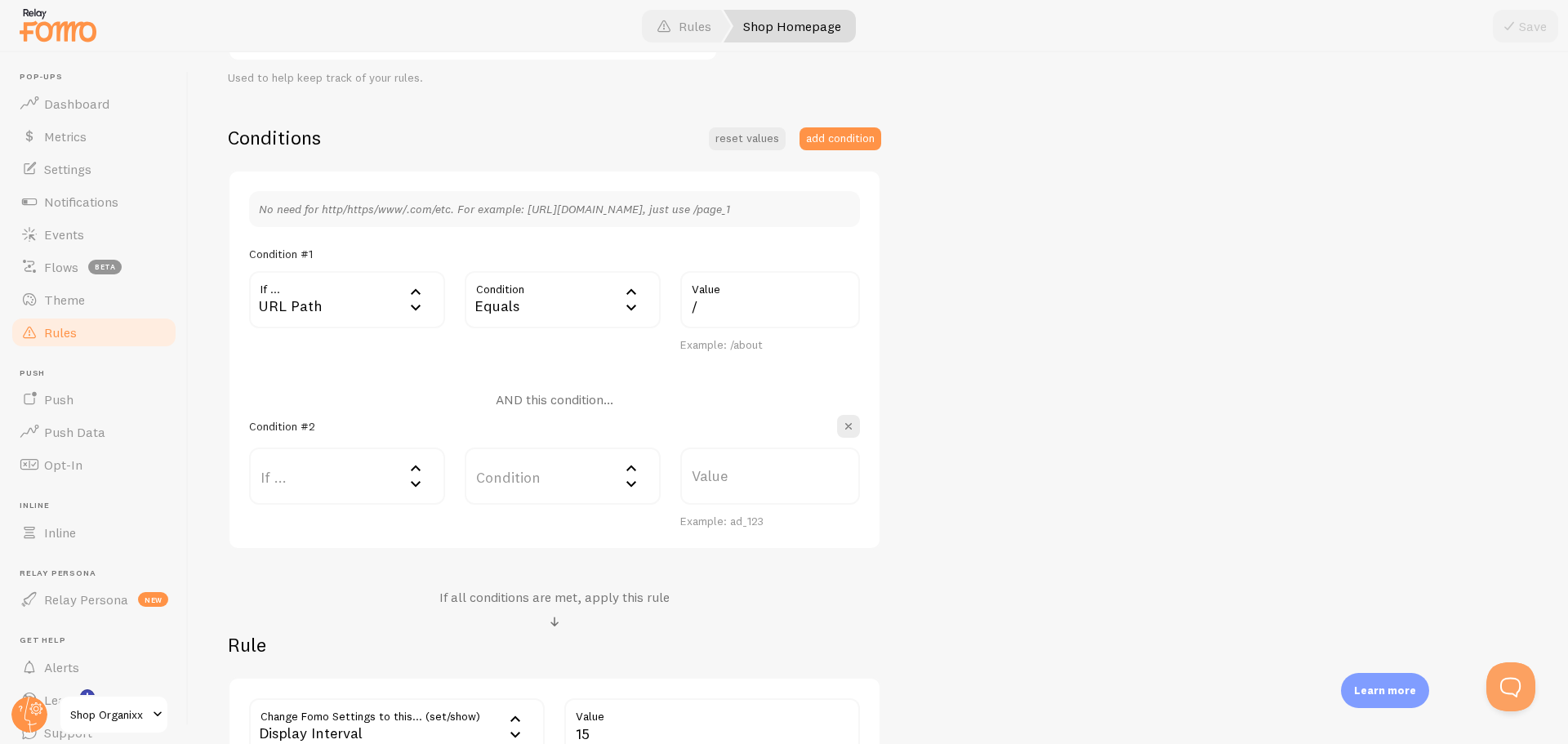
click at [295, 457] on label "If ..." at bounding box center [347, 476] width 196 height 57
click at [991, 550] on div "Shop Homepage Title Example: Checkout Page Shop homepage rules Description Used…" at bounding box center [878, 352] width 1301 height 897
click at [841, 431] on span "button" at bounding box center [848, 426] width 16 height 16
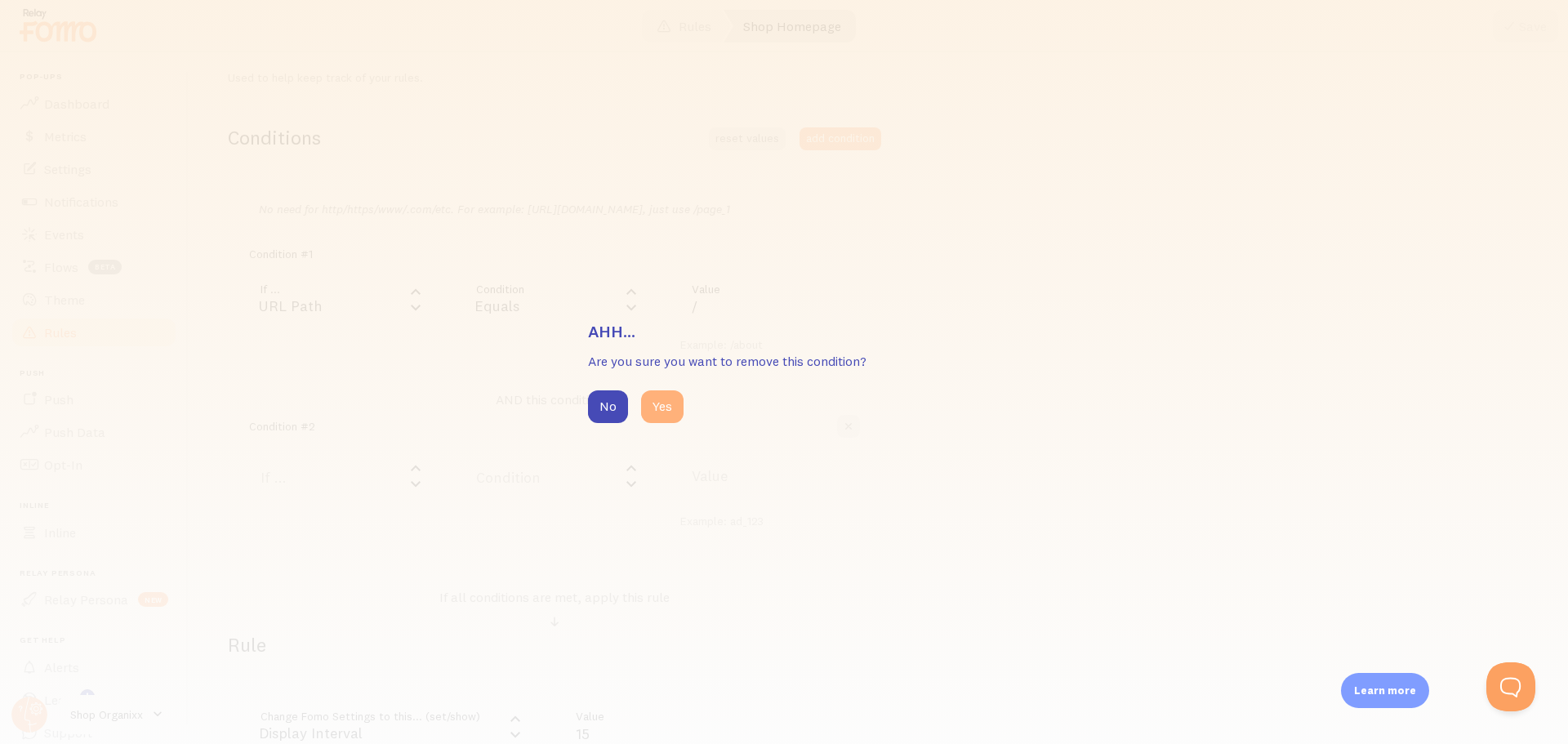
click at [678, 401] on button "Yes" at bounding box center [662, 406] width 42 height 33
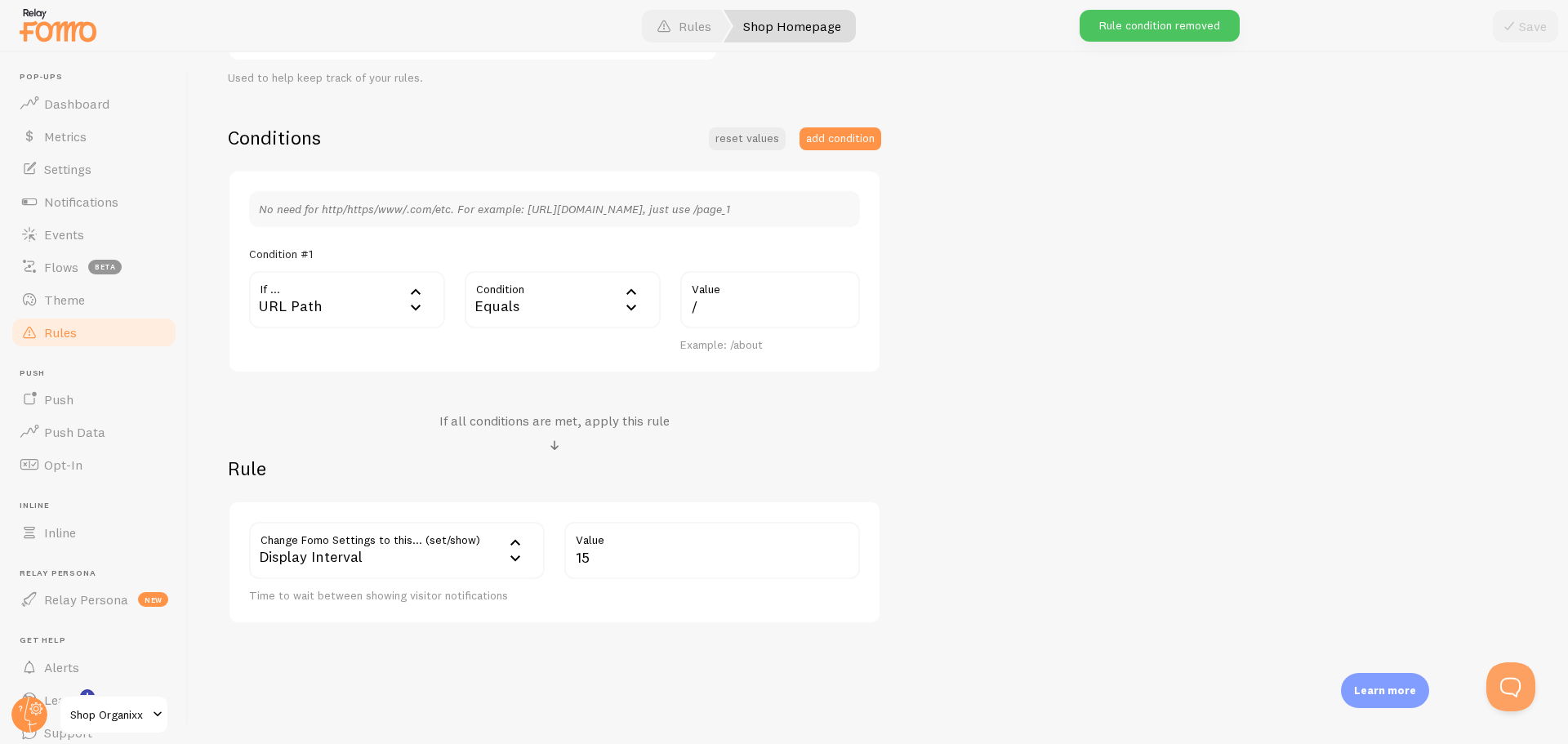
click at [950, 413] on div "Shop Homepage Title Example: Checkout Page Shop homepage rules Description Used…" at bounding box center [878, 264] width 1301 height 720
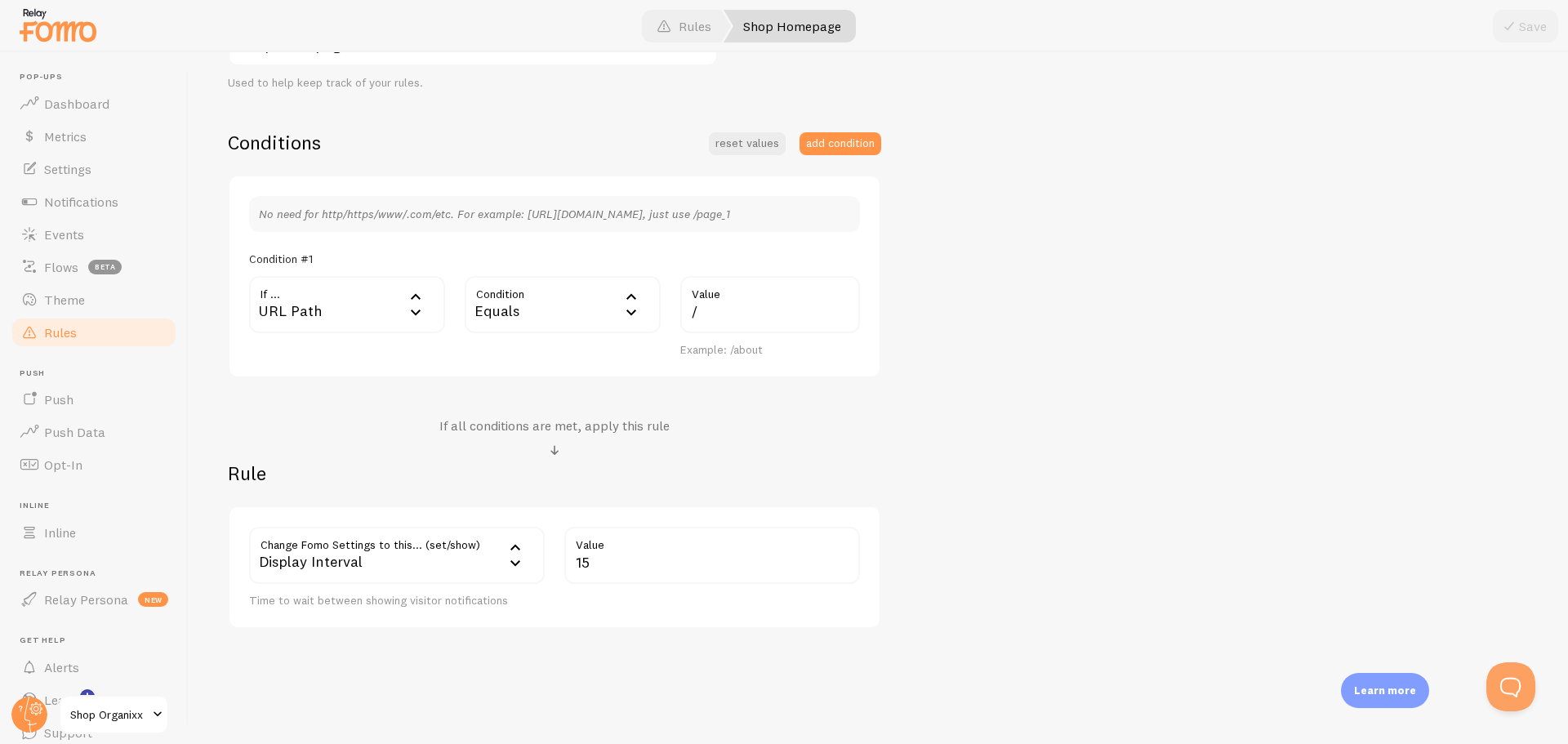
scroll to position [339, 0]
click at [452, 549] on div "Display Interval" at bounding box center [397, 550] width 296 height 57
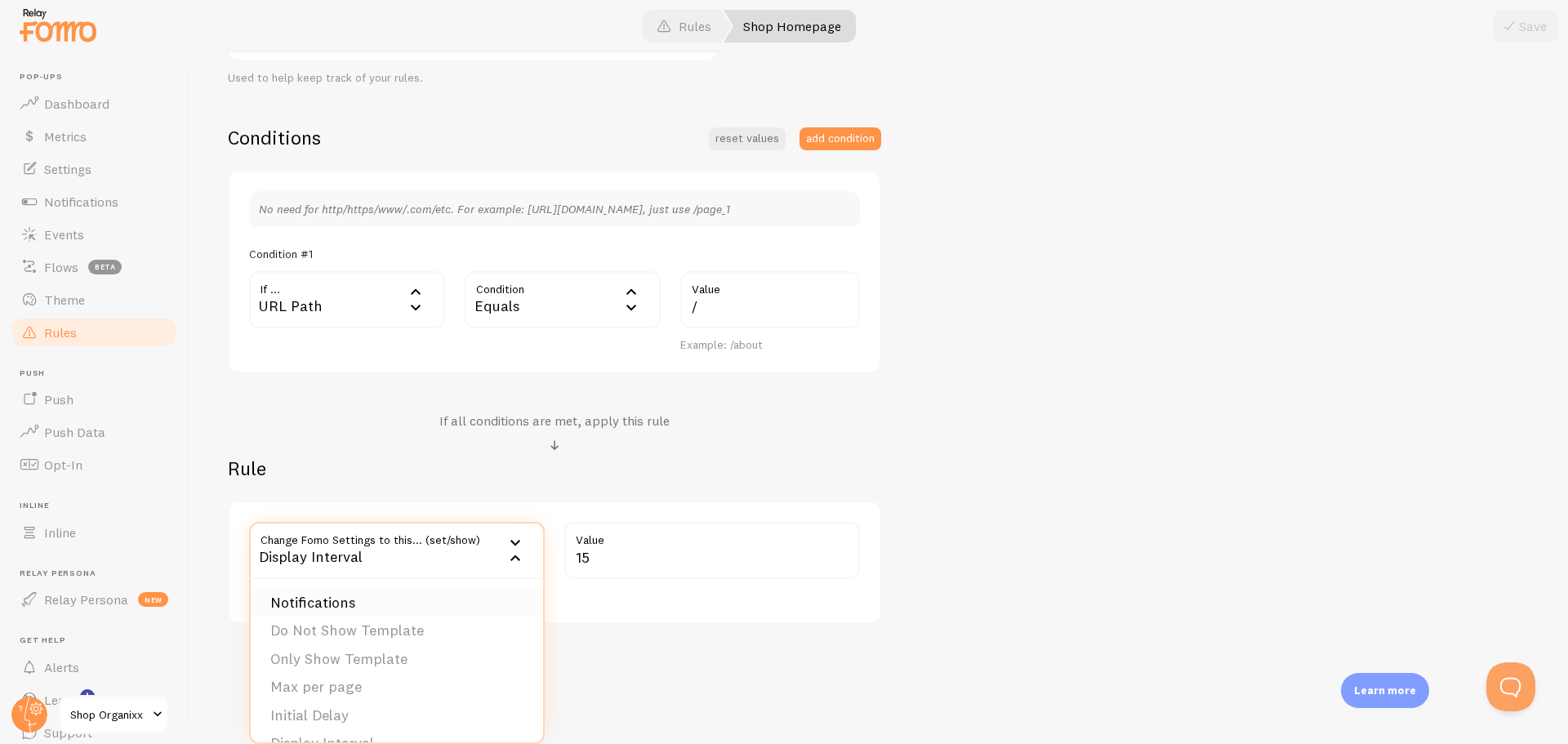
click at [432, 594] on li "Notifications" at bounding box center [397, 603] width 292 height 28
click at [700, 536] on label "Options" at bounding box center [712, 550] width 296 height 57
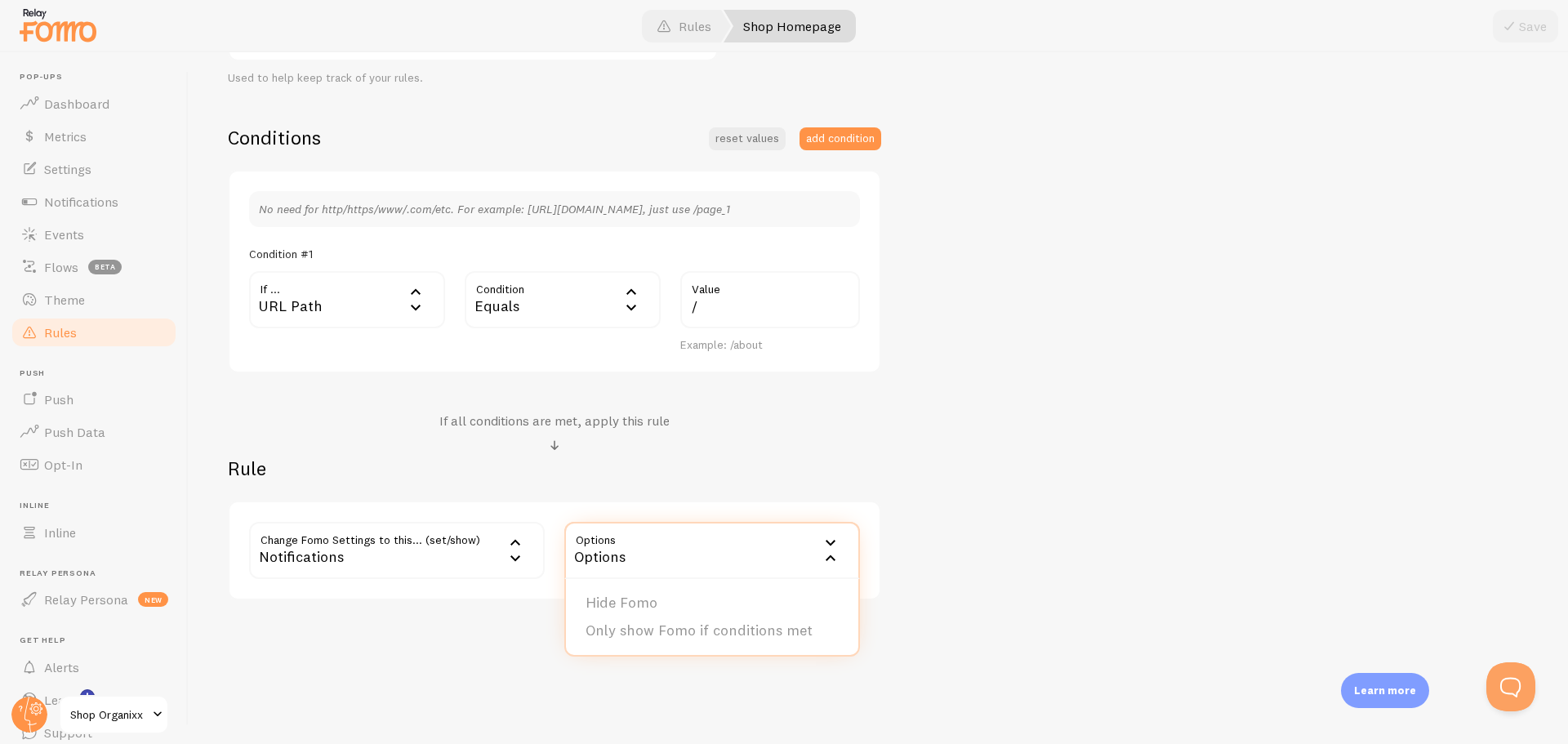
click at [985, 471] on div "Shop Homepage Title Example: Checkout Page Shop homepage rules Description Used…" at bounding box center [878, 251] width 1301 height 696
click at [694, 551] on label "Options" at bounding box center [712, 550] width 296 height 57
click at [672, 624] on li "Only show Fomo if conditions met" at bounding box center [712, 631] width 292 height 28
click at [1513, 24] on span at bounding box center [1510, 25] width 20 height 20
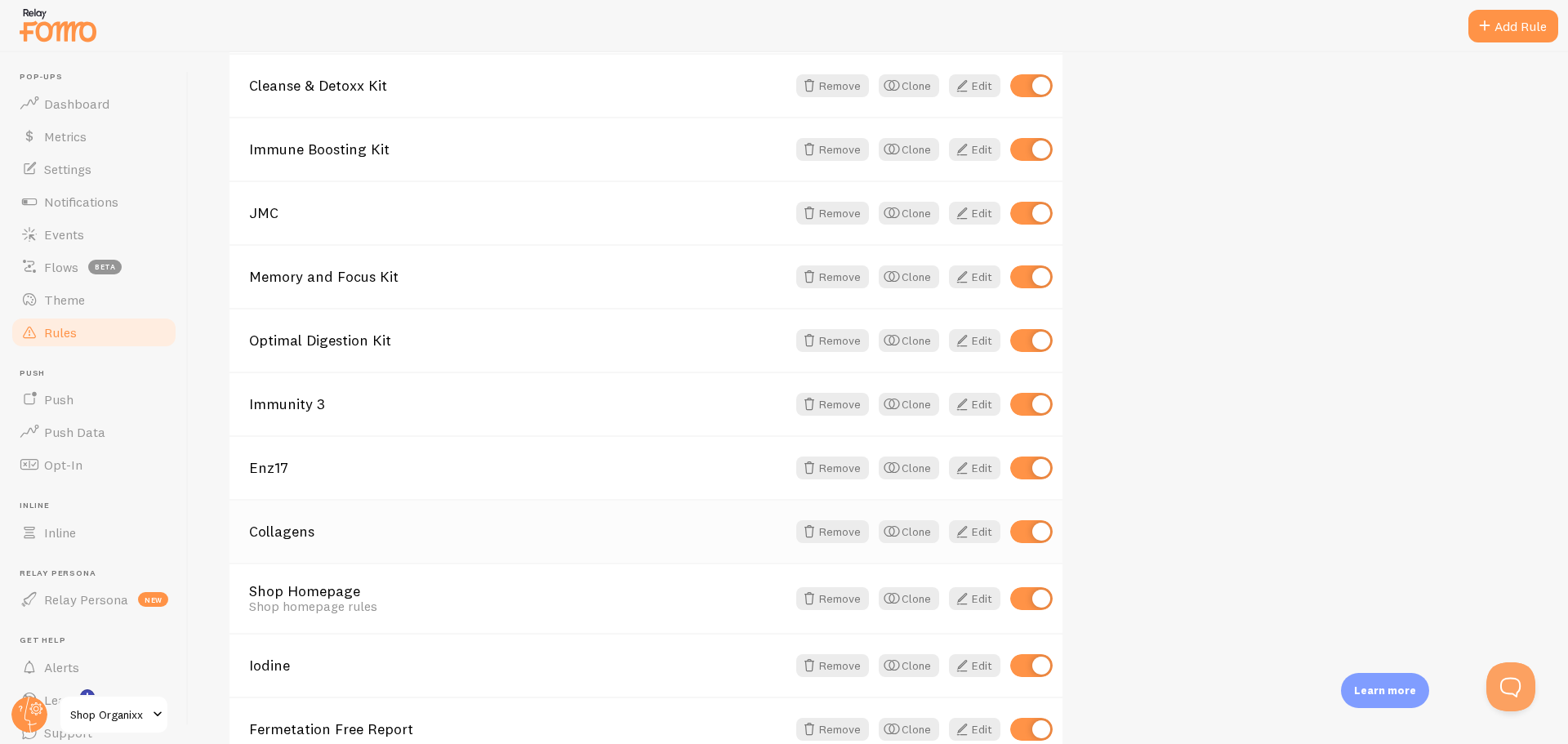
scroll to position [591, 0]
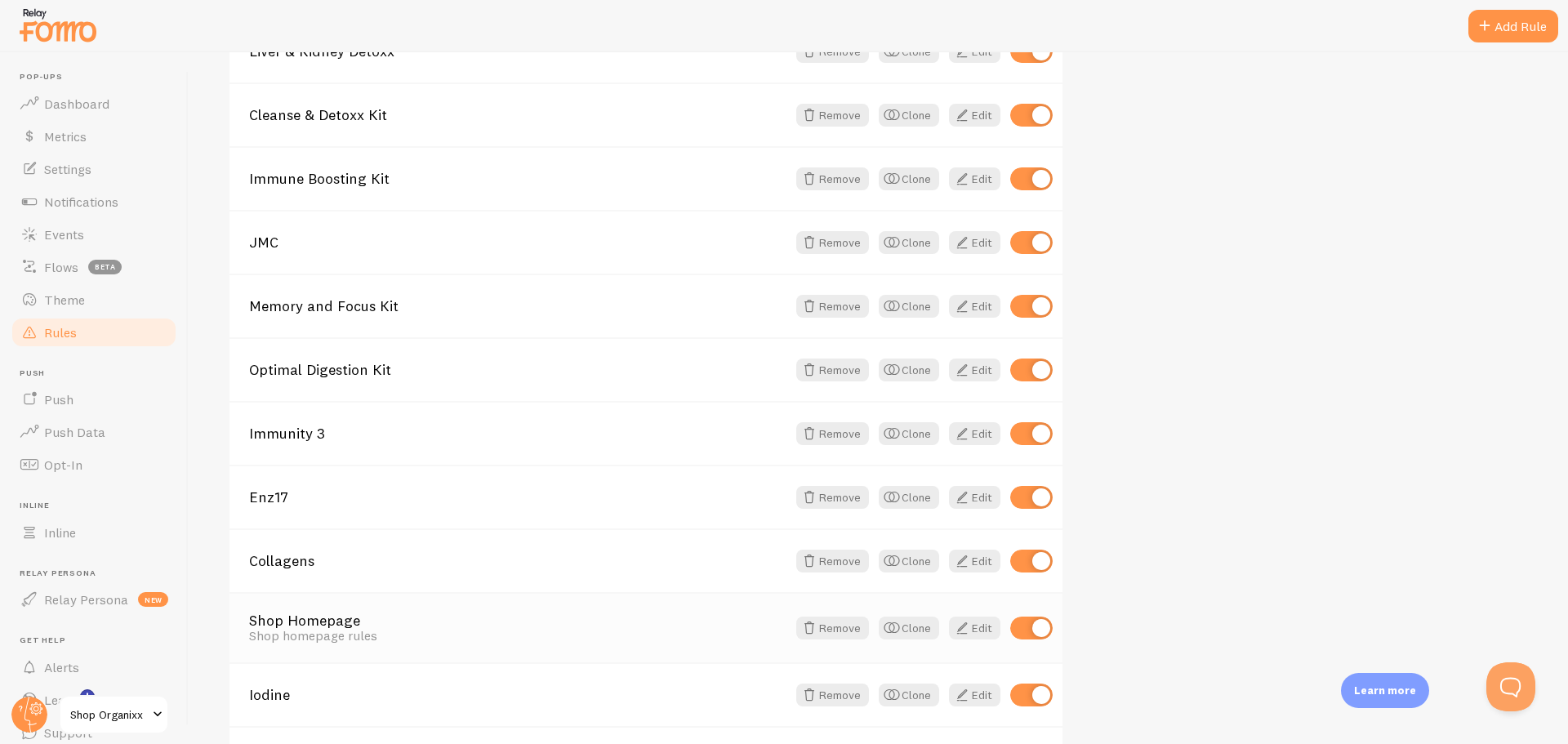
click at [432, 634] on div "Shop homepage rules" at bounding box center [517, 636] width 537 height 15
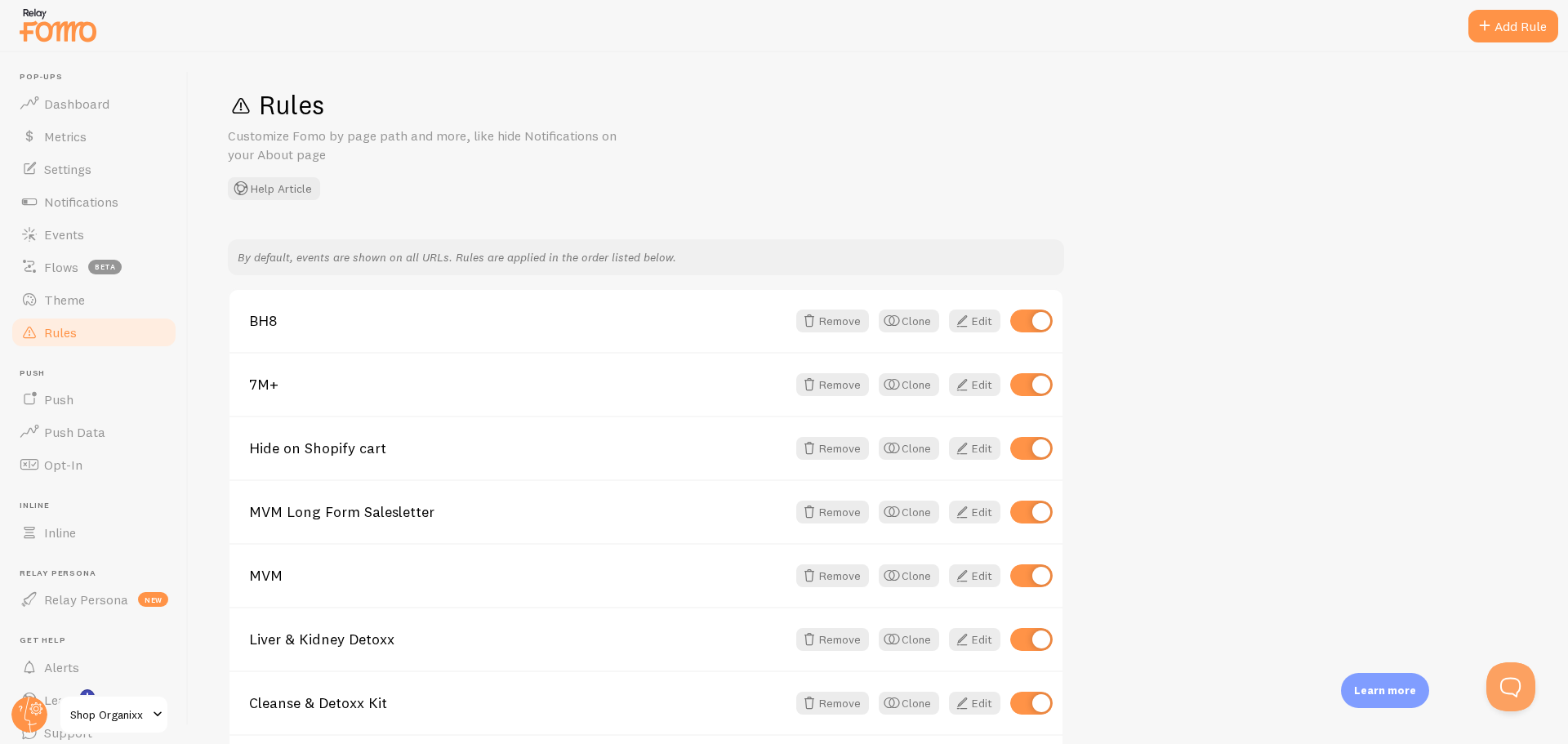
scroll to position [0, 0]
click at [85, 213] on link "Notifications" at bounding box center [93, 202] width 169 height 33
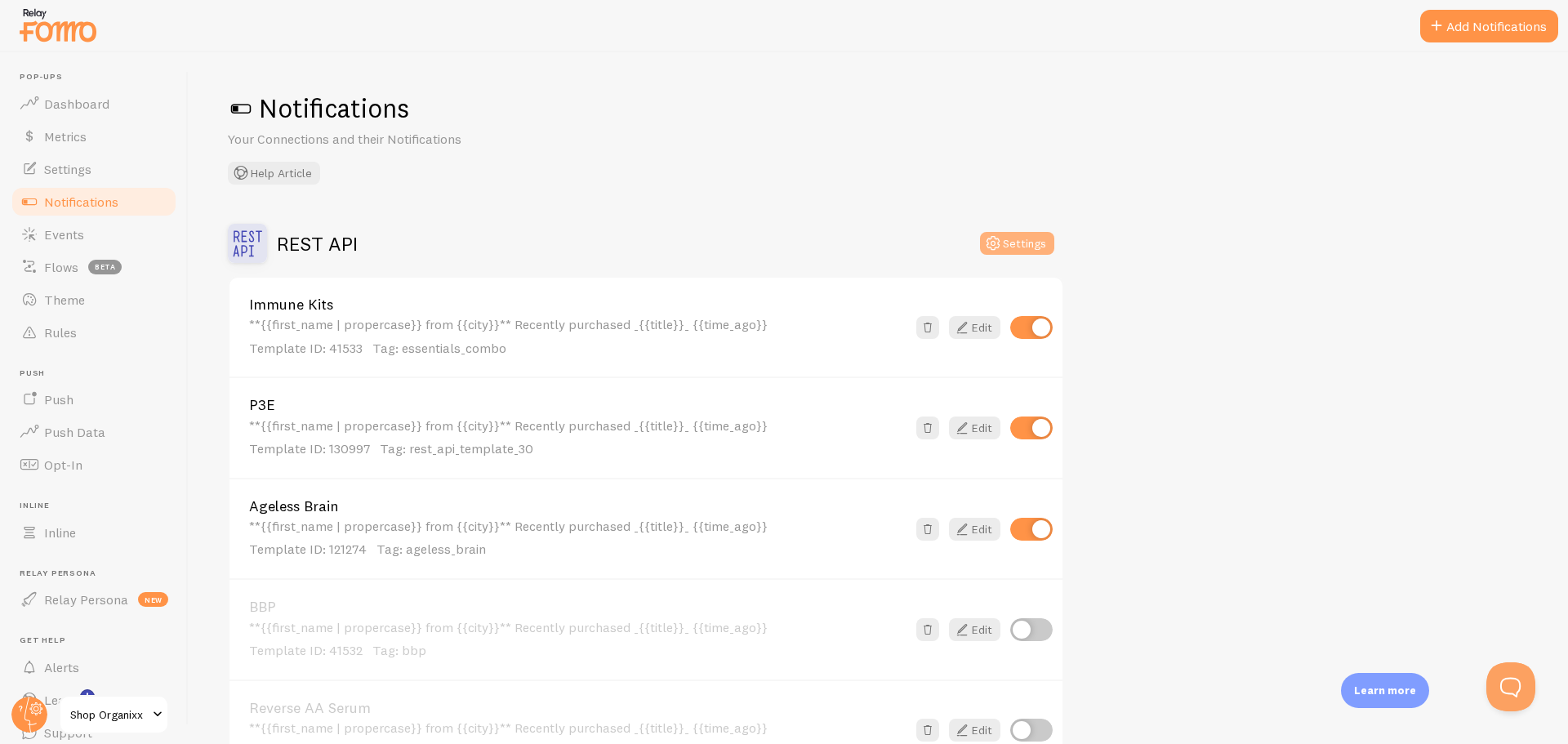
click at [1004, 247] on button "Settings" at bounding box center [1017, 243] width 74 height 23
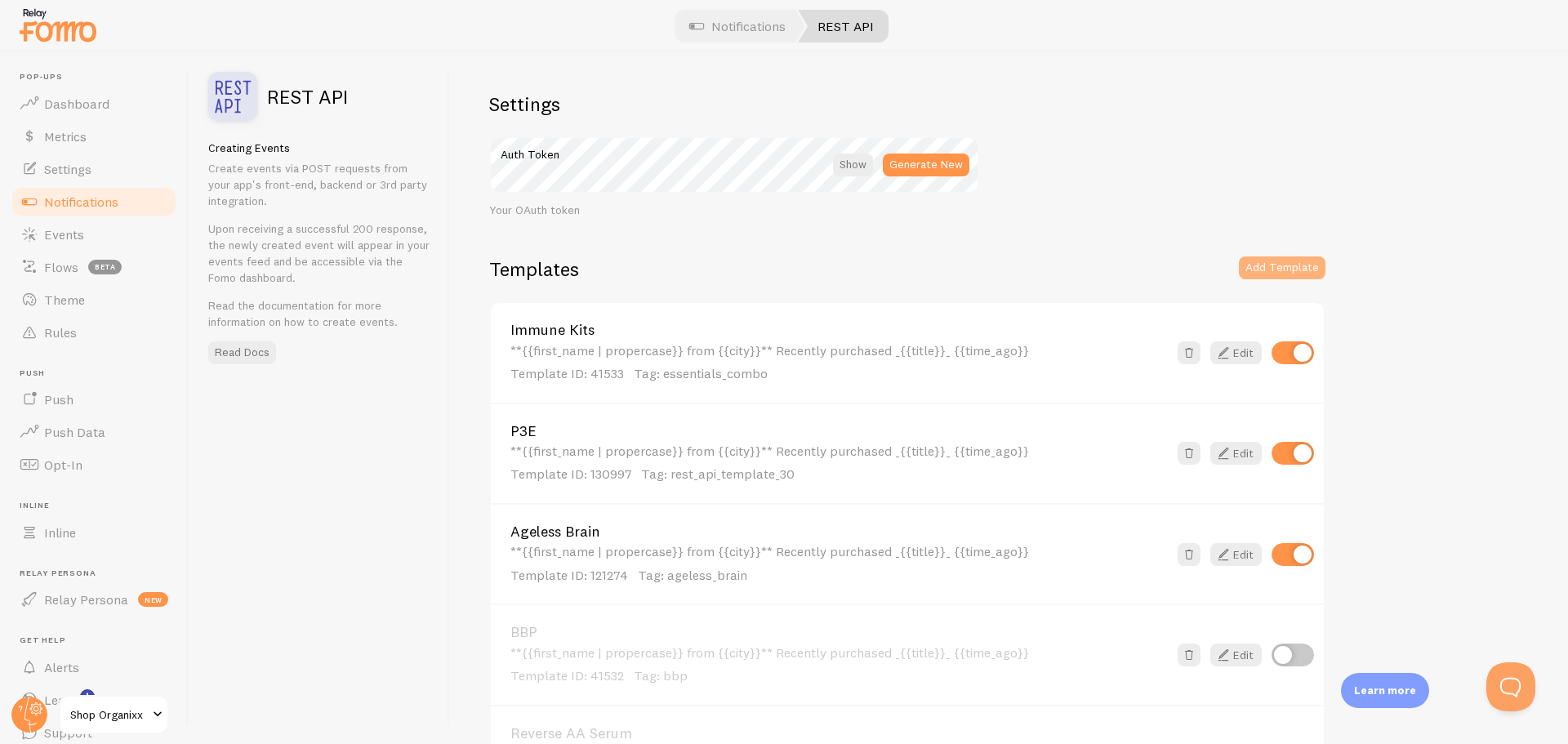
click at [1261, 272] on button "Add Template" at bounding box center [1282, 267] width 87 height 23
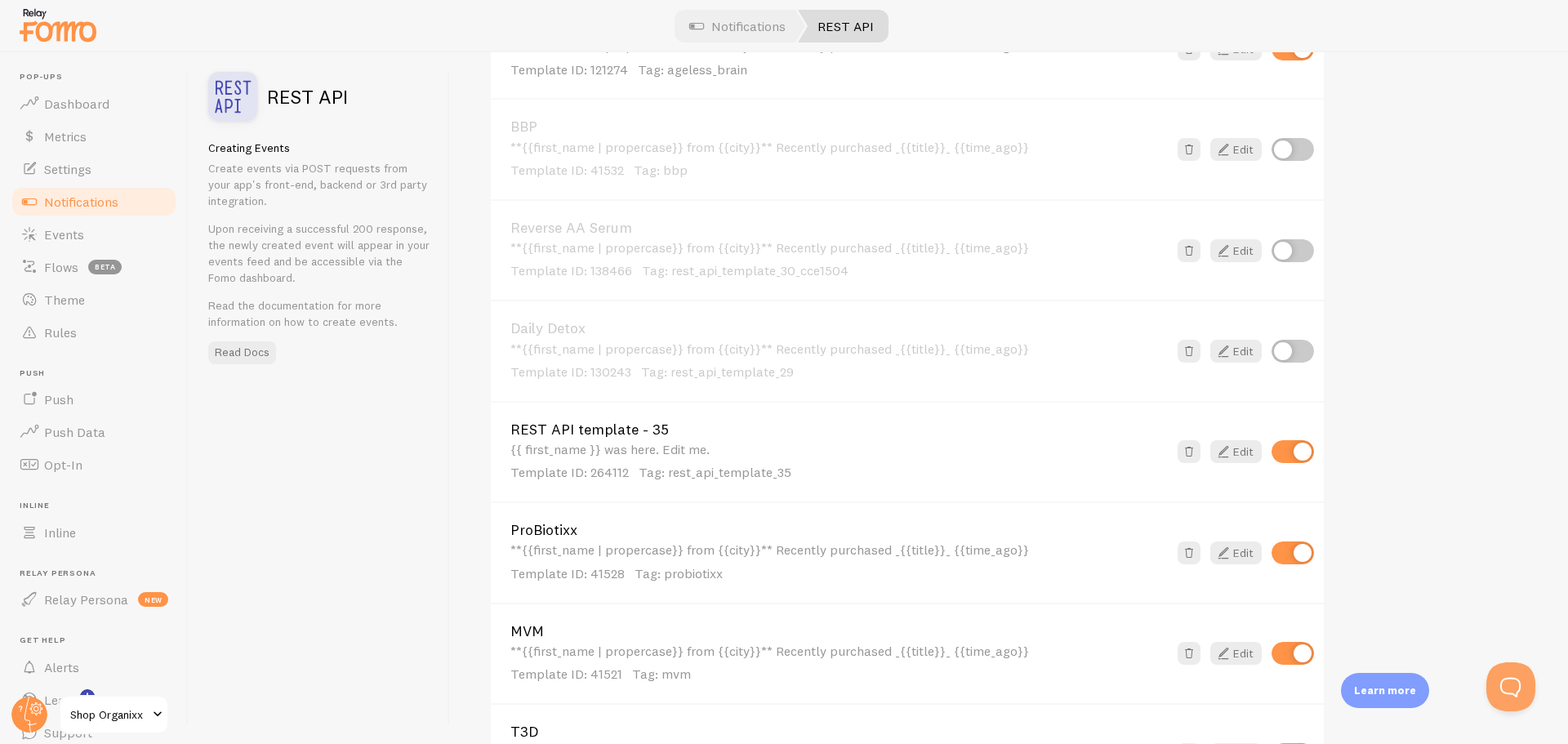
scroll to position [413, 0]
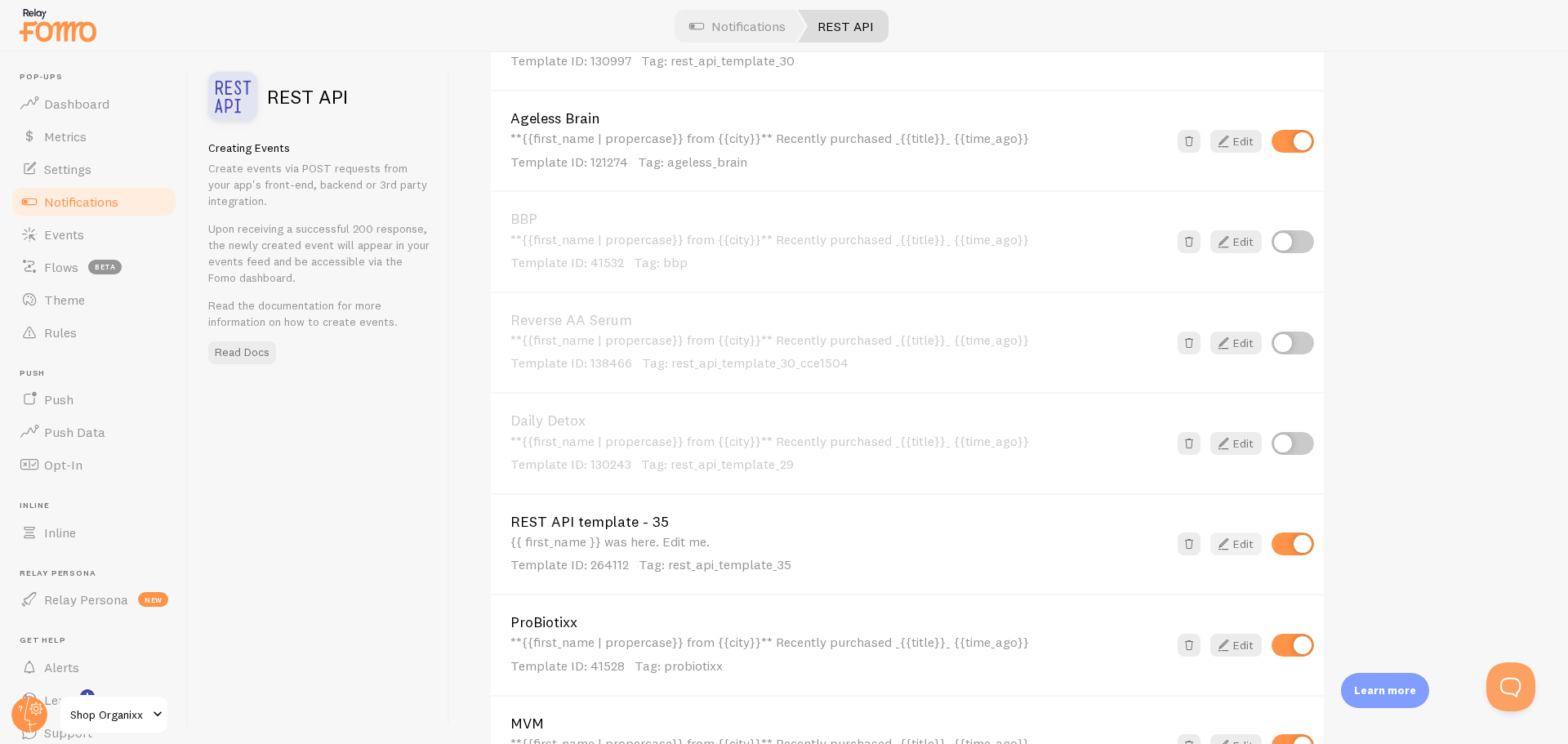
click at [1238, 536] on link "Edit" at bounding box center [1236, 543] width 52 height 23
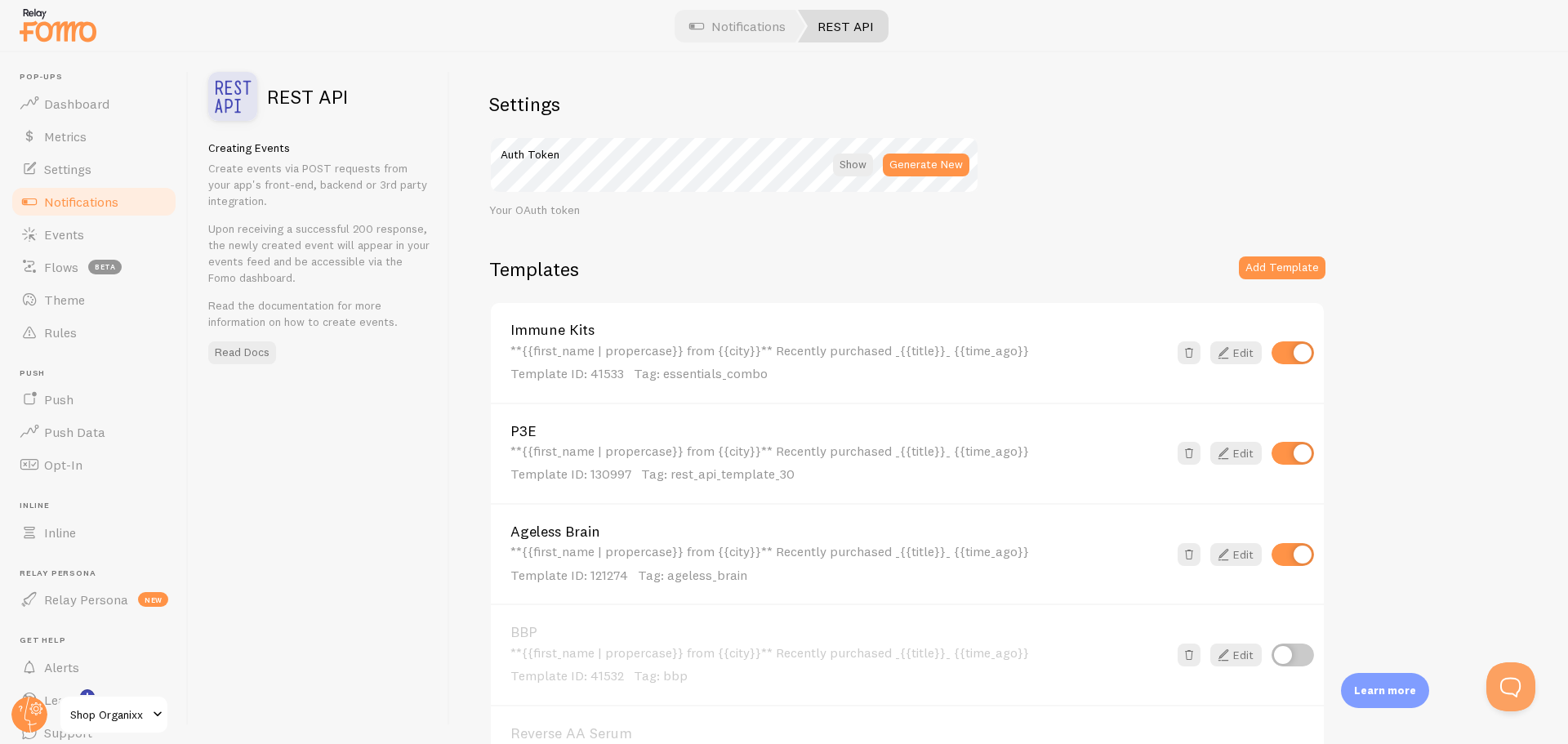
click at [735, 350] on div "**{{first_name | propercase}} from {{city}}** Recently purchased _{{title}}_ {{…" at bounding box center [840, 363] width 658 height 40
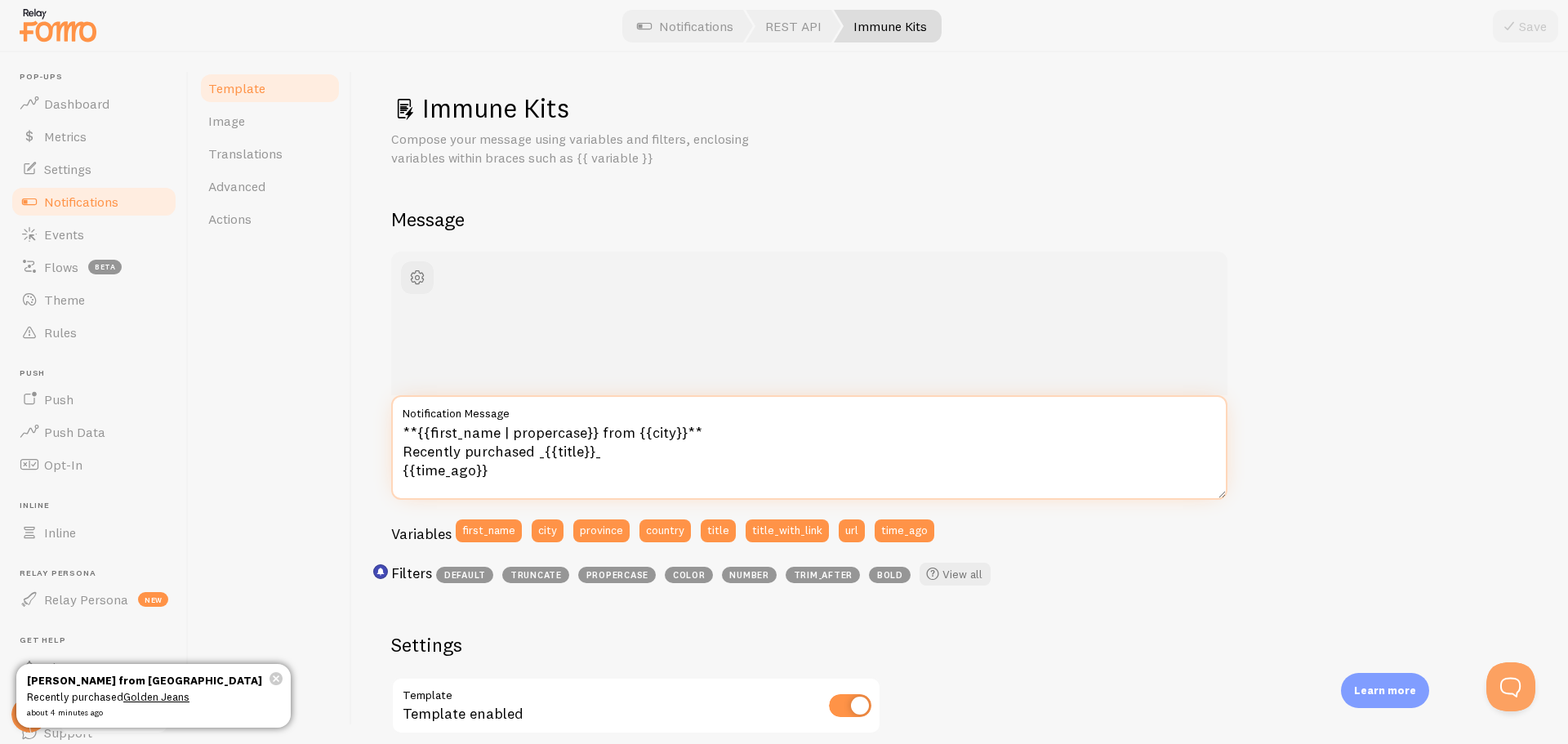
drag, startPoint x: 562, startPoint y: 479, endPoint x: 361, endPoint y: 419, distance: 209.8
click at [361, 419] on div "Immune Kits Compose your message using variables and filters, enclosing variabl…" at bounding box center [960, 397] width 1217 height 691
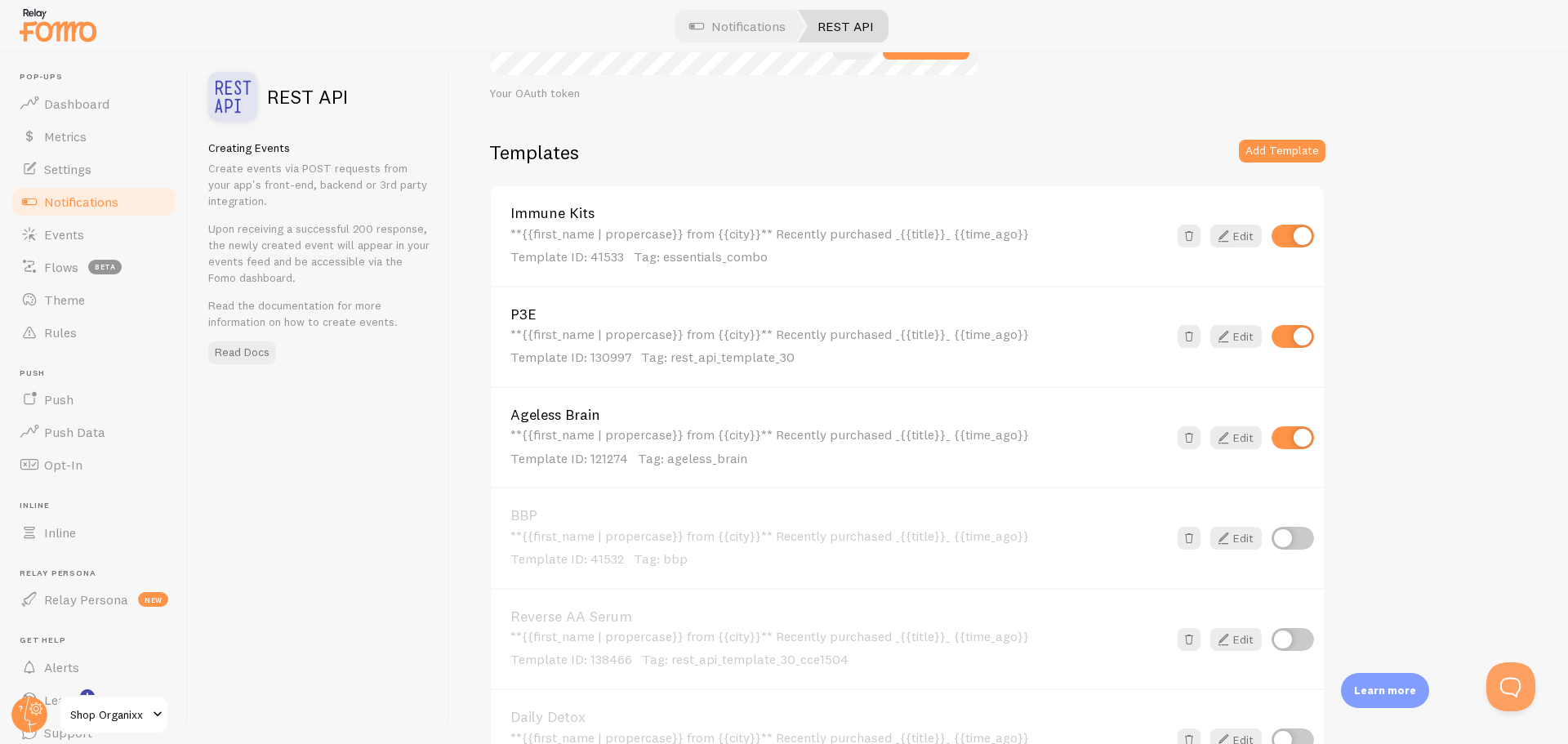
scroll to position [408, 0]
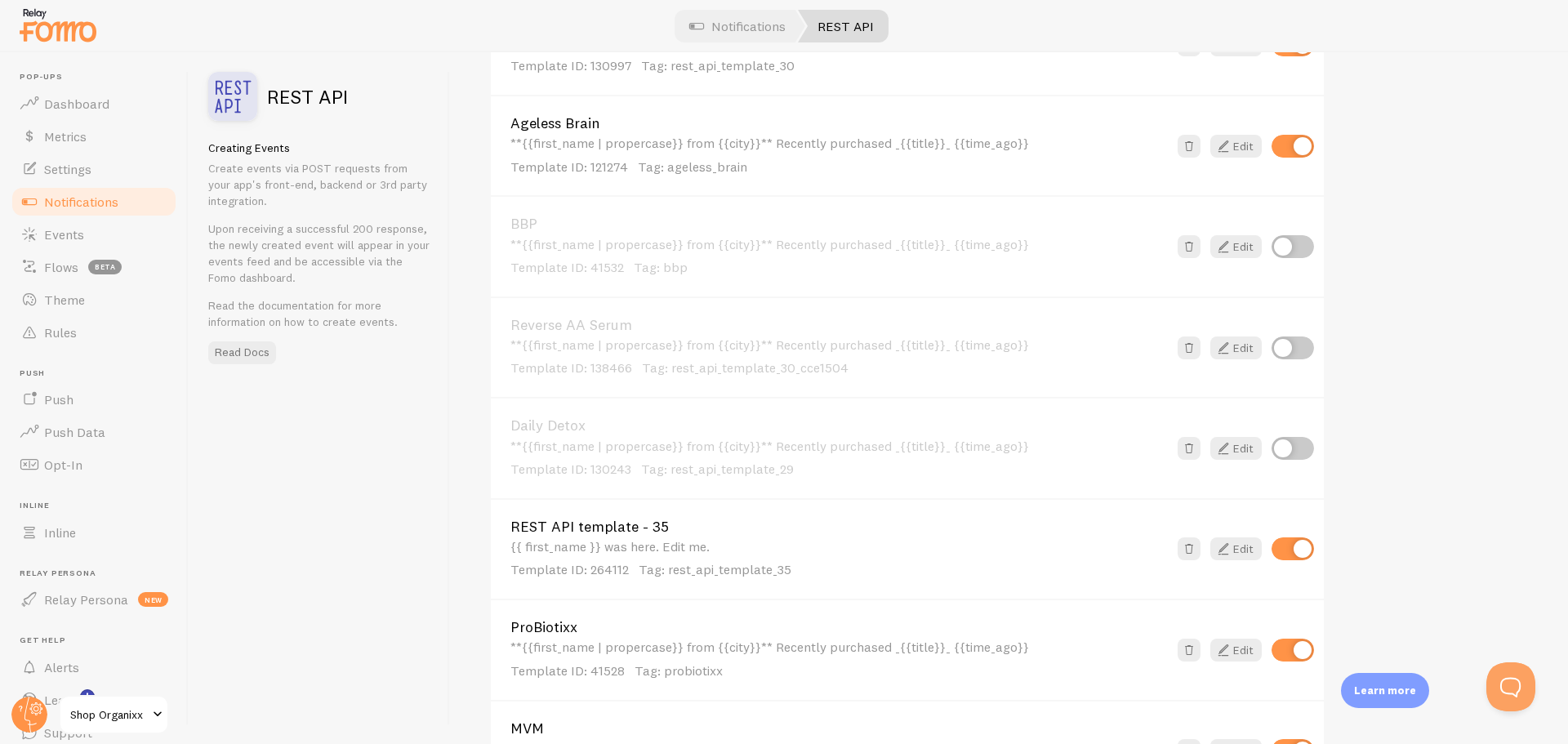
click at [740, 537] on div "REST API template - 35 {{ first_name }} was here. Edit me. Template ID: 264112 …" at bounding box center [840, 548] width 658 height 59
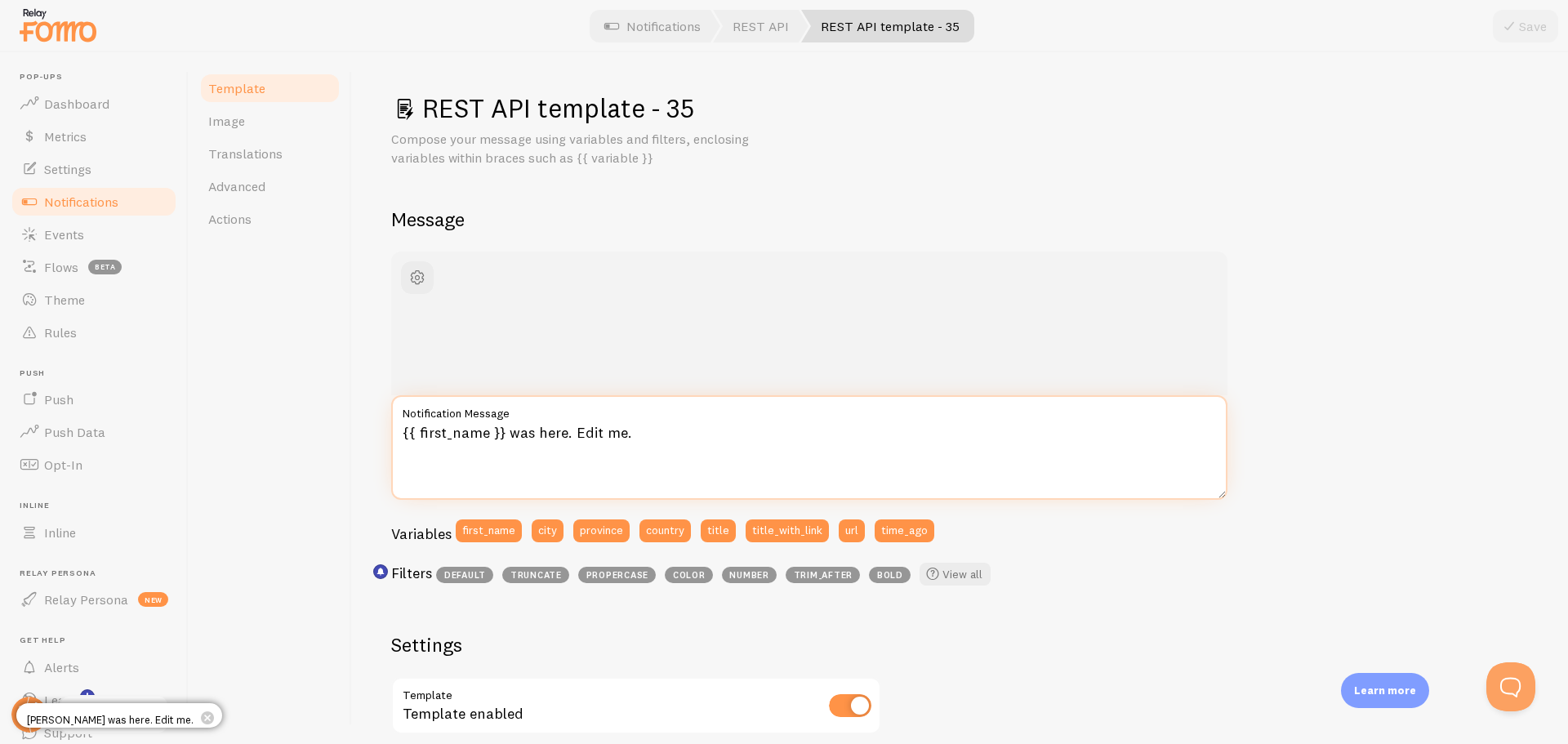
click at [678, 451] on textarea "{{ first_name }} was here. Edit me." at bounding box center [809, 447] width 837 height 105
paste textarea "**{{first_name | propercase}} from {{city}}** Recently purchased _{{title}}_ {{…"
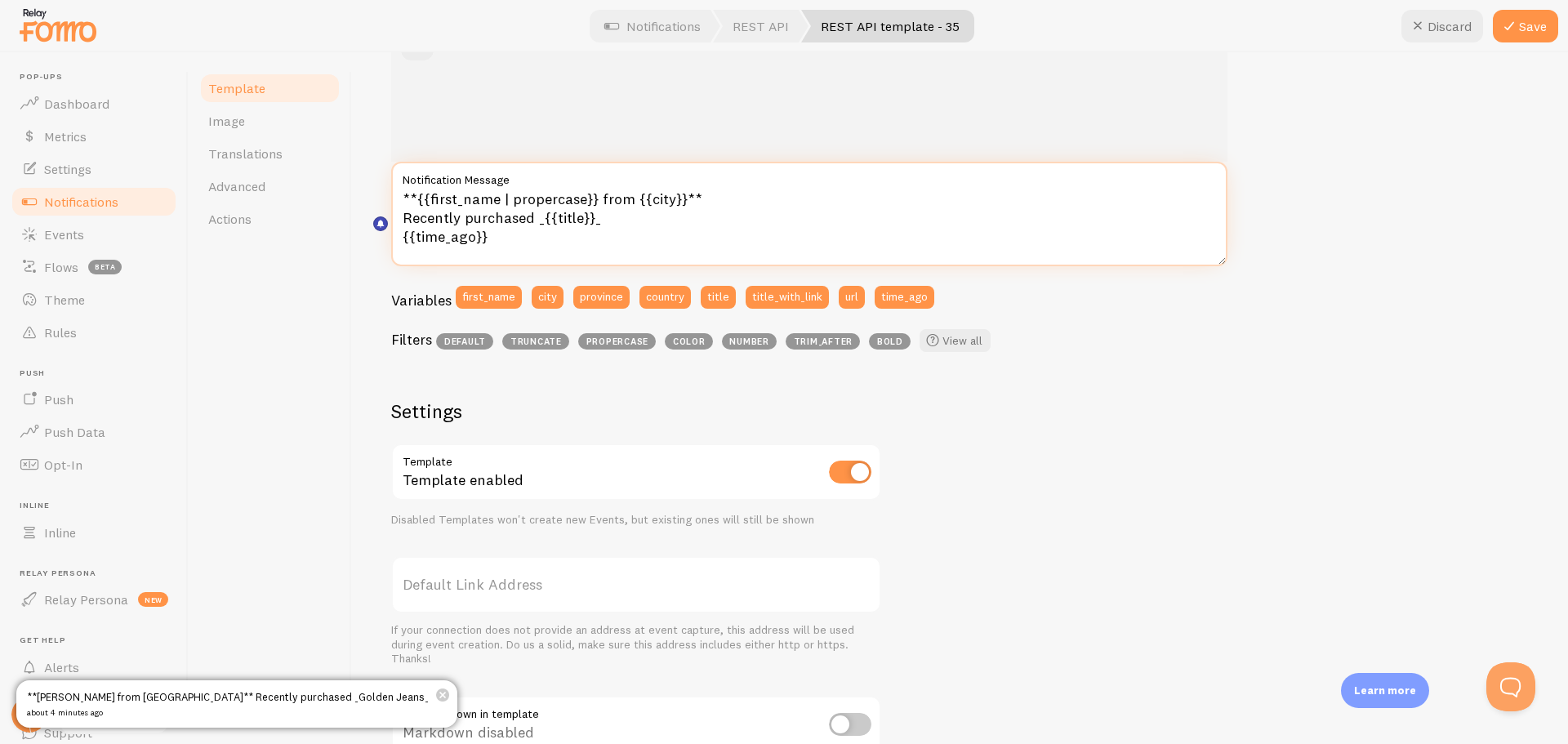
scroll to position [476, 0]
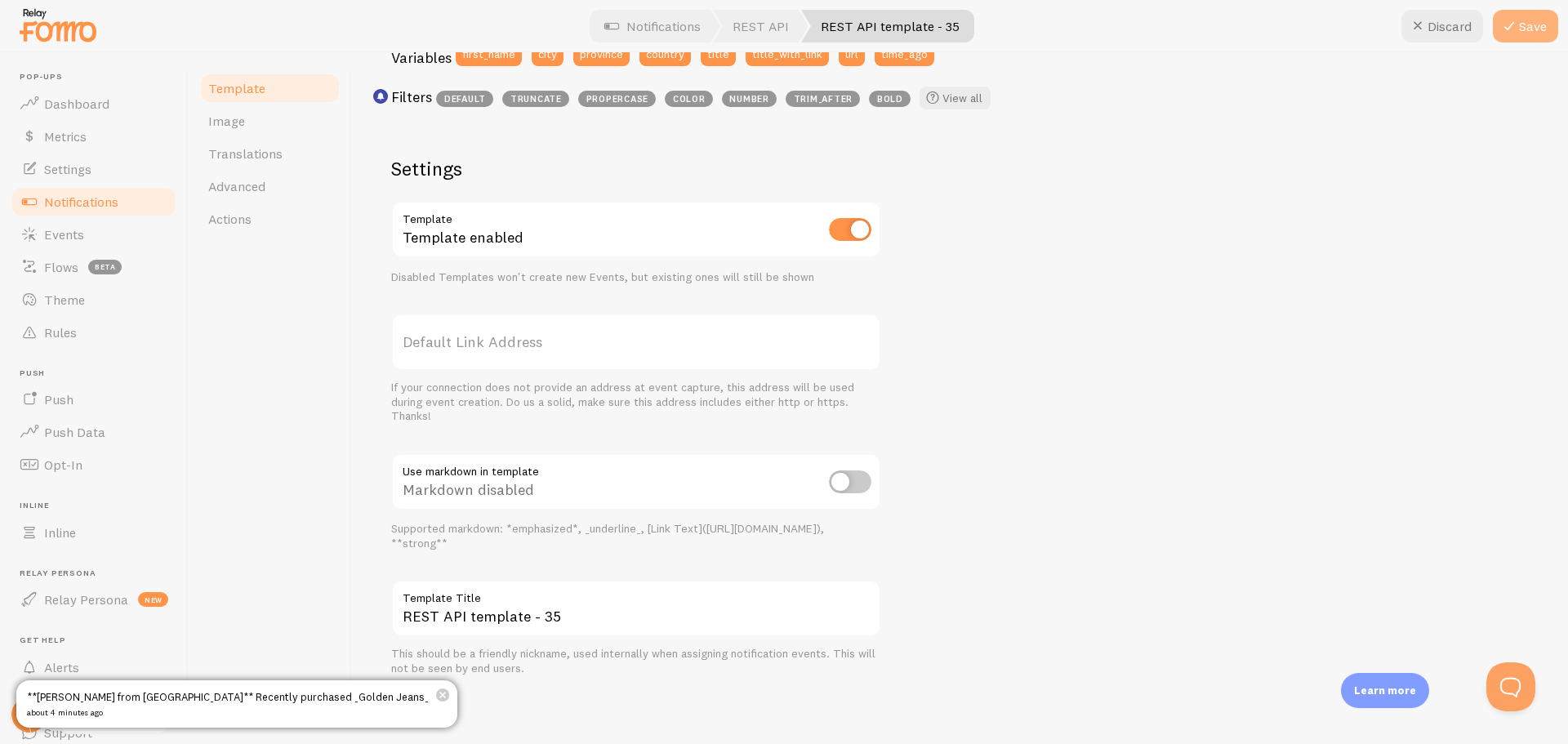
type textarea "**{{first_name | propercase}} from {{city}}** Recently purchased _{{title}}_ {{…"
click at [1529, 24] on button "Save" at bounding box center [1526, 25] width 65 height 33
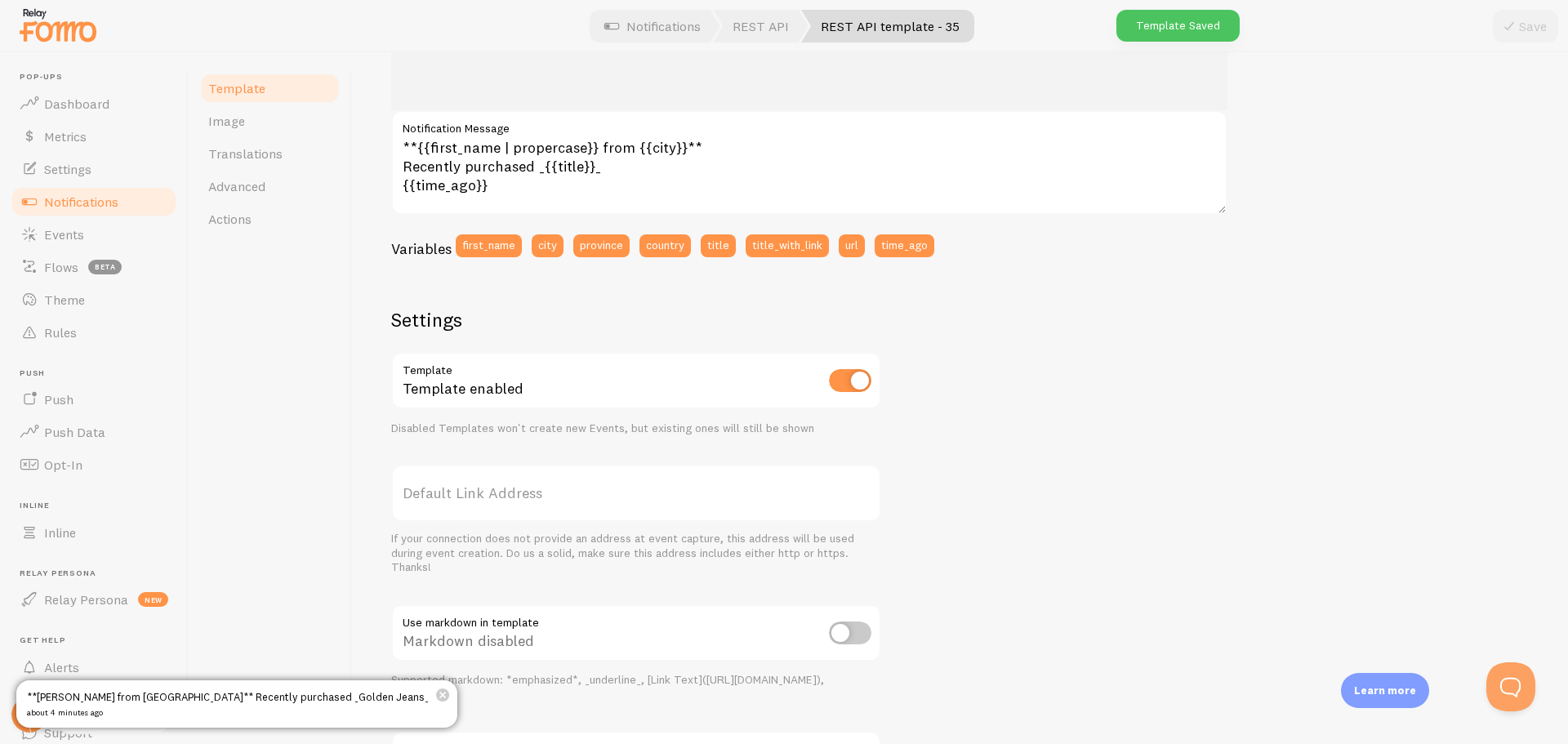
scroll to position [0, 0]
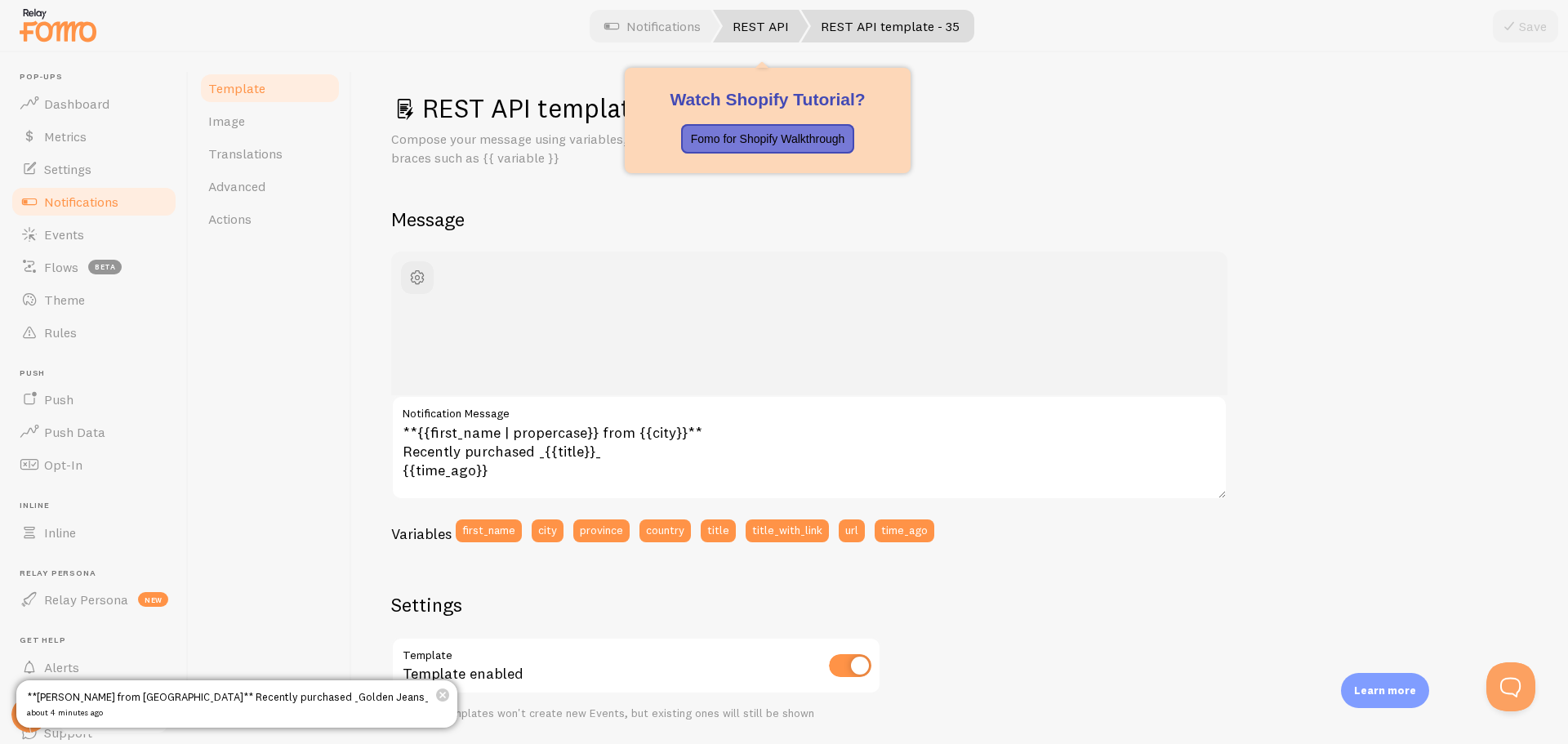
click at [762, 11] on link "REST API" at bounding box center [760, 25] width 95 height 33
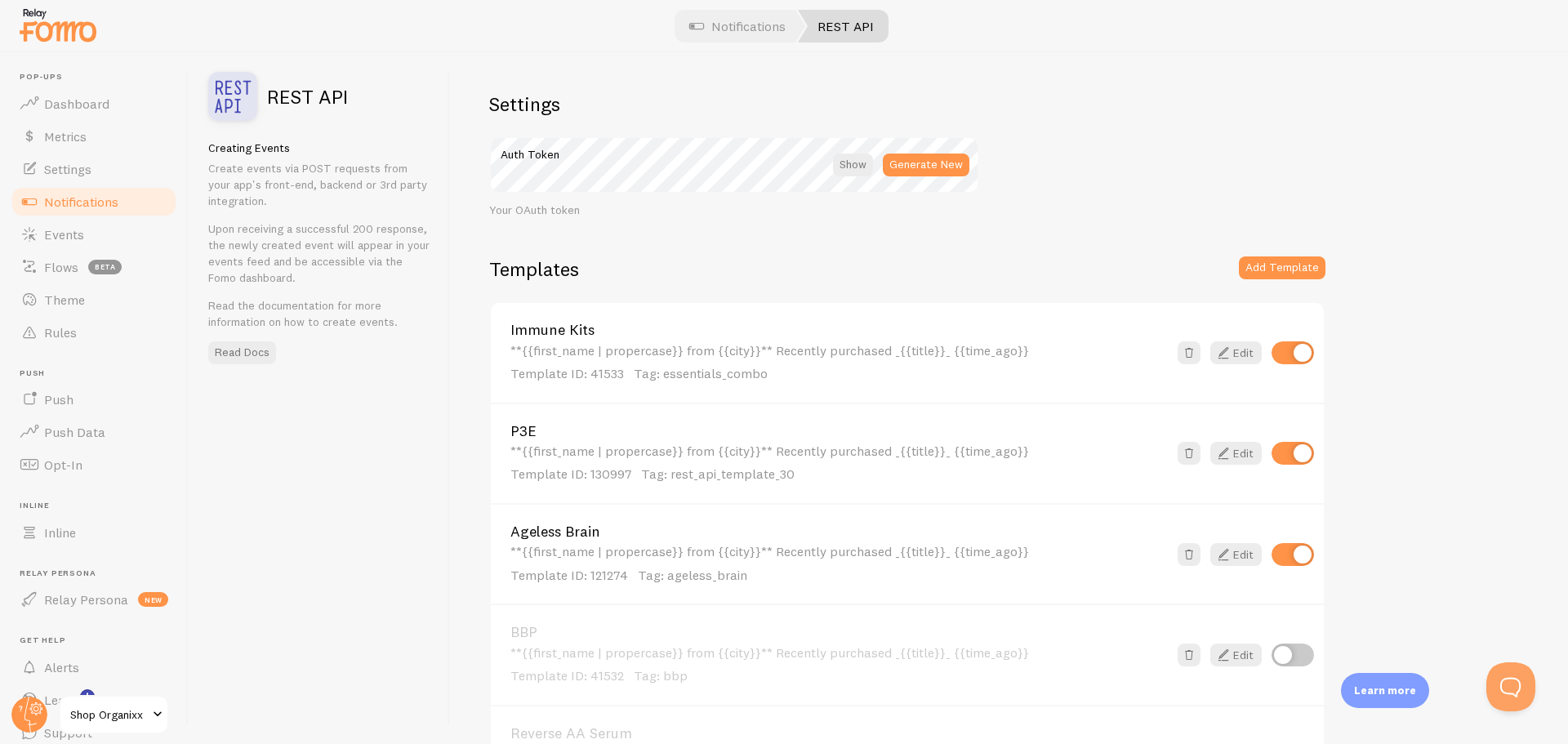
scroll to position [408, 0]
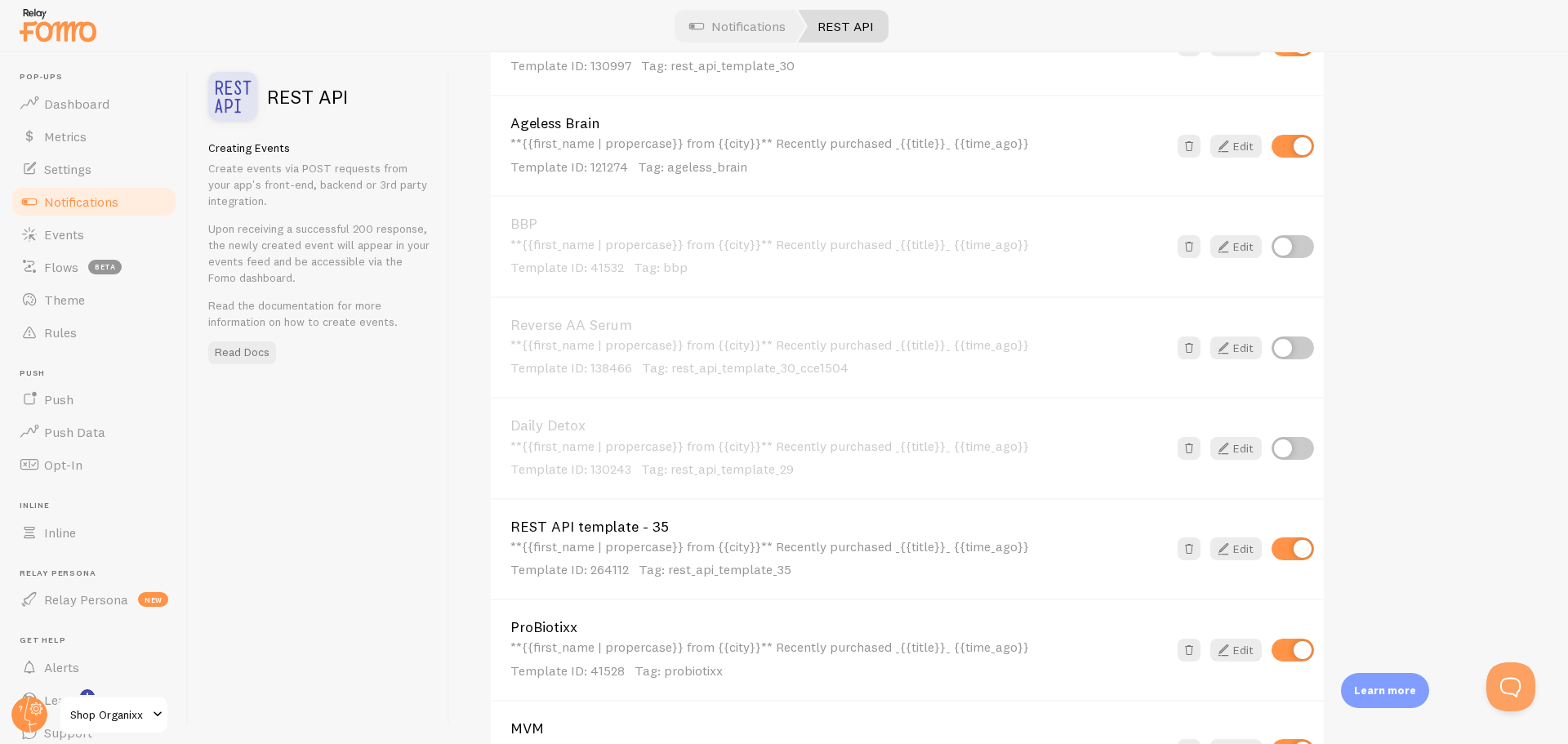
click at [617, 565] on span "Template ID: 264112" at bounding box center [570, 569] width 119 height 16
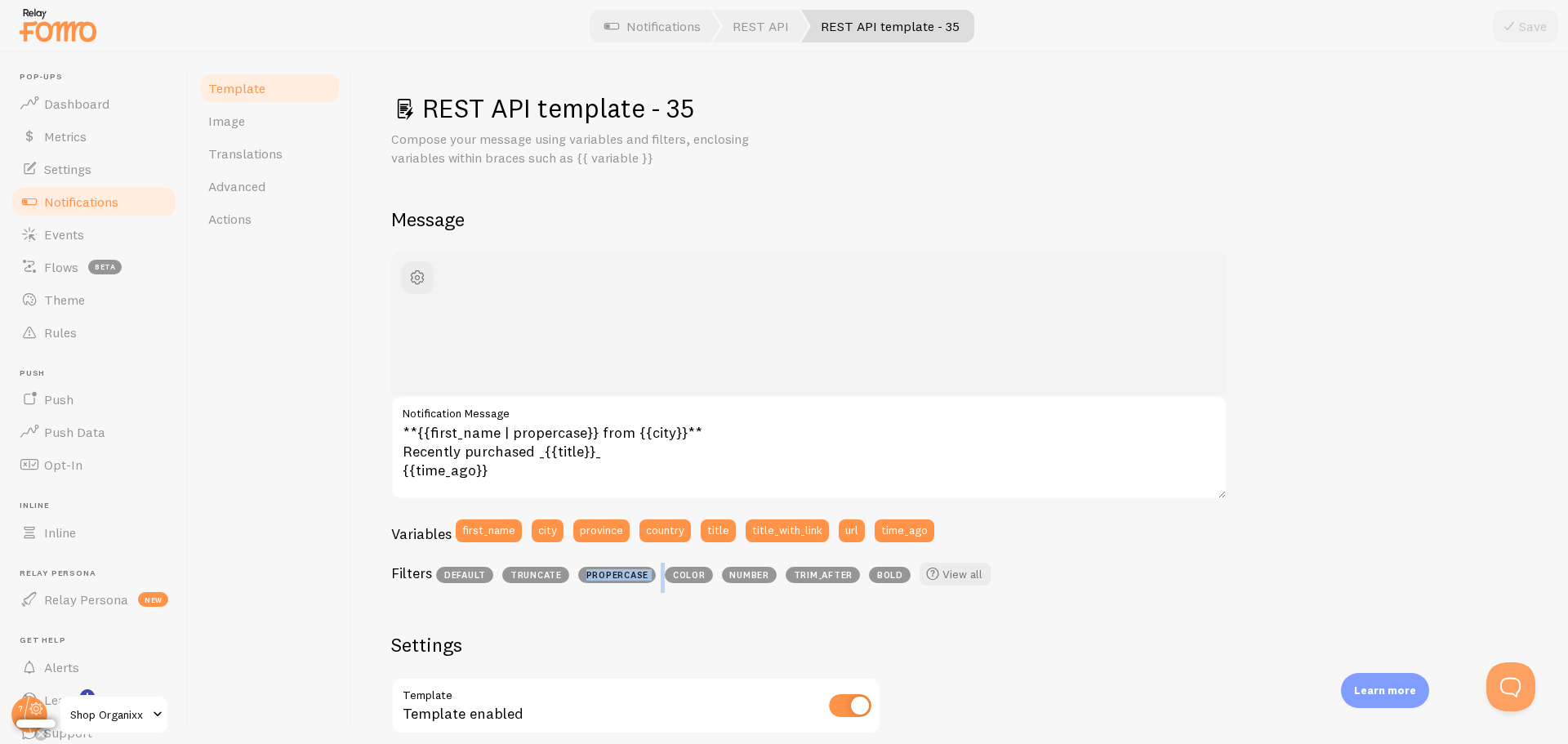
click at [617, 565] on div "Filters default truncate propercase color number trim_after bold View all" at bounding box center [809, 577] width 837 height 30
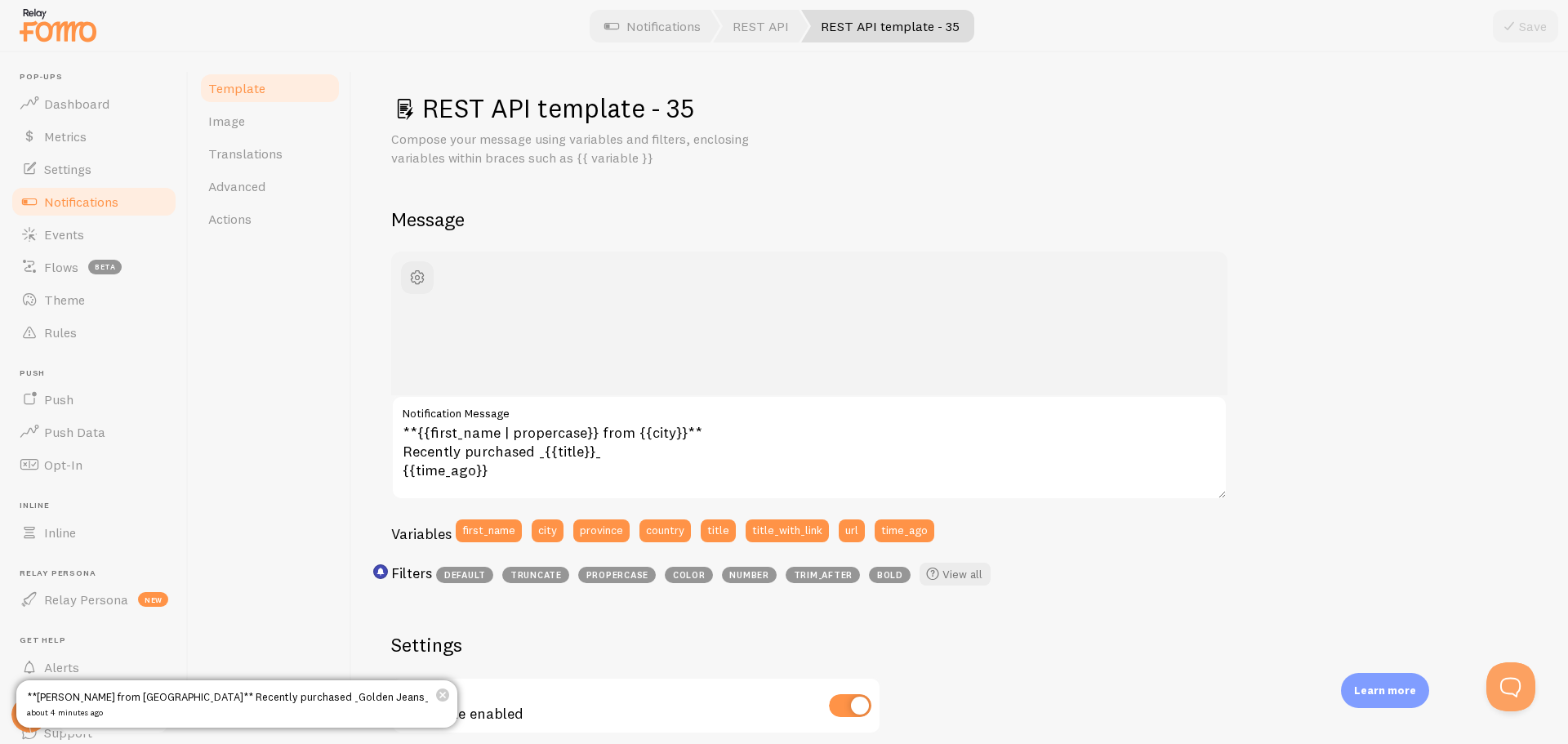
click at [825, 381] on div "**[PERSON_NAME] from [GEOGRAPHIC_DATA]** Recently purchased _Golden Jeans_ abou…" at bounding box center [809, 323] width 837 height 144
click at [515, 291] on div "**[PERSON_NAME] from [GEOGRAPHIC_DATA]** Recently purchased _Golden Jeans_ abou…" at bounding box center [809, 323] width 759 height 65
click at [617, 120] on h1 "REST API template - 35" at bounding box center [960, 108] width 1138 height 34
click at [404, 114] on span at bounding box center [404, 108] width 26 height 26
click at [603, 86] on div "REST API template - 35 Compose your message using variables and filters, enclos…" at bounding box center [960, 397] width 1217 height 691
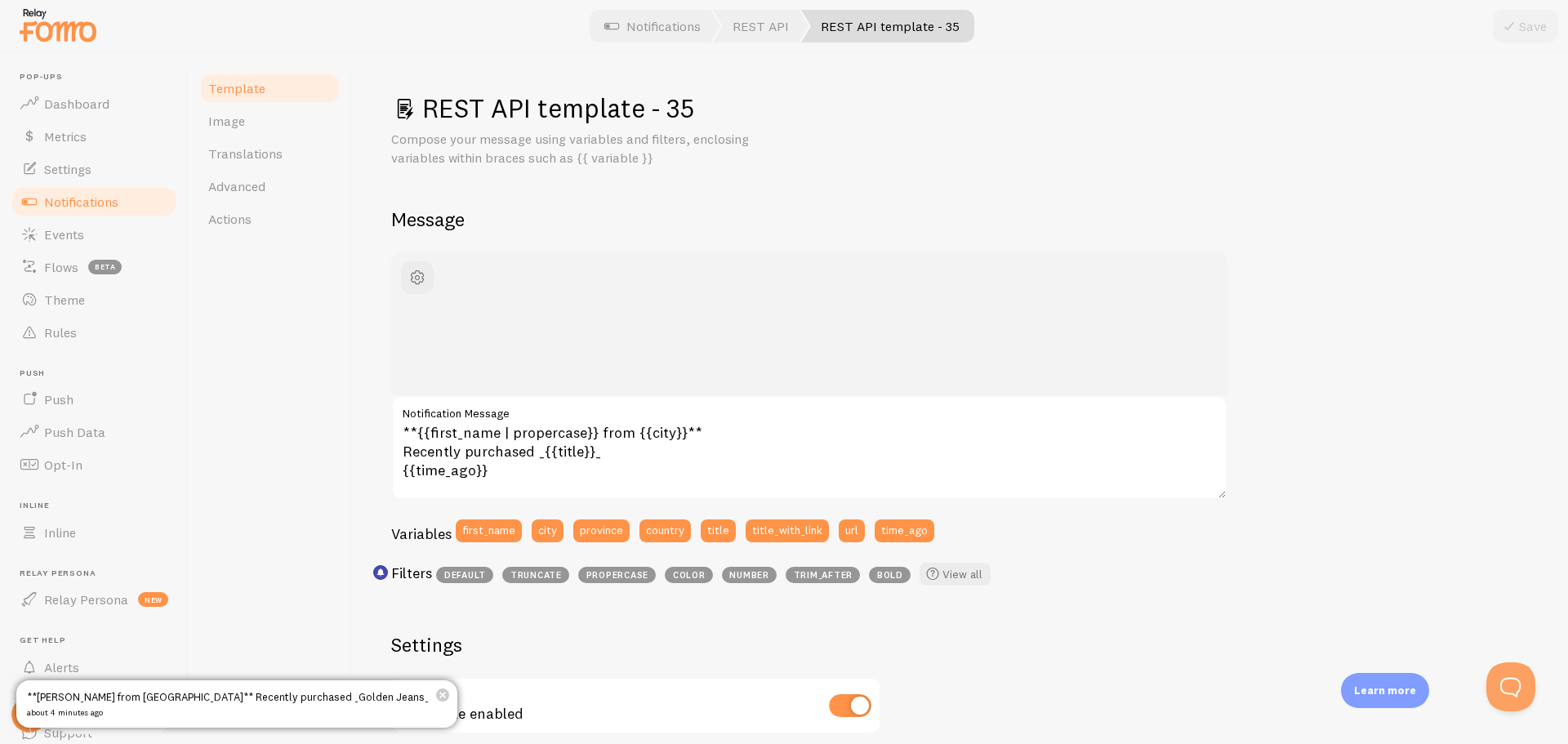
click at [618, 105] on h1 "REST API template - 35" at bounding box center [960, 108] width 1138 height 34
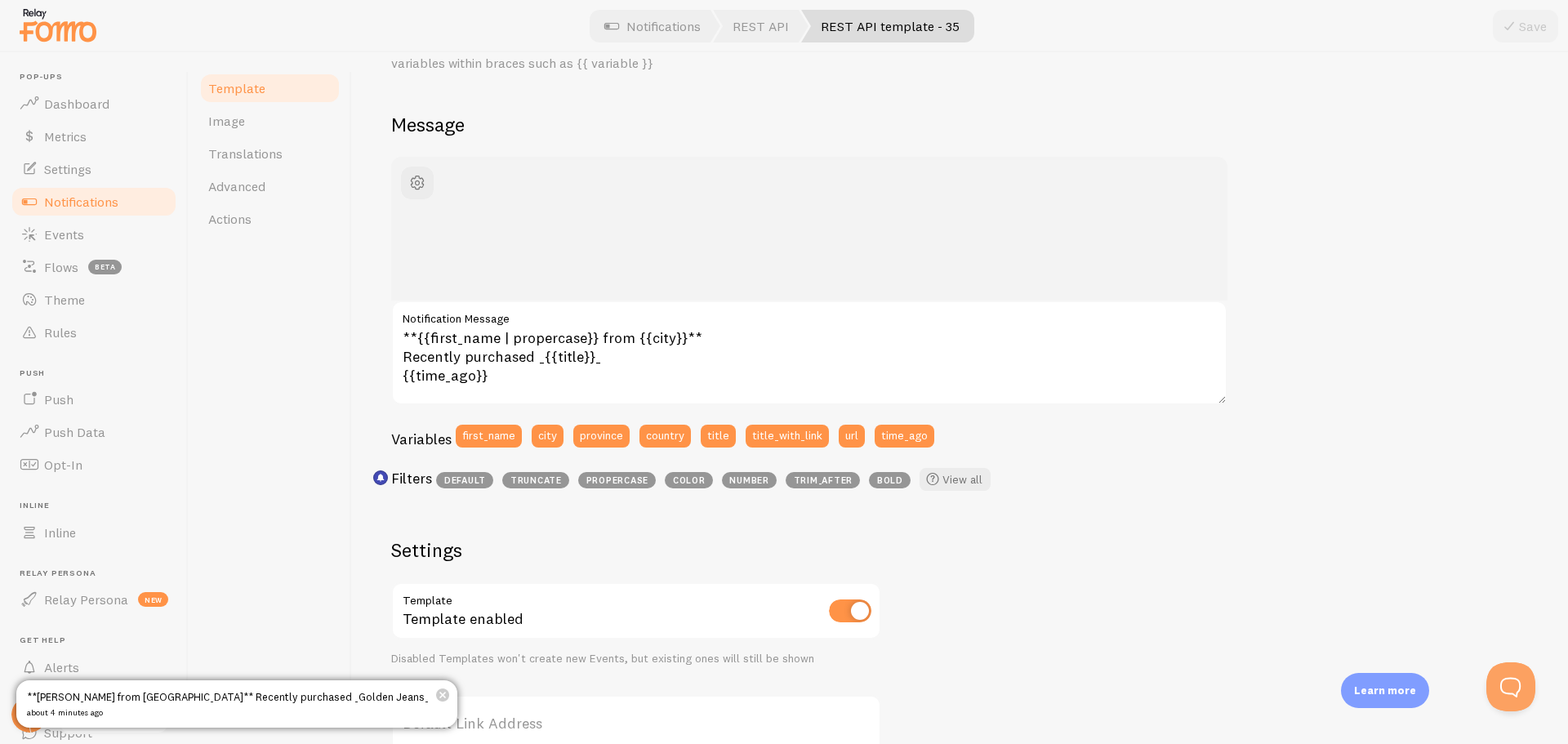
scroll to position [327, 0]
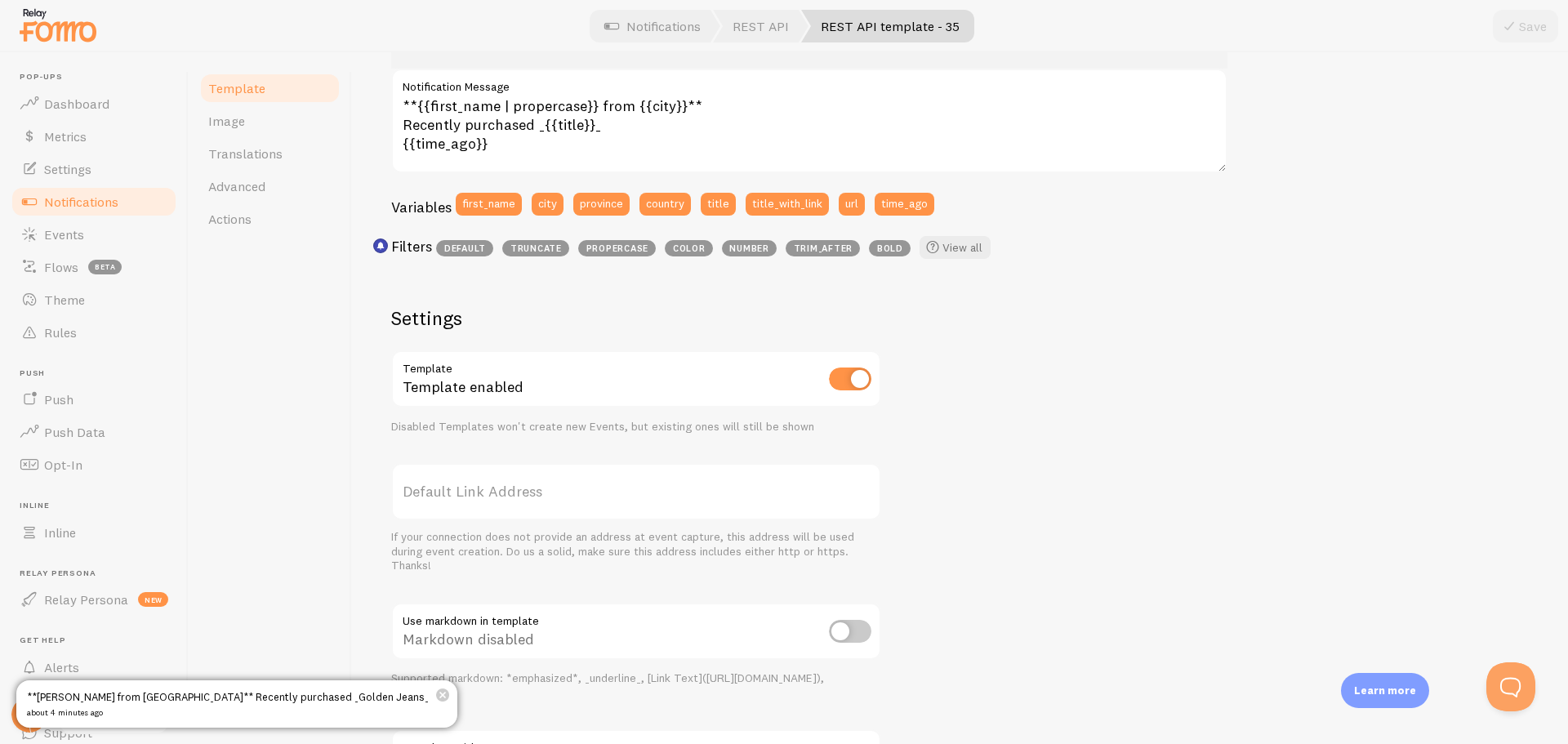
click at [1200, 390] on div "**[PERSON_NAME] from [GEOGRAPHIC_DATA]** Recently purchased _Golden Jeans_ abou…" at bounding box center [960, 375] width 1138 height 900
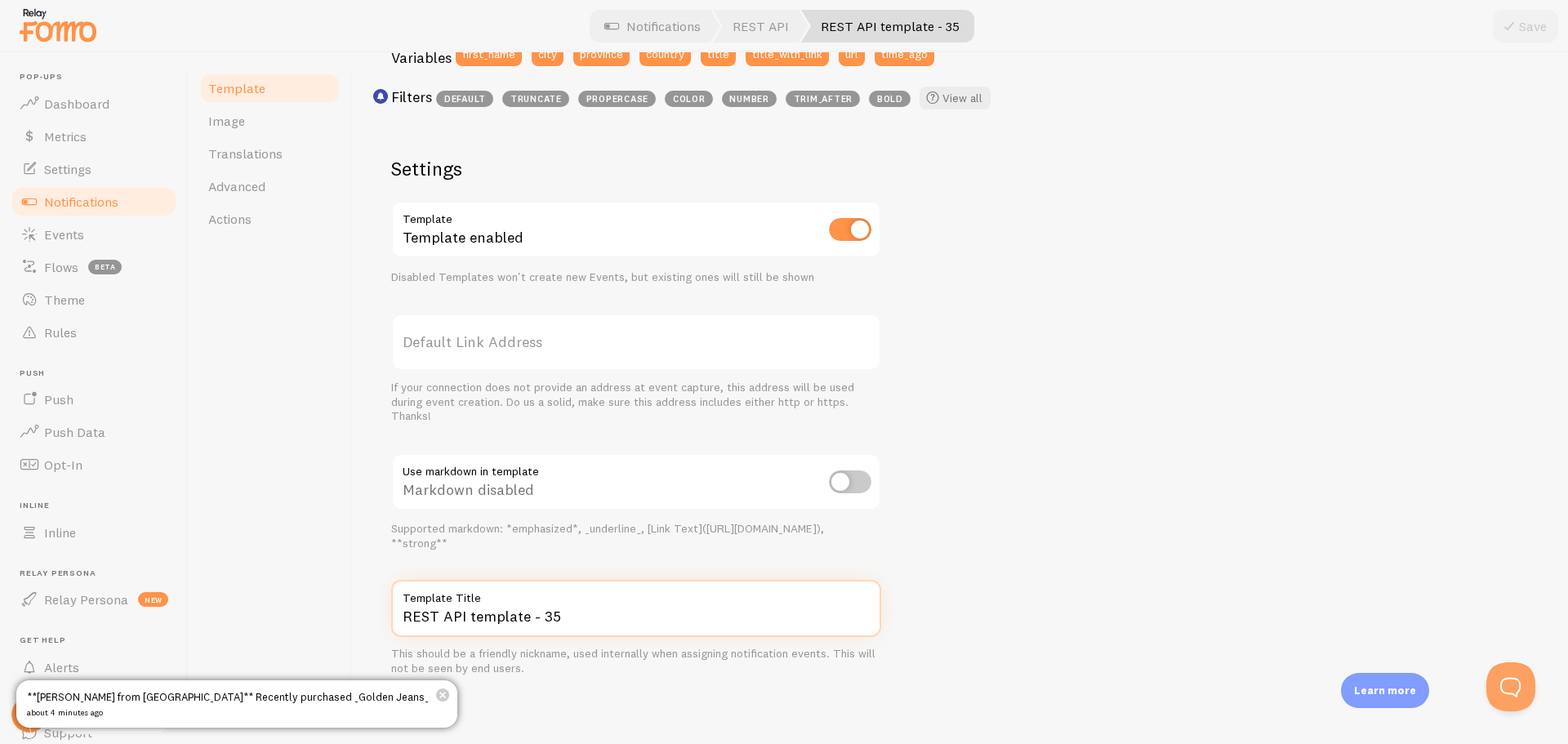
click at [569, 619] on input "REST API template - 35" at bounding box center [636, 608] width 490 height 57
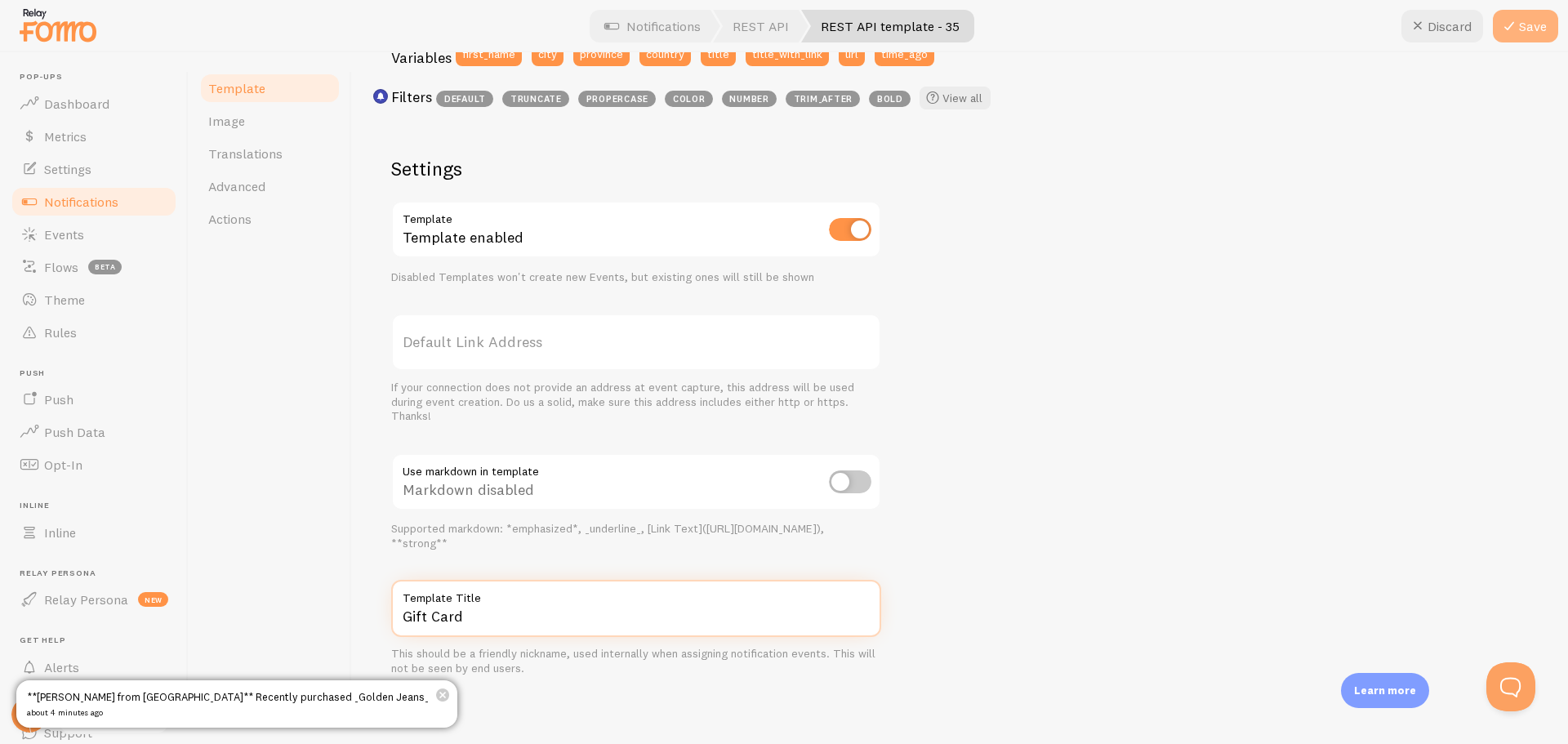
type input "Gift Card"
click at [1518, 31] on icon at bounding box center [1510, 25] width 20 height 20
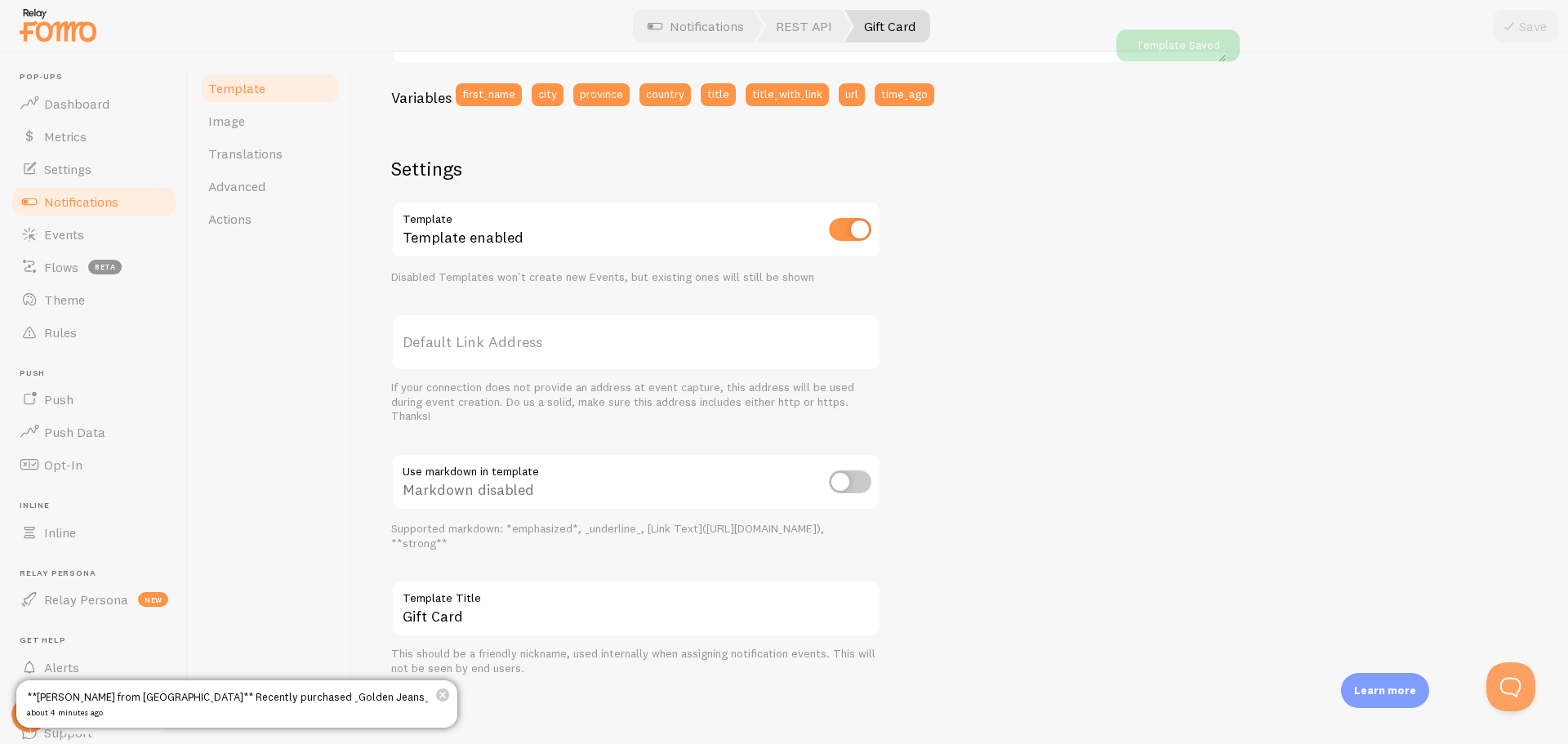
scroll to position [436, 0]
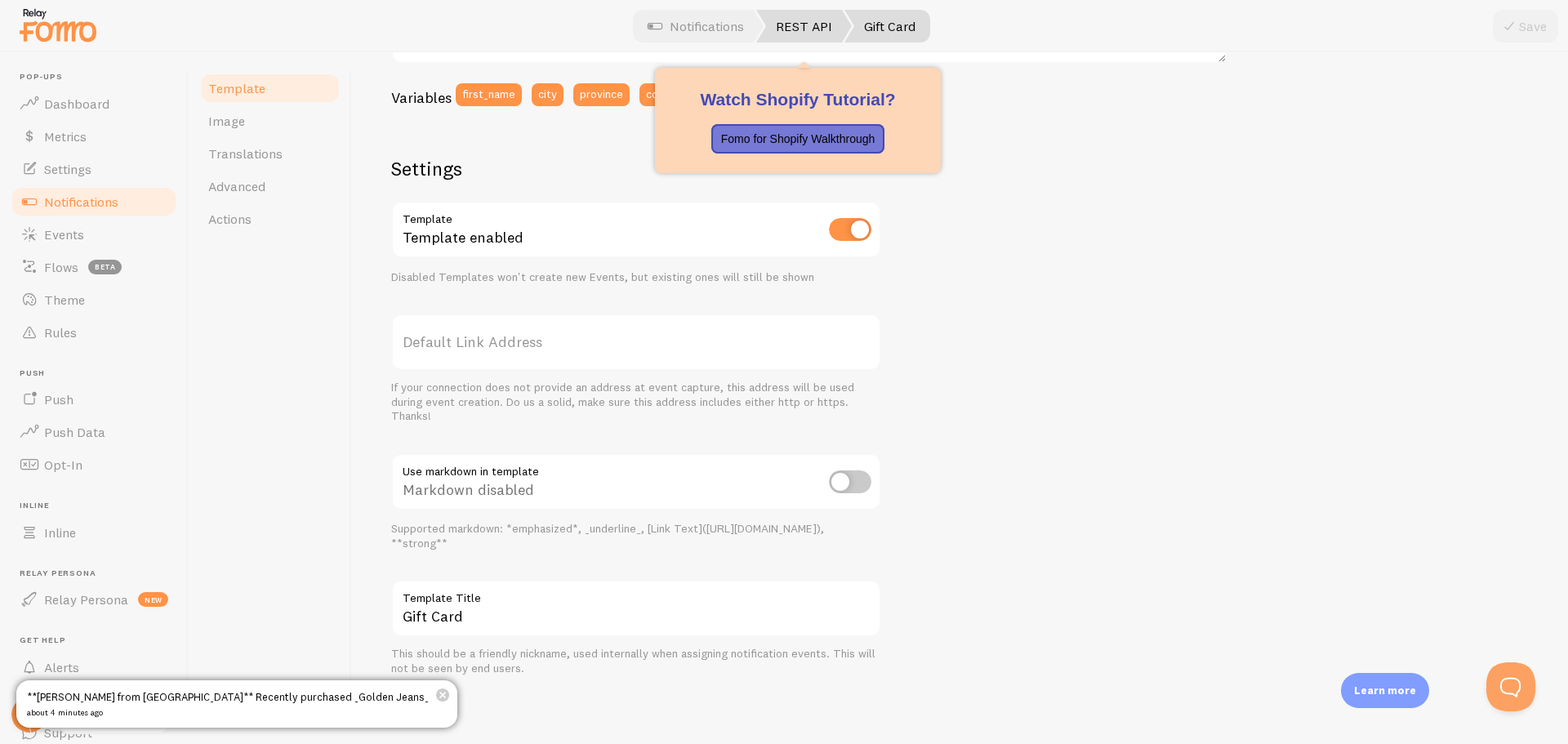
click at [783, 23] on link "REST API" at bounding box center [804, 25] width 95 height 33
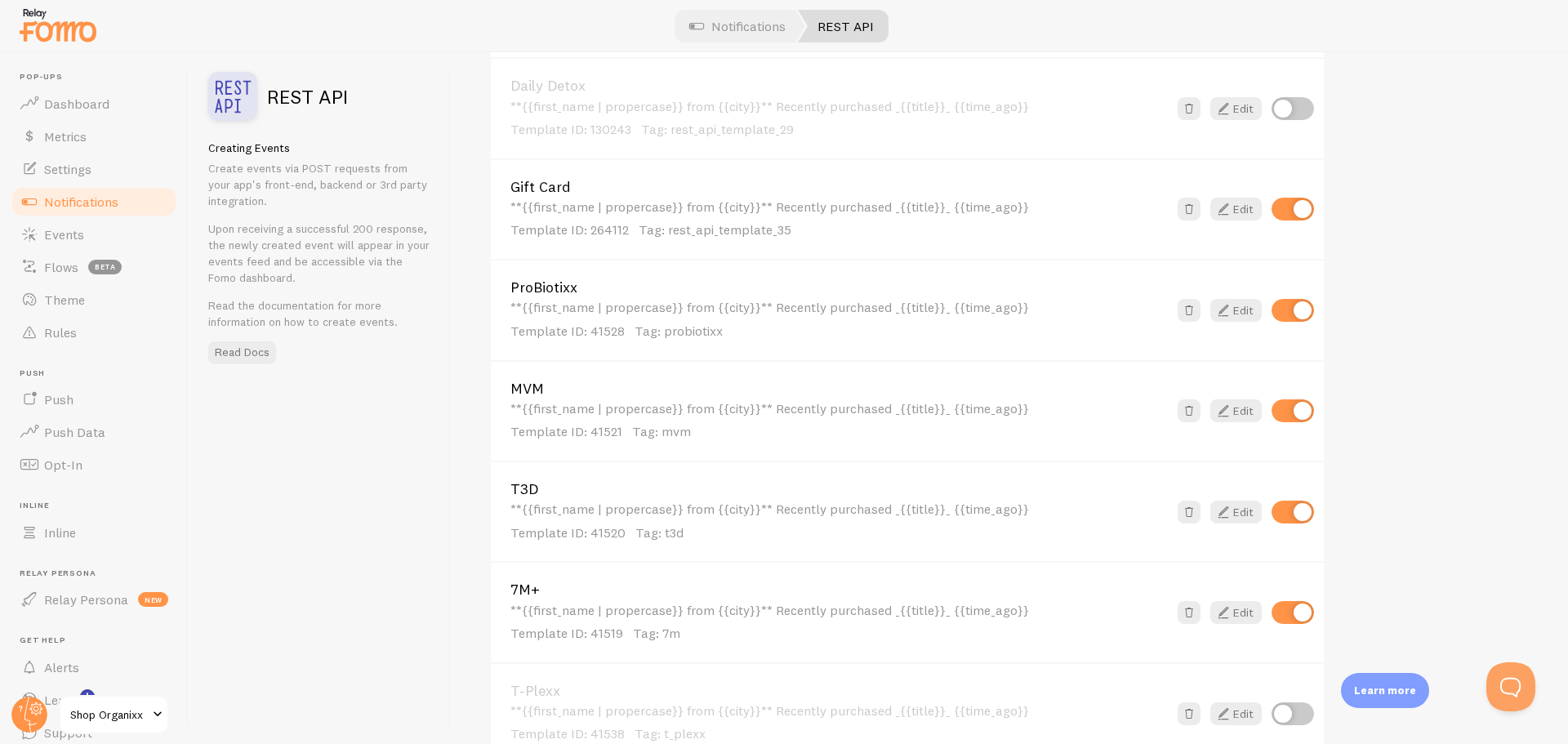
scroll to position [654, 0]
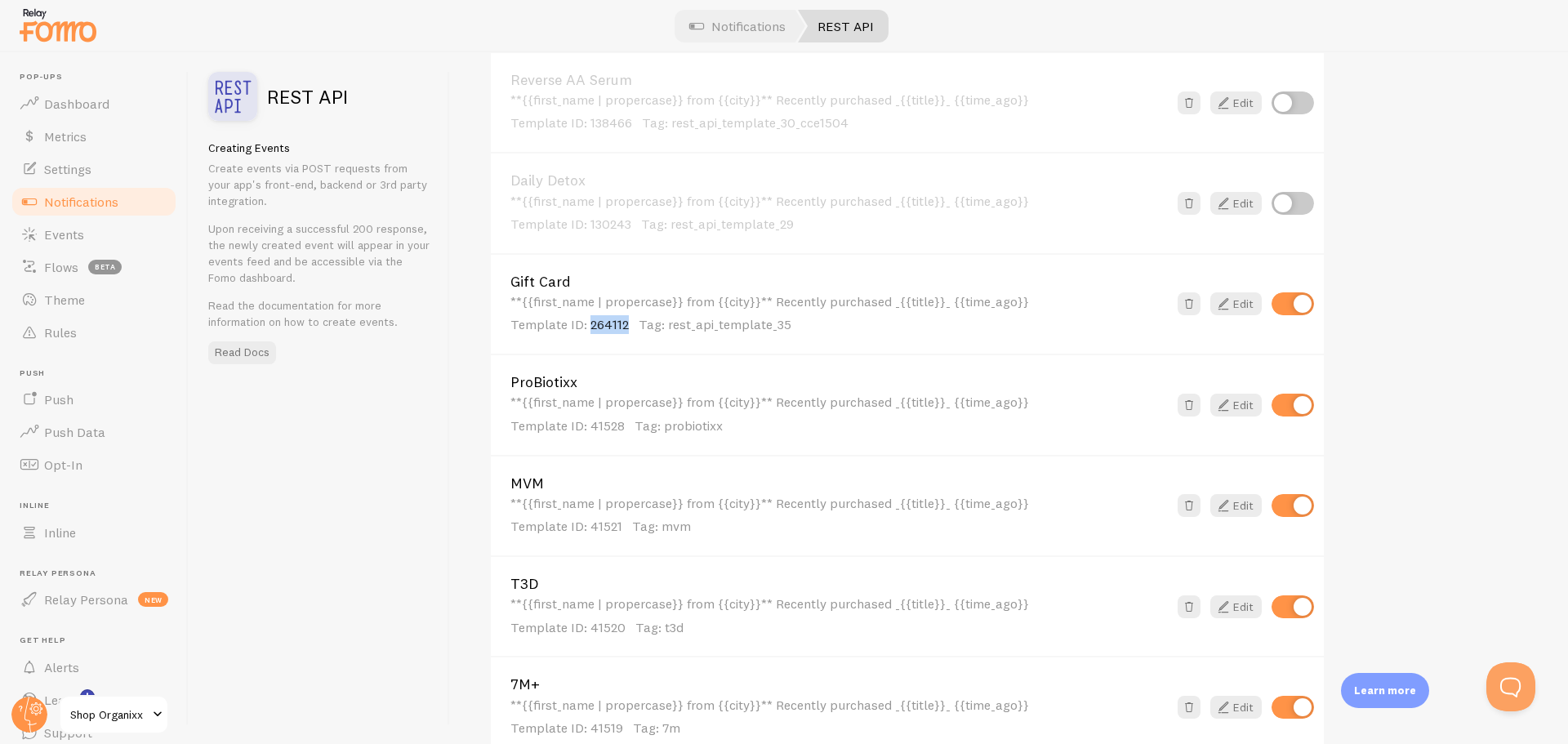
drag, startPoint x: 629, startPoint y: 321, endPoint x: 590, endPoint y: 329, distance: 39.8
click at [590, 329] on p "Template ID: 264112 Tag: rest_api_template_35" at bounding box center [840, 325] width 658 height 19
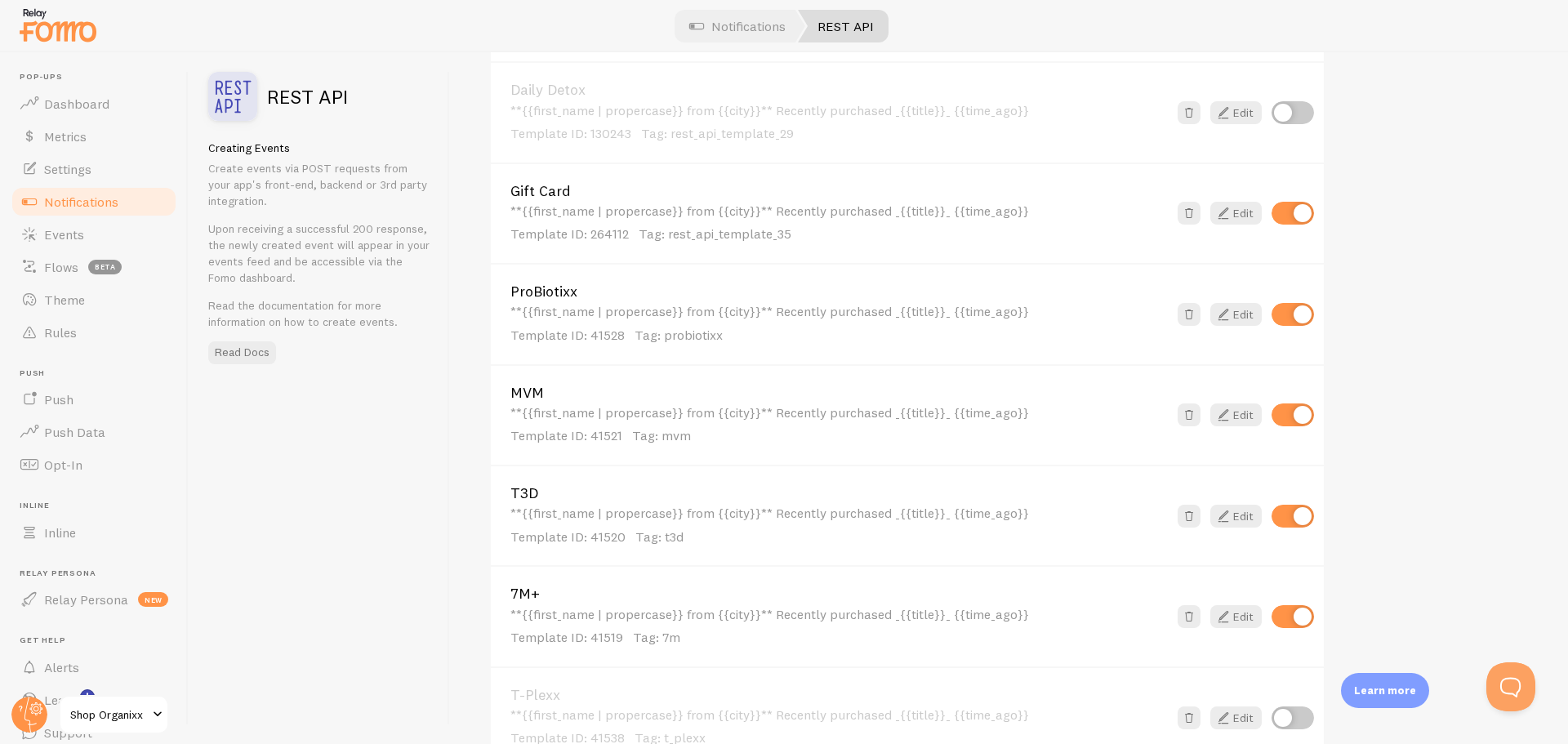
scroll to position [735, 0]
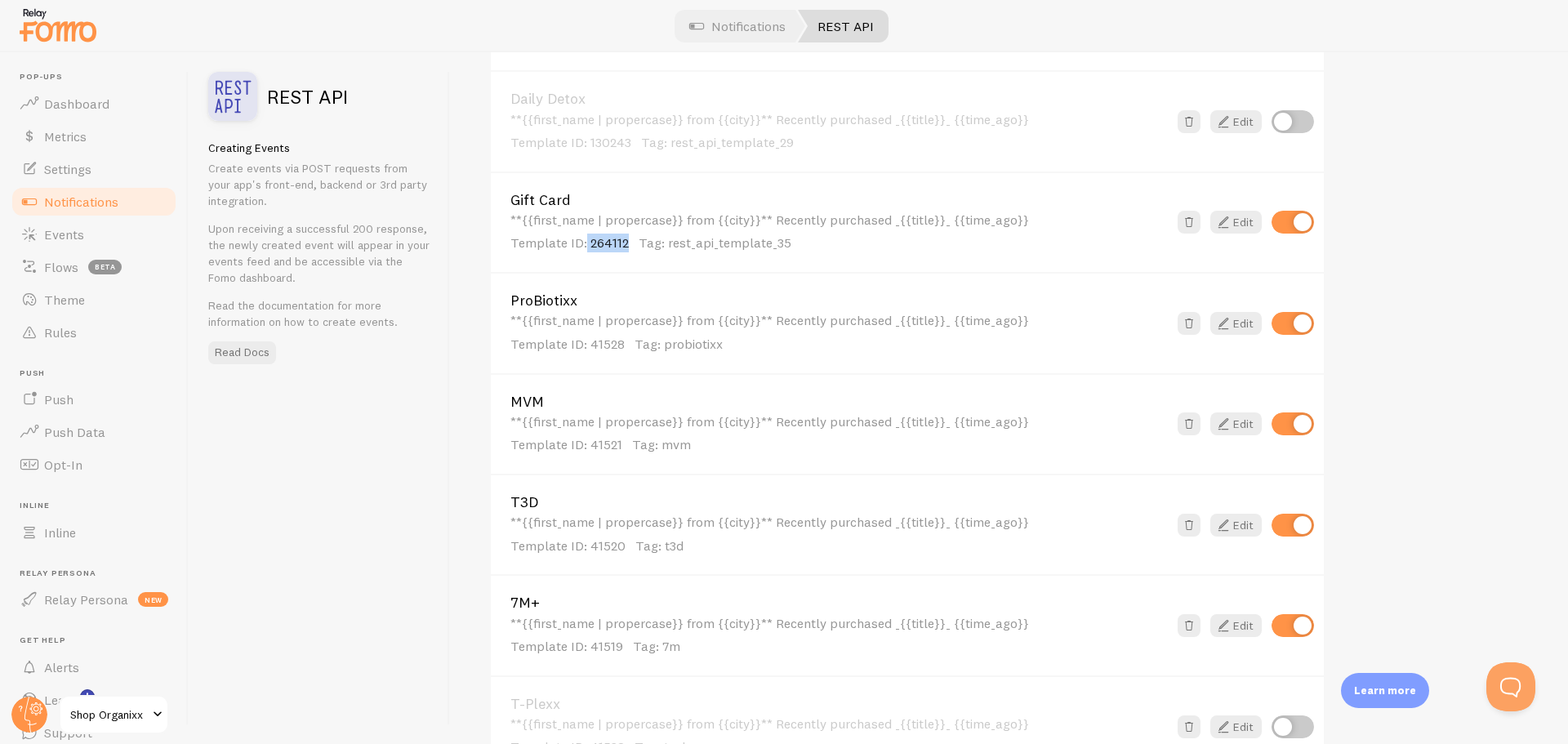
copy span "264112"
drag, startPoint x: 586, startPoint y: 246, endPoint x: 629, endPoint y: 244, distance: 43.0
click at [629, 244] on p "Template ID: 264112 Tag: rest_api_template_35" at bounding box center [840, 243] width 658 height 19
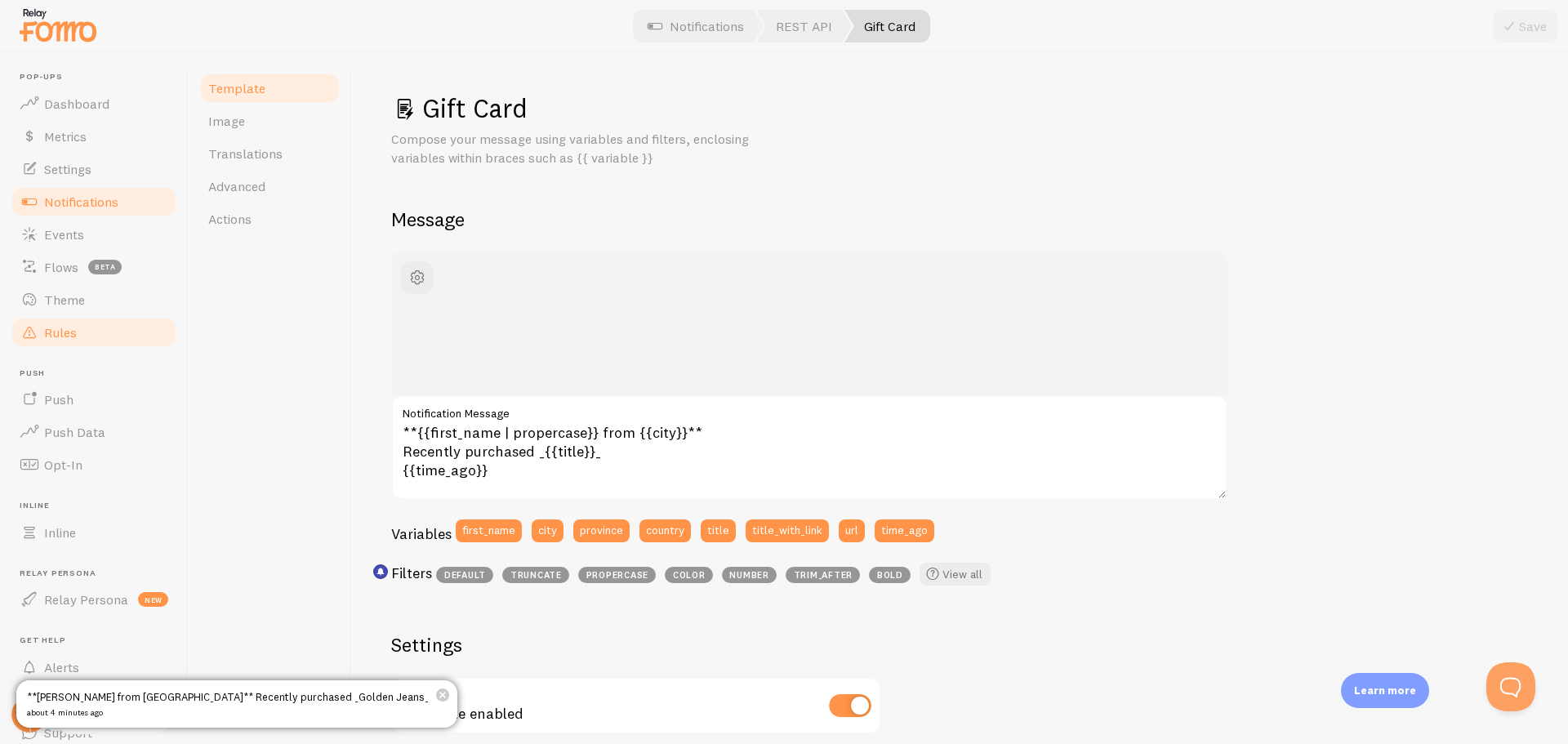
click at [55, 341] on link "Rules" at bounding box center [93, 332] width 169 height 33
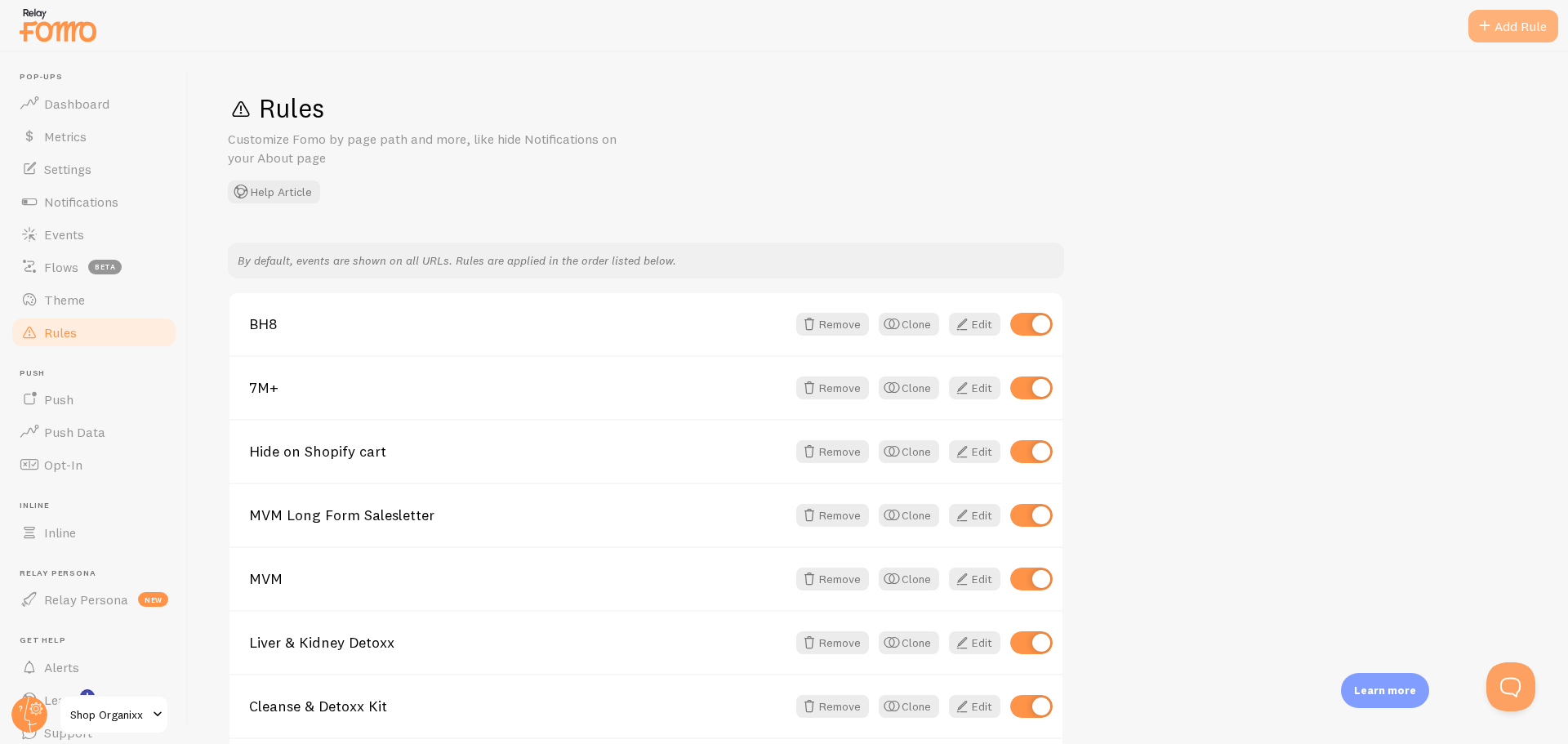
click at [1478, 32] on span at bounding box center [1485, 25] width 20 height 20
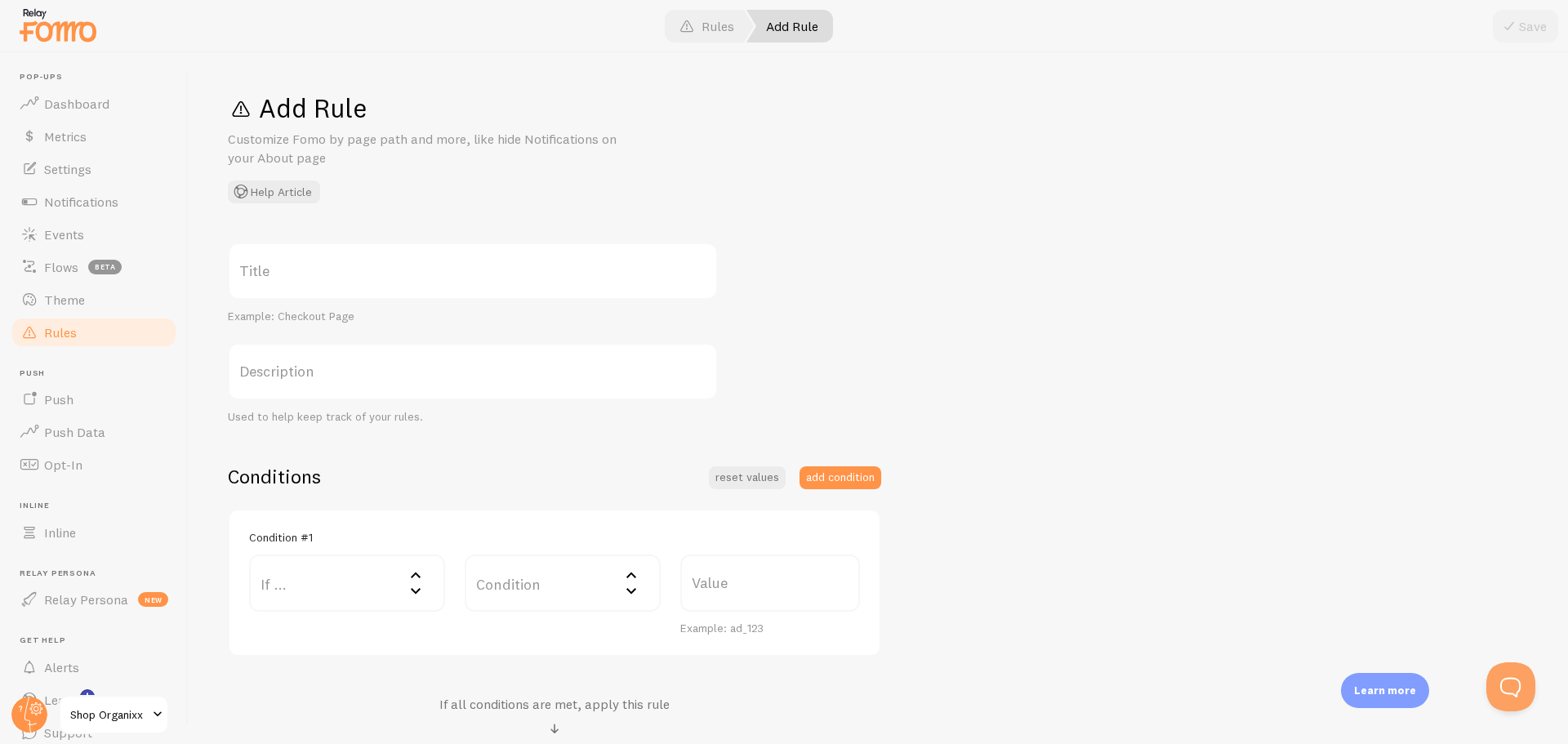
click at [379, 279] on label "Title" at bounding box center [473, 270] width 490 height 57
click at [379, 279] on input "Title" at bounding box center [473, 270] width 490 height 57
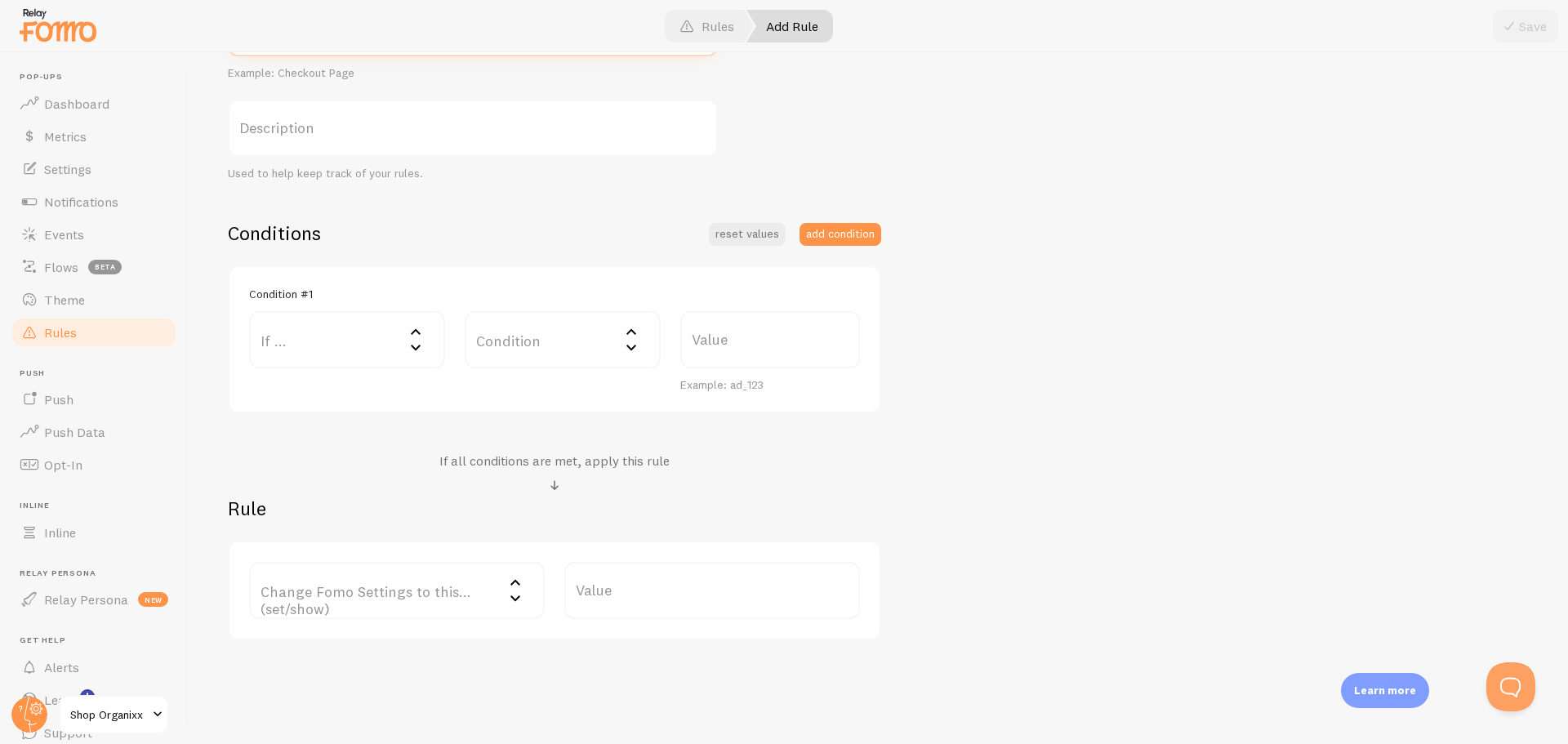
scroll to position [245, 0]
type input "Gift Card"
click at [302, 347] on label "If ..." at bounding box center [347, 338] width 196 height 57
click at [493, 330] on label "Condition" at bounding box center [563, 338] width 196 height 57
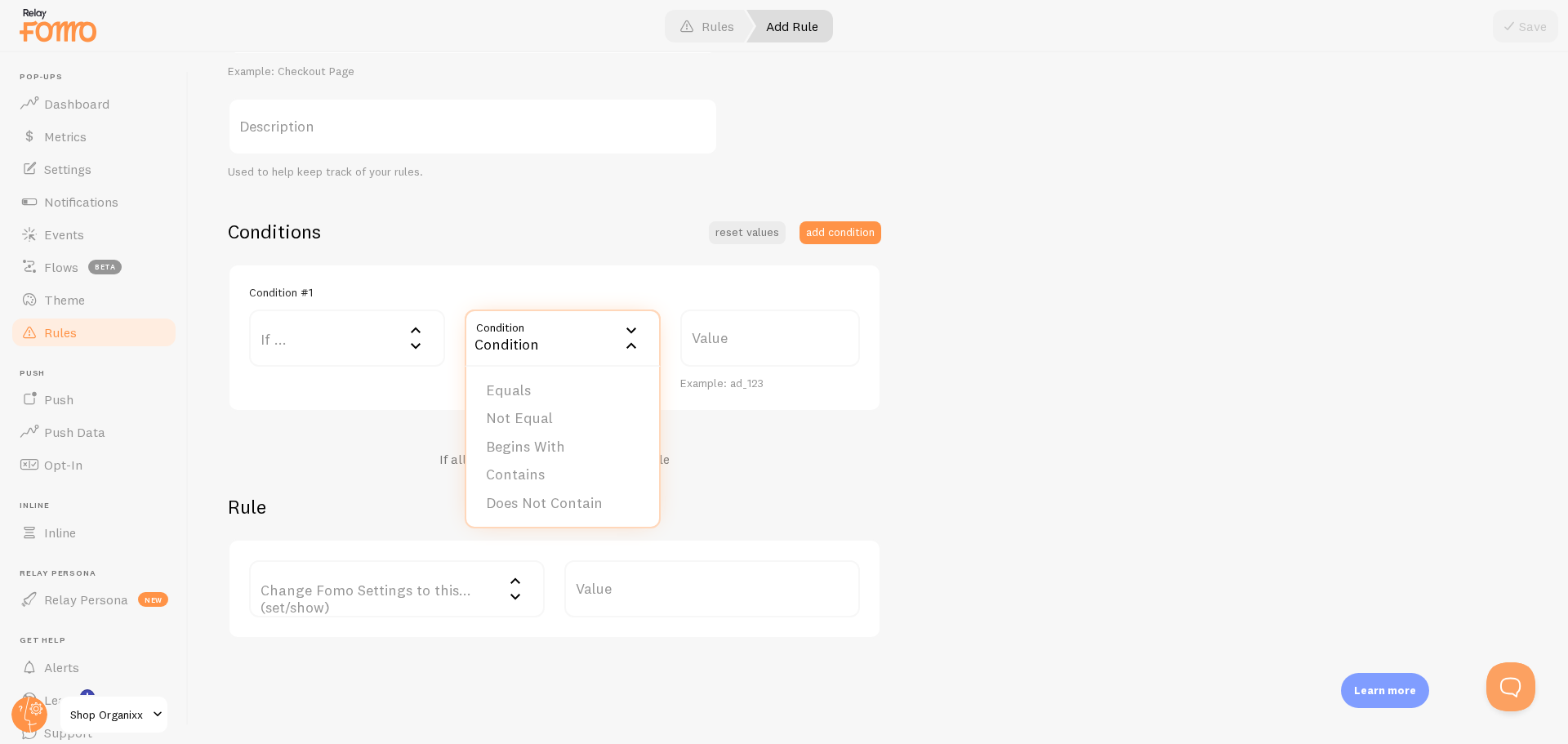
click at [351, 341] on label "If ..." at bounding box center [347, 338] width 196 height 57
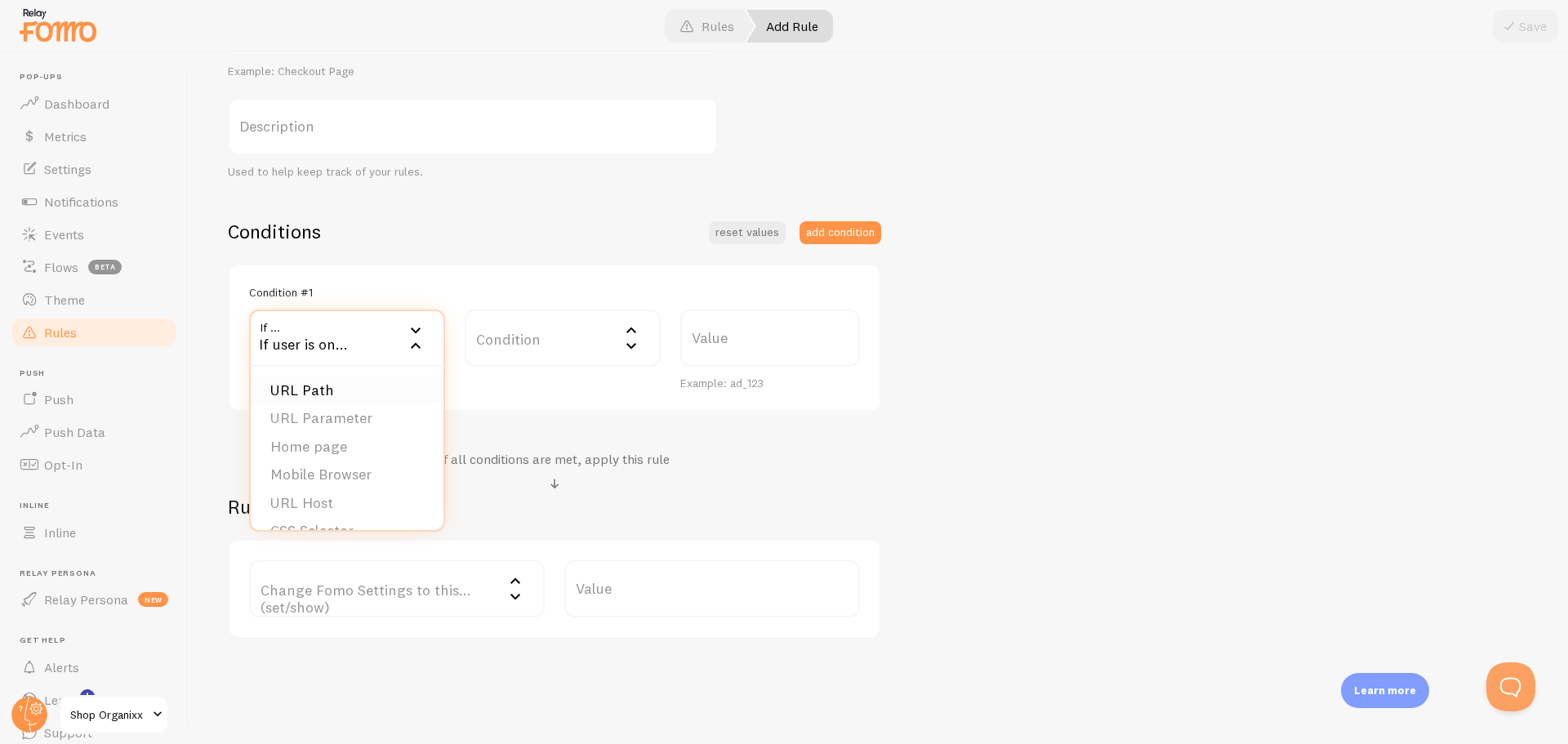
click at [353, 396] on li "URL Path" at bounding box center [347, 391] width 193 height 28
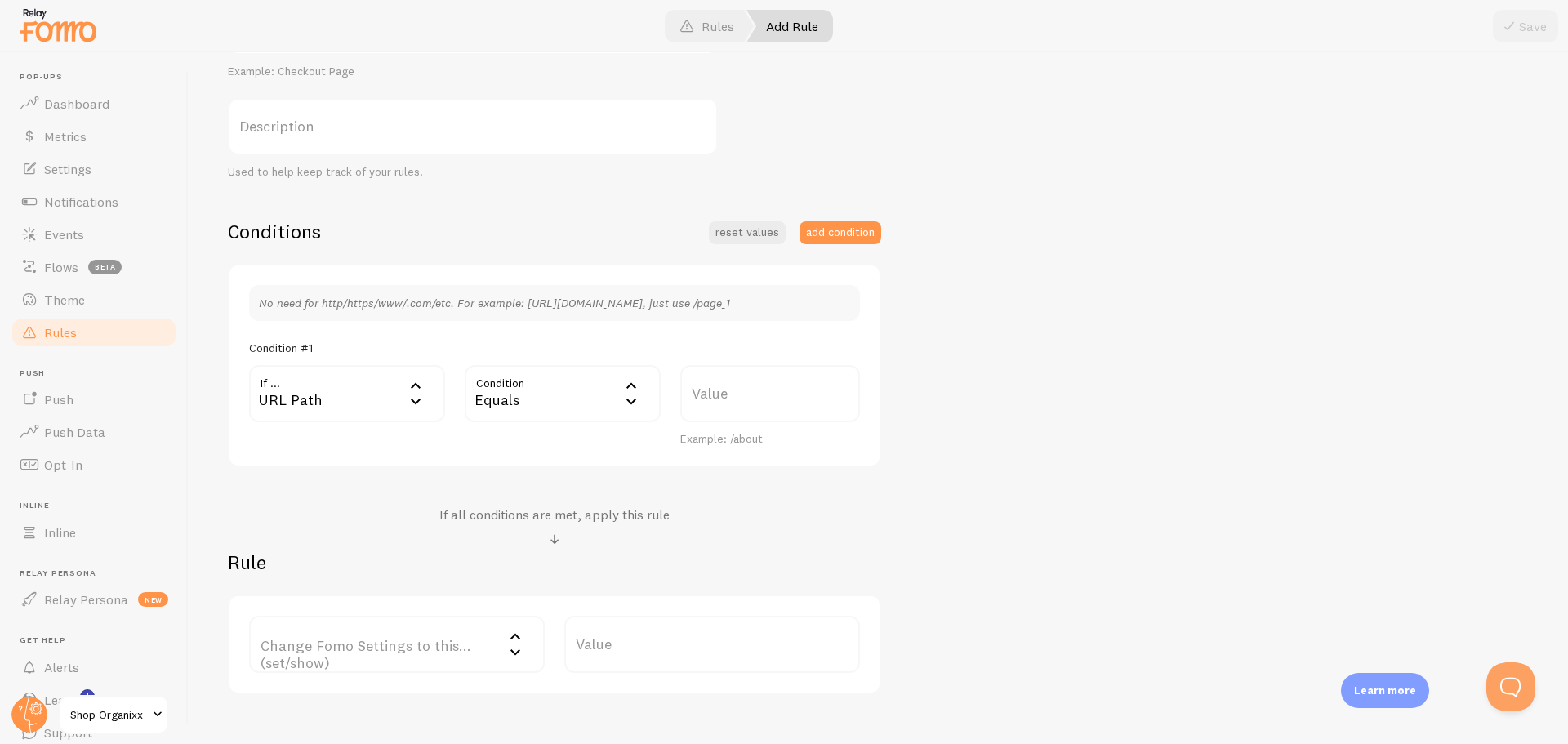
click at [688, 391] on label "Value" at bounding box center [770, 394] width 180 height 57
click at [688, 391] on input "Value" at bounding box center [770, 394] width 180 height 57
paste input "/products/gift-card"
type input "/products/gift-card"
click at [1045, 397] on div "Gift Card Title Example: Checkout Page Description Used to help keep track of y…" at bounding box center [878, 345] width 1301 height 696
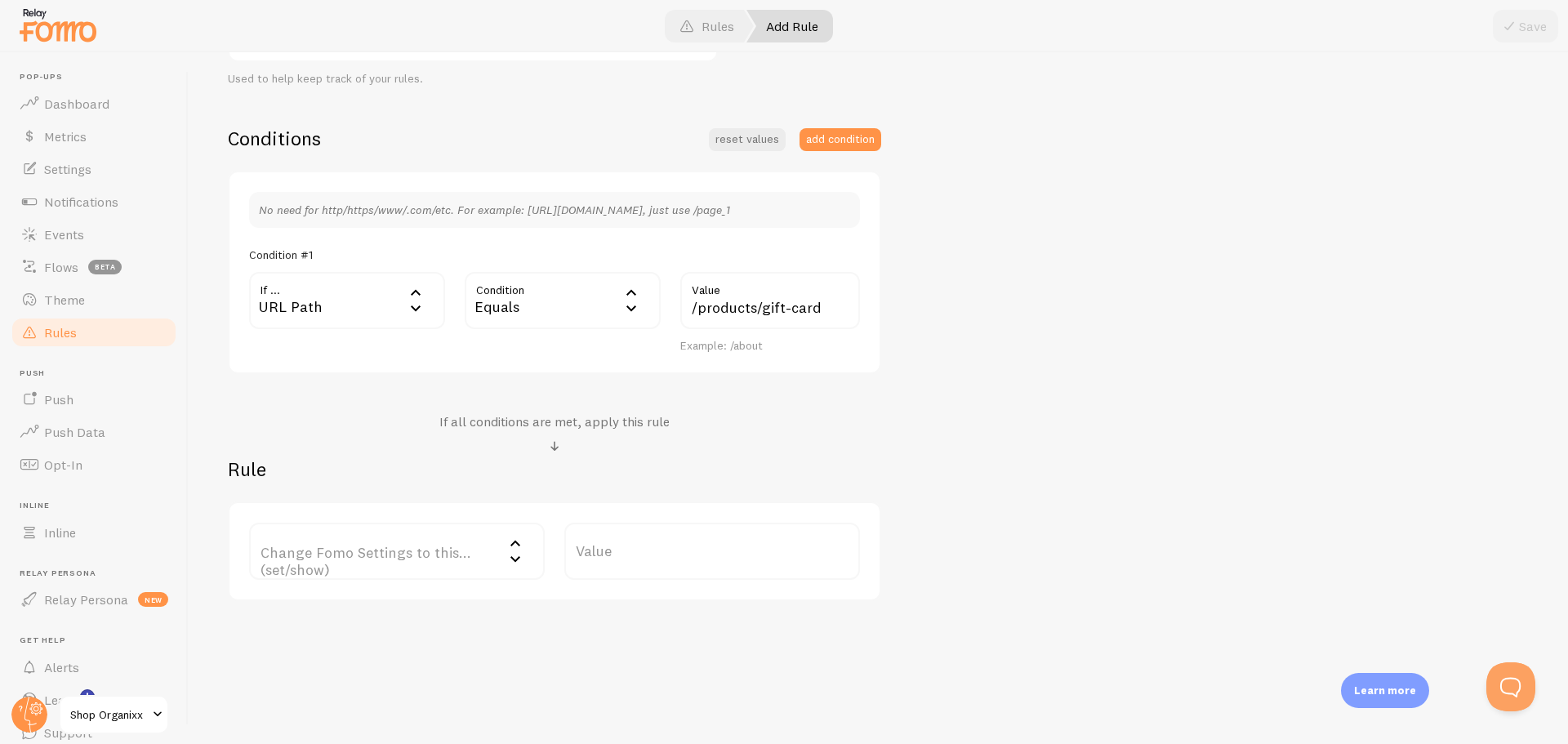
scroll to position [339, 0]
click at [423, 560] on label "Change Fomo Settings to this... (set/show)" at bounding box center [397, 550] width 296 height 57
click at [406, 647] on li "Only Show Template" at bounding box center [397, 659] width 292 height 28
click at [689, 561] on label "Template" at bounding box center [712, 550] width 296 height 57
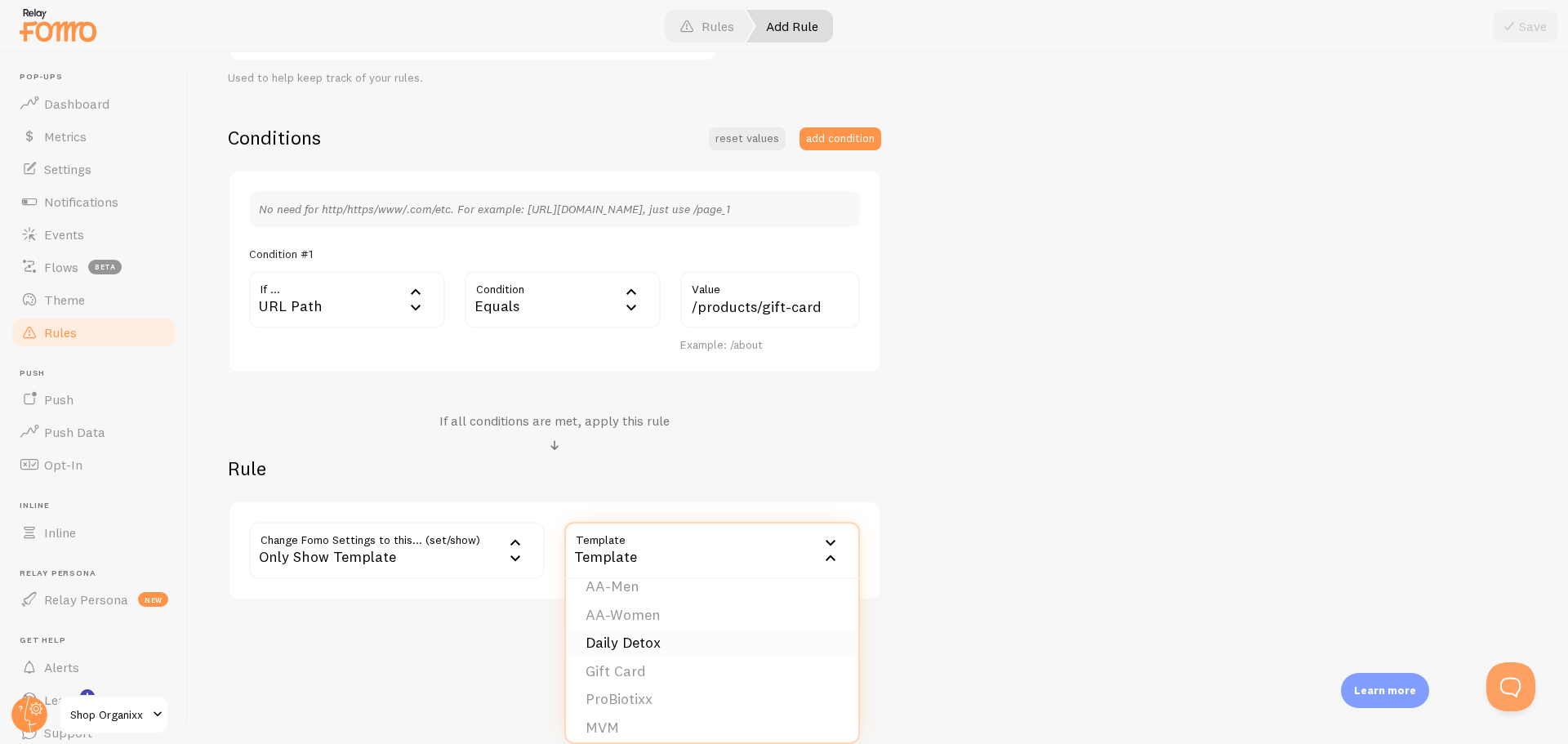
scroll to position [163, 0]
click at [630, 671] on li "Gift Card" at bounding box center [712, 665] width 292 height 28
click at [1528, 37] on button "Save" at bounding box center [1526, 25] width 65 height 33
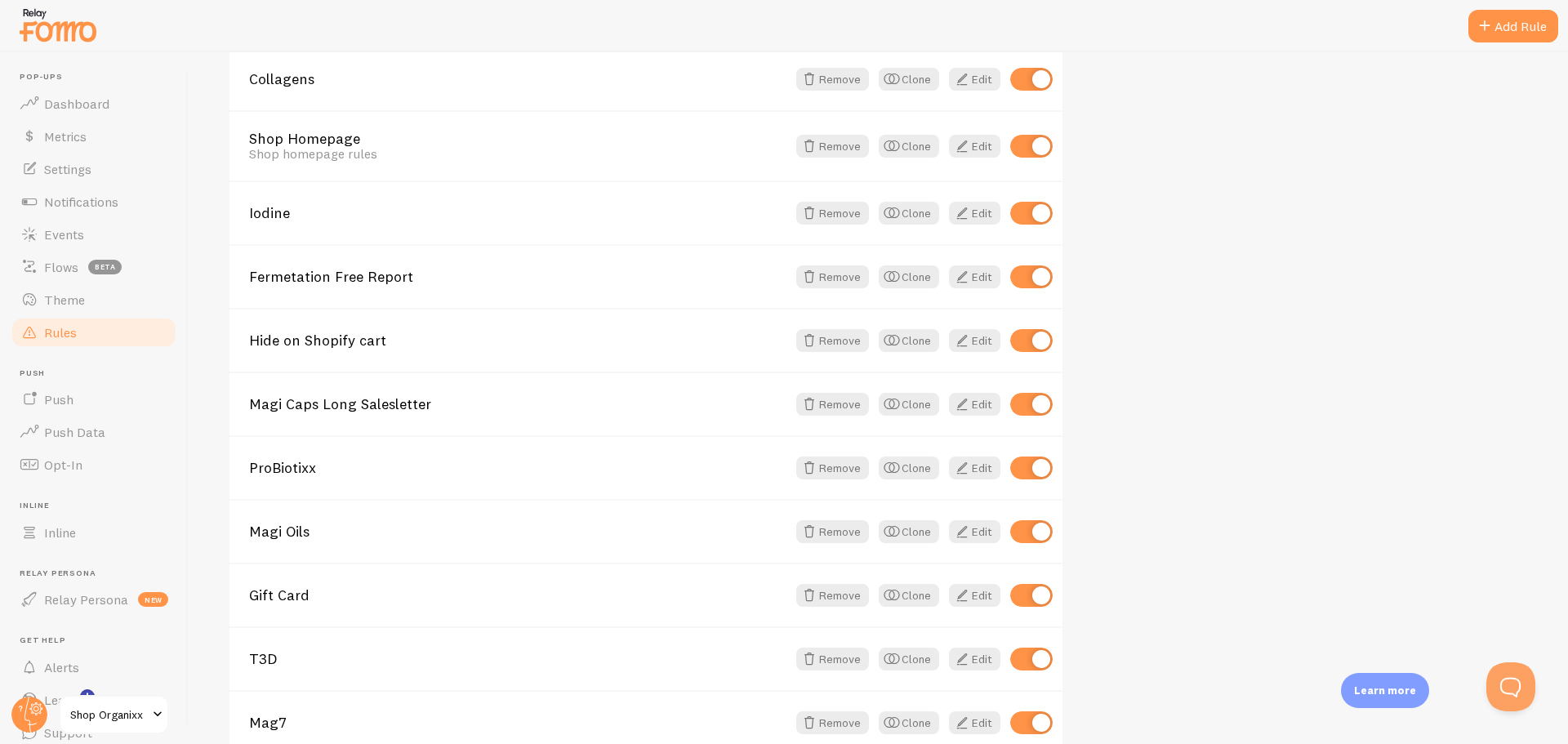
scroll to position [1226, 0]
